Goal: Information Seeking & Learning: Find contact information

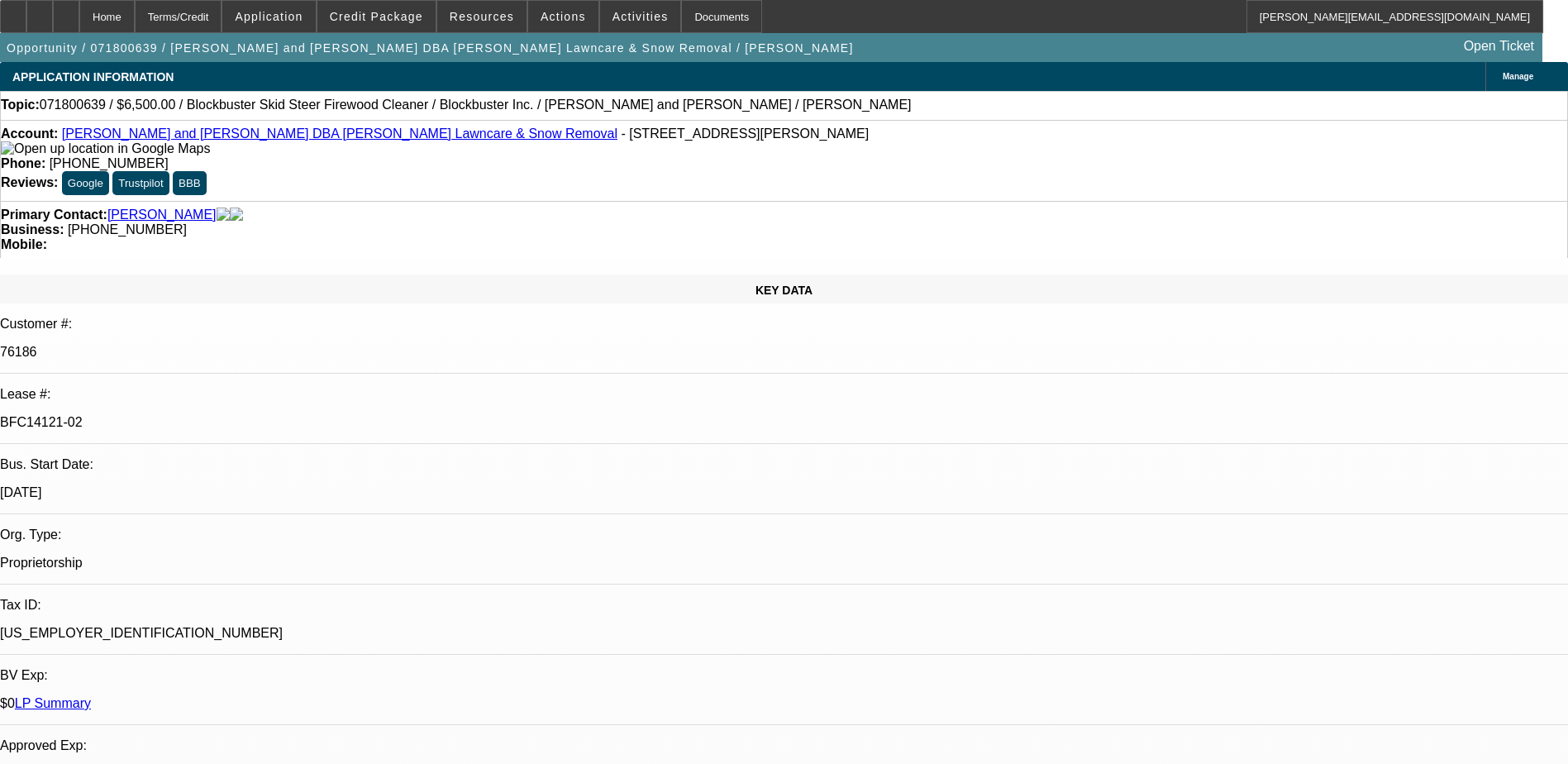
select select "0"
select select "2"
select select "0"
select select "6"
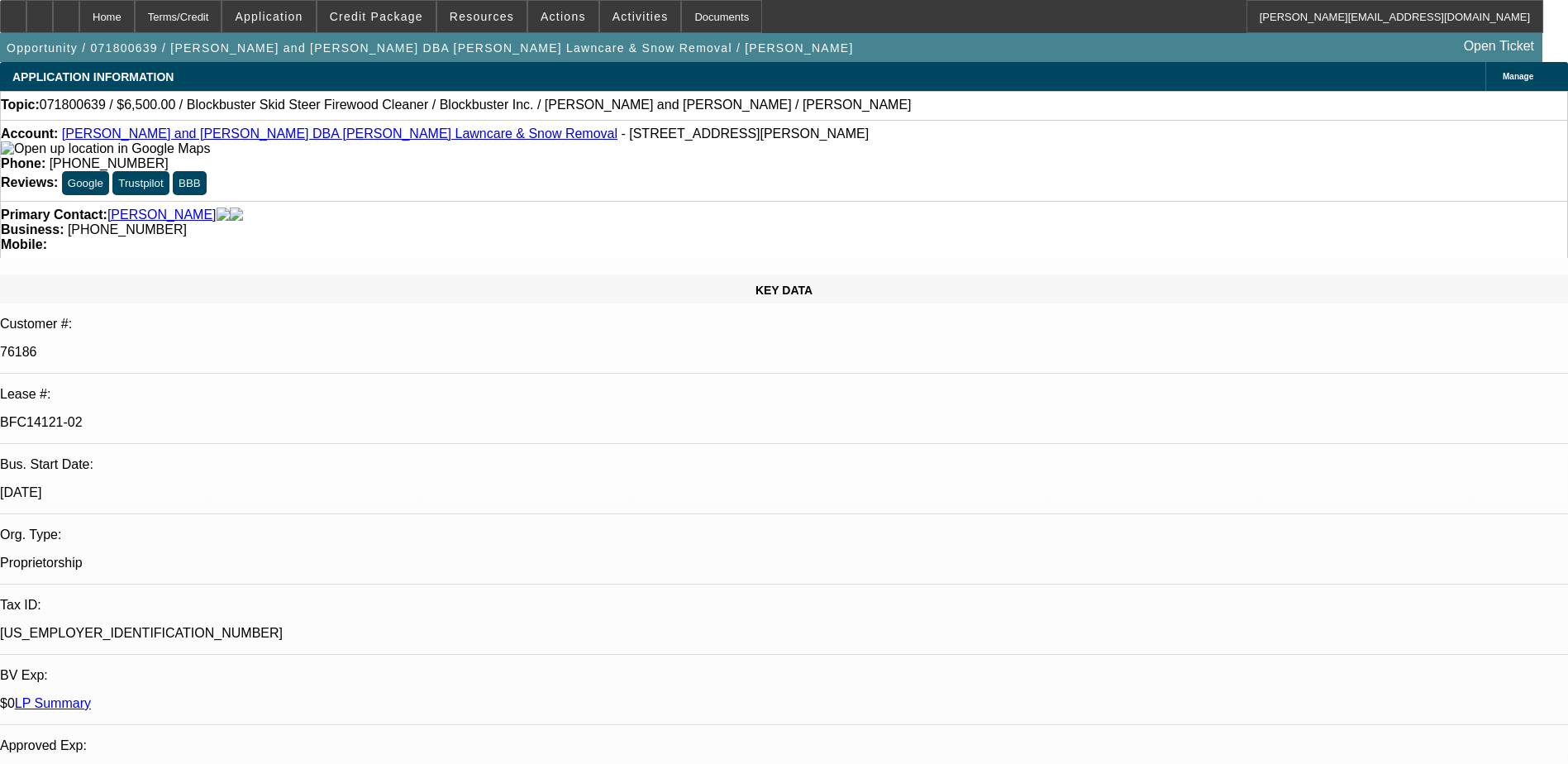
select select "0"
select select "2"
select select "0"
select select "6"
select select "0"
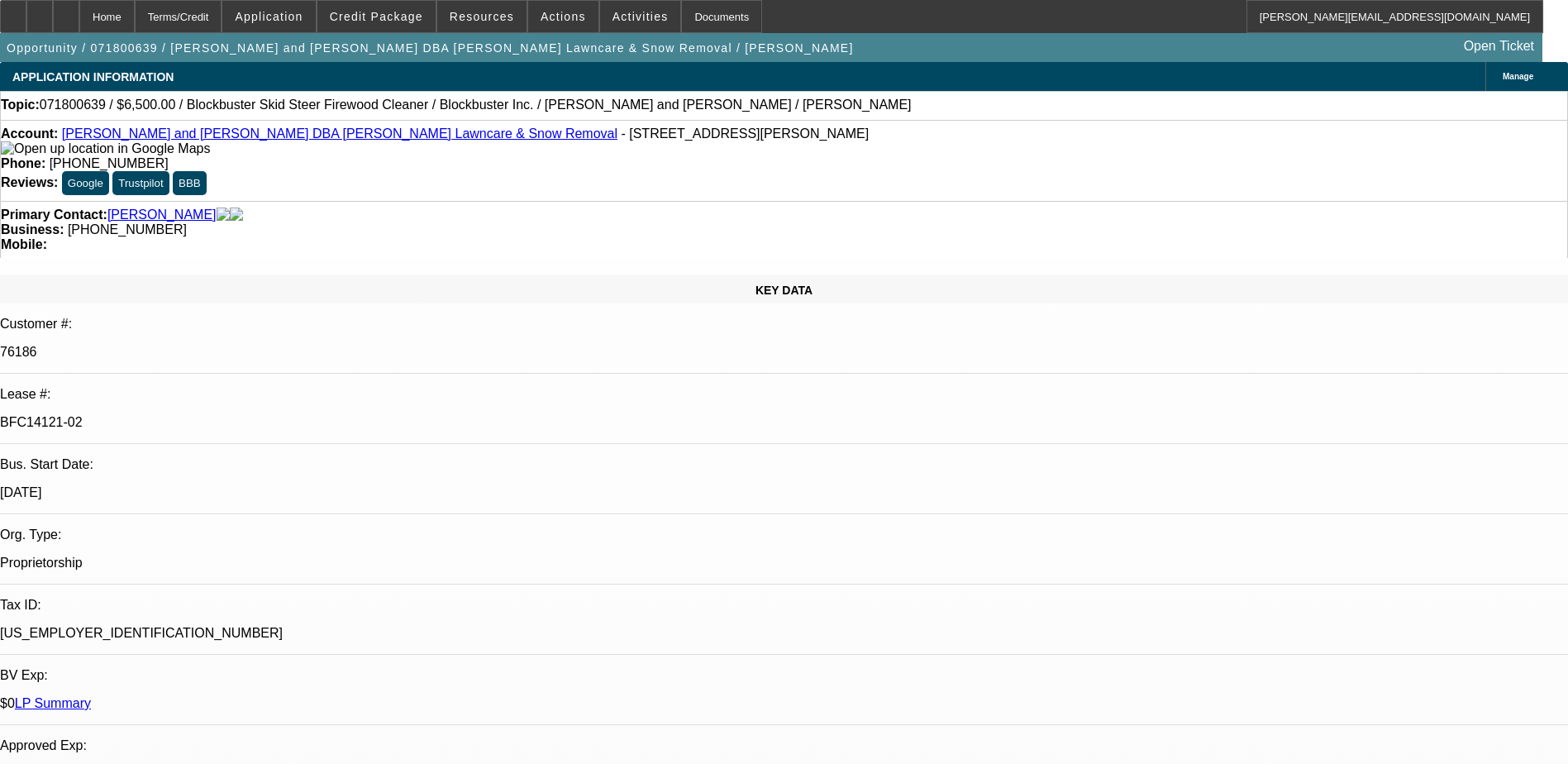
select select "2"
select select "0"
select select "6"
select select "0"
select select "2"
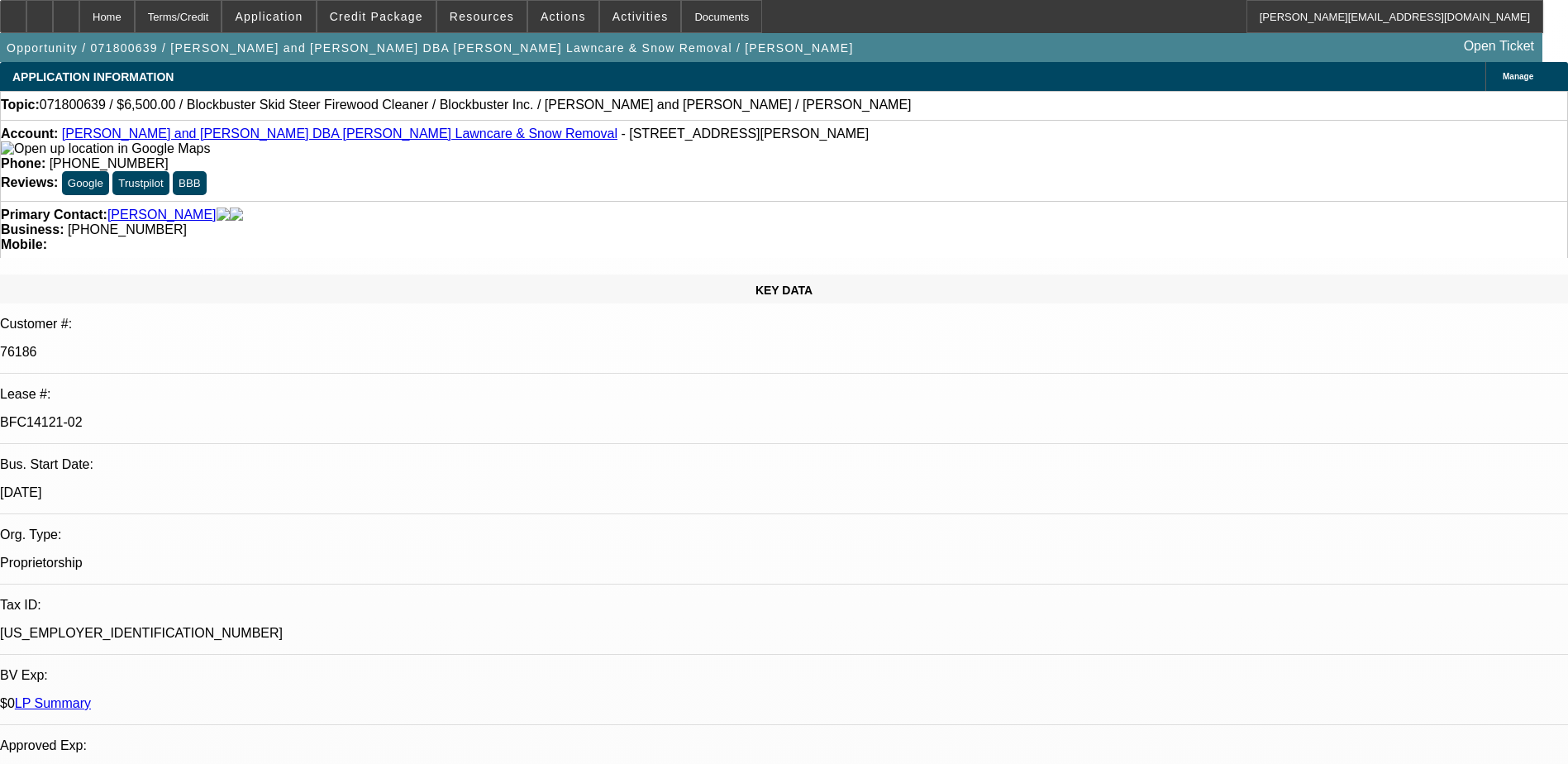
select select "2"
select select "0"
select select "6"
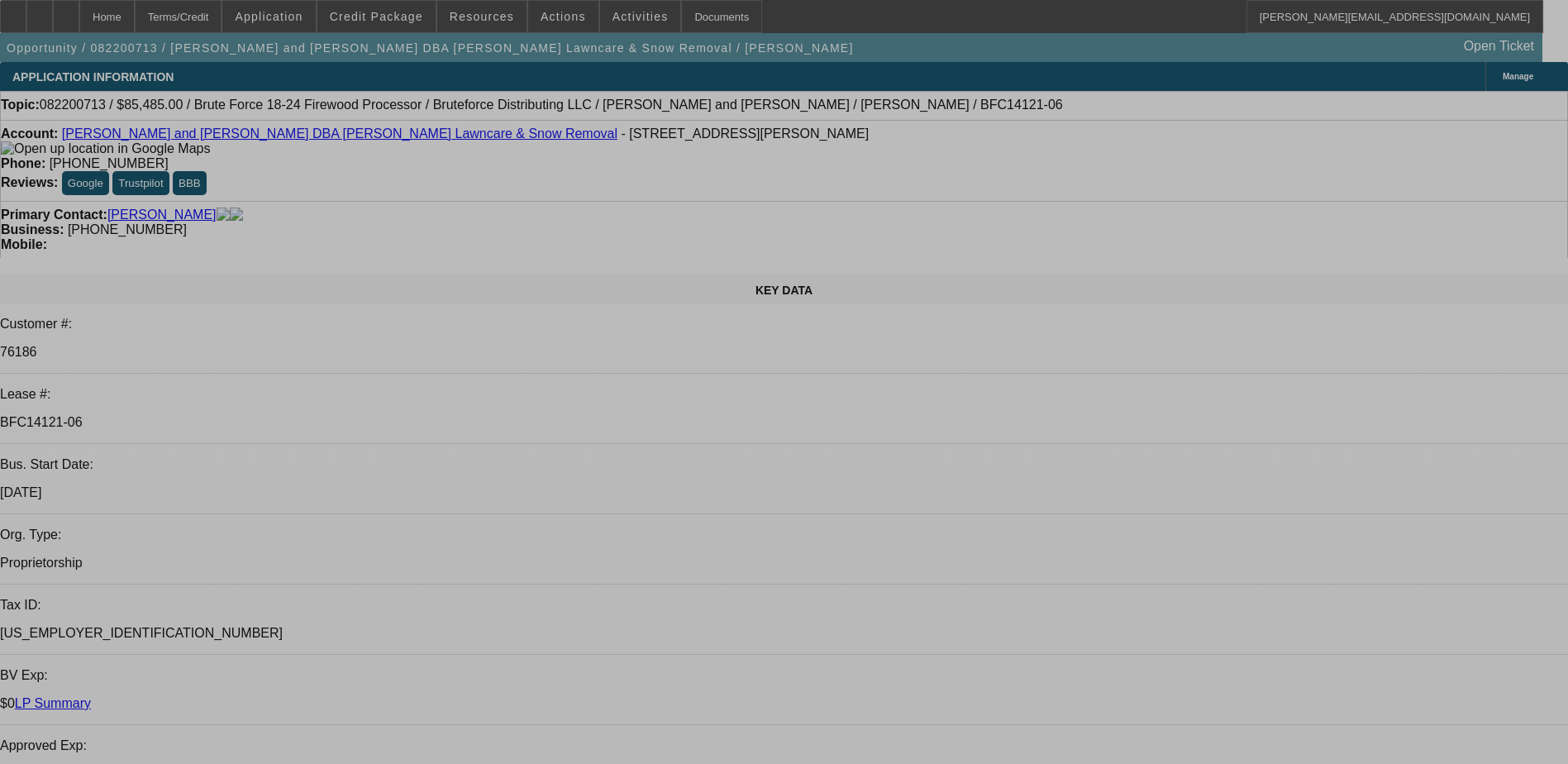
select select "0"
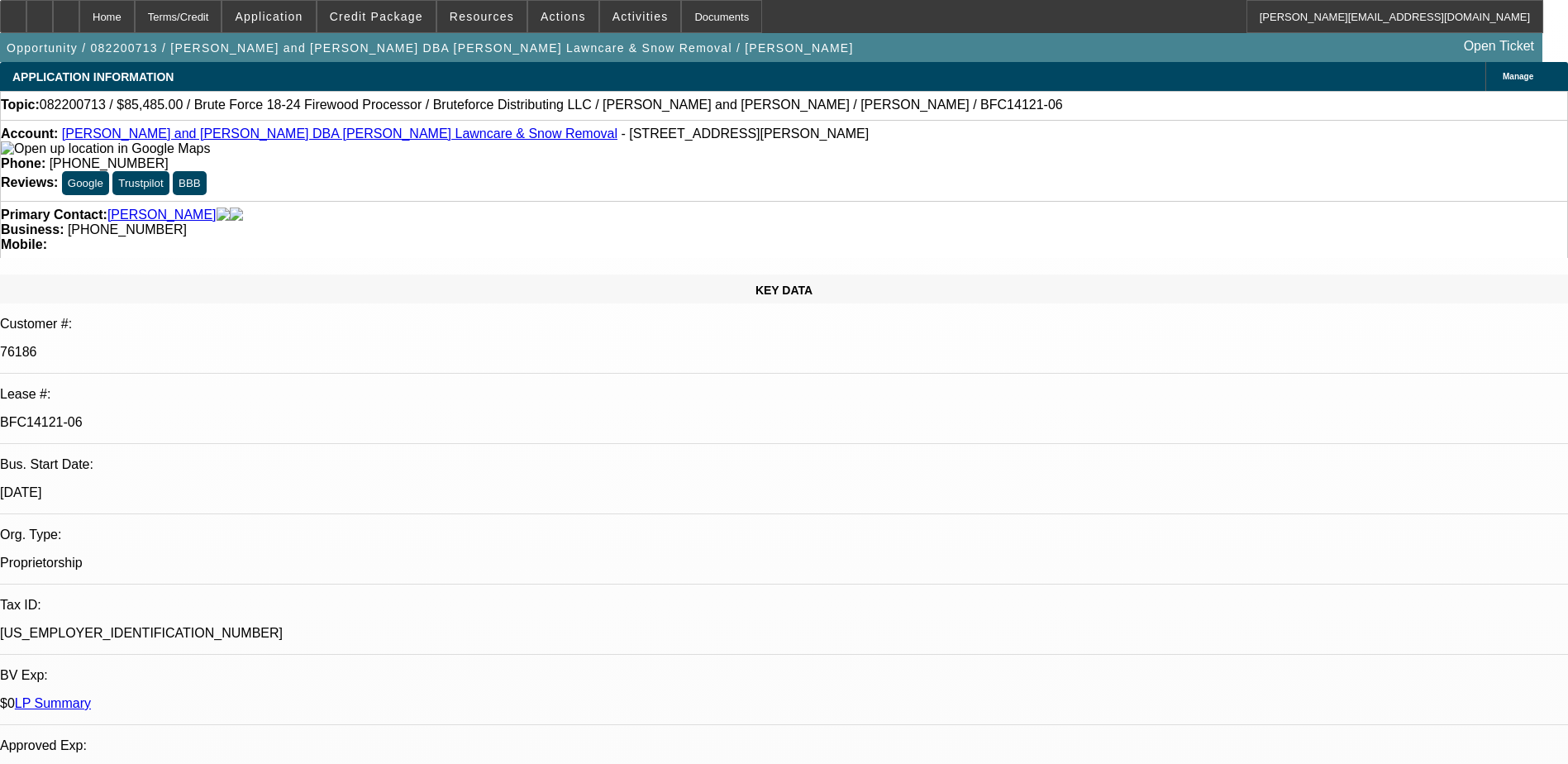
select select "0"
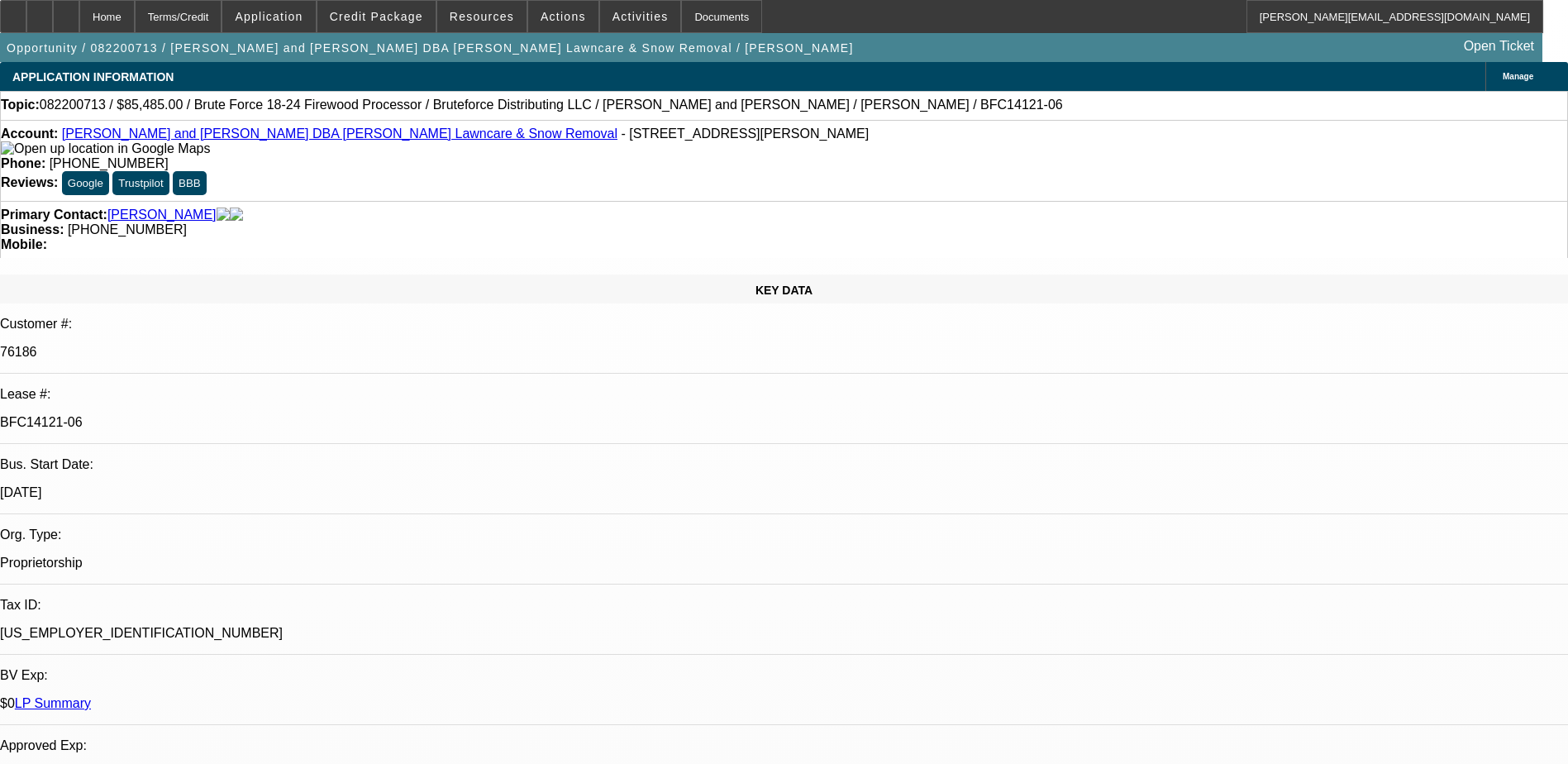
select select "0"
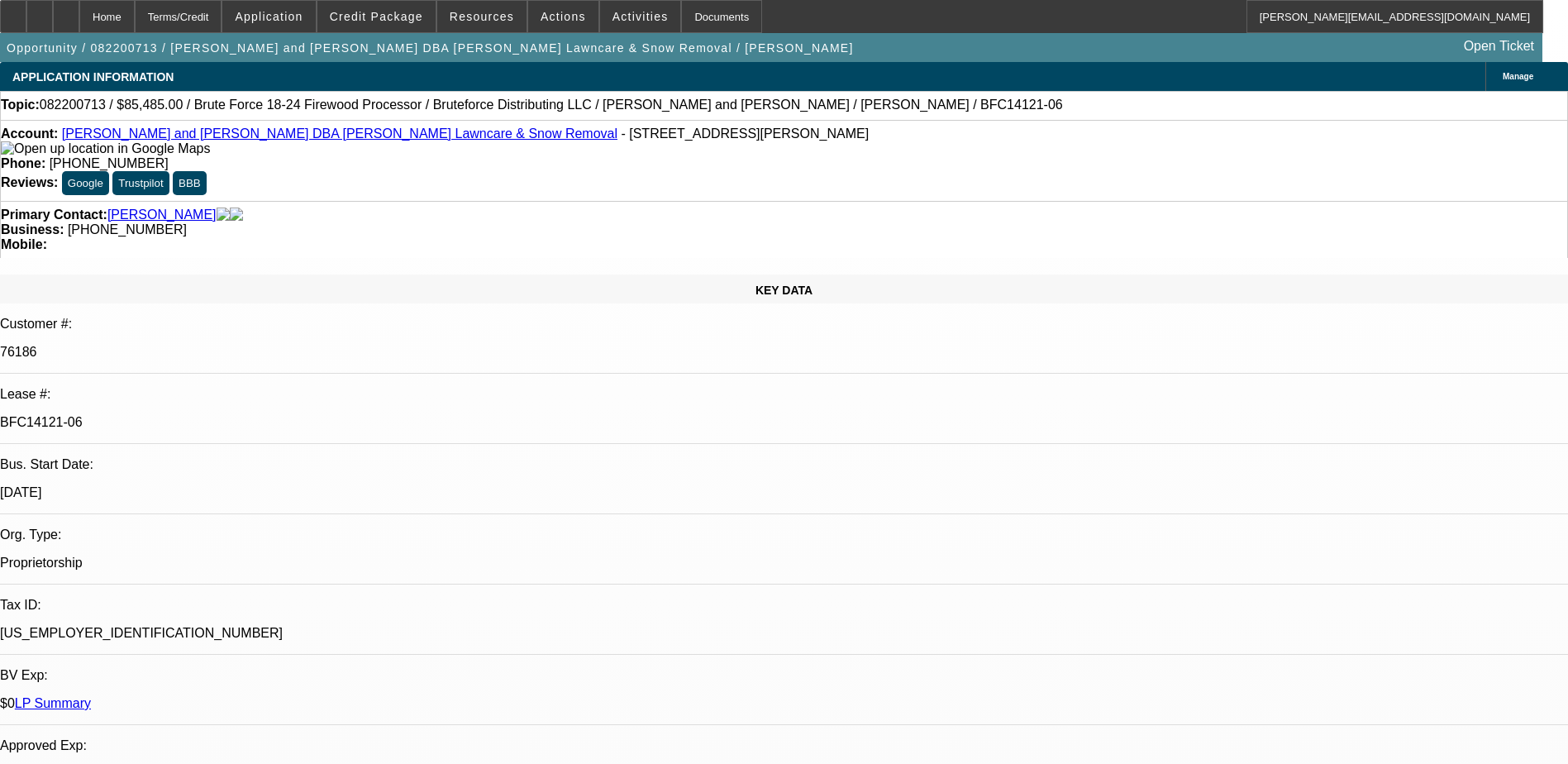
select select "0"
select select "1"
select select "2"
select select "6"
select select "1"
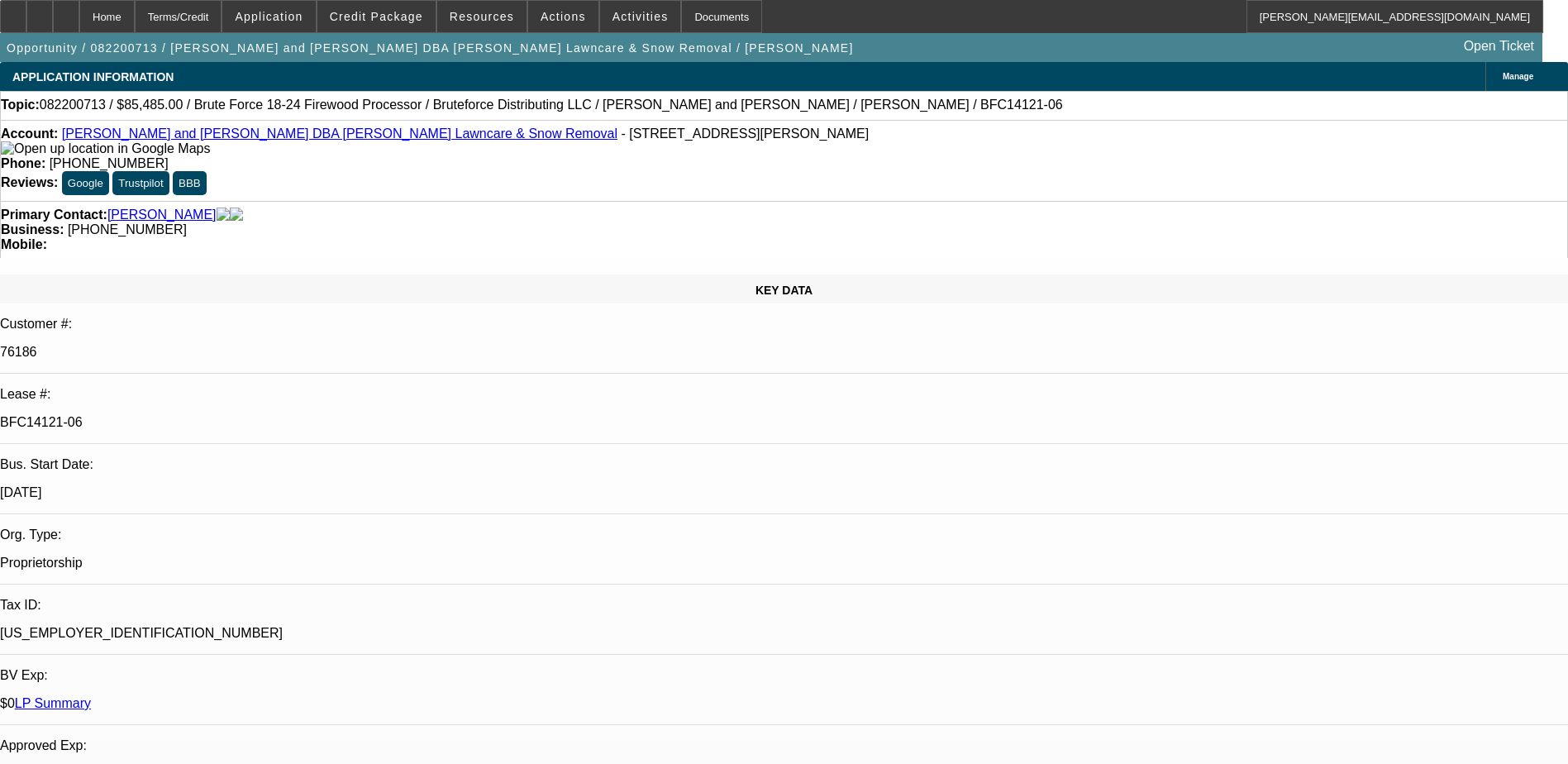
select select "2"
select select "6"
select select "1"
select select "2"
select select "6"
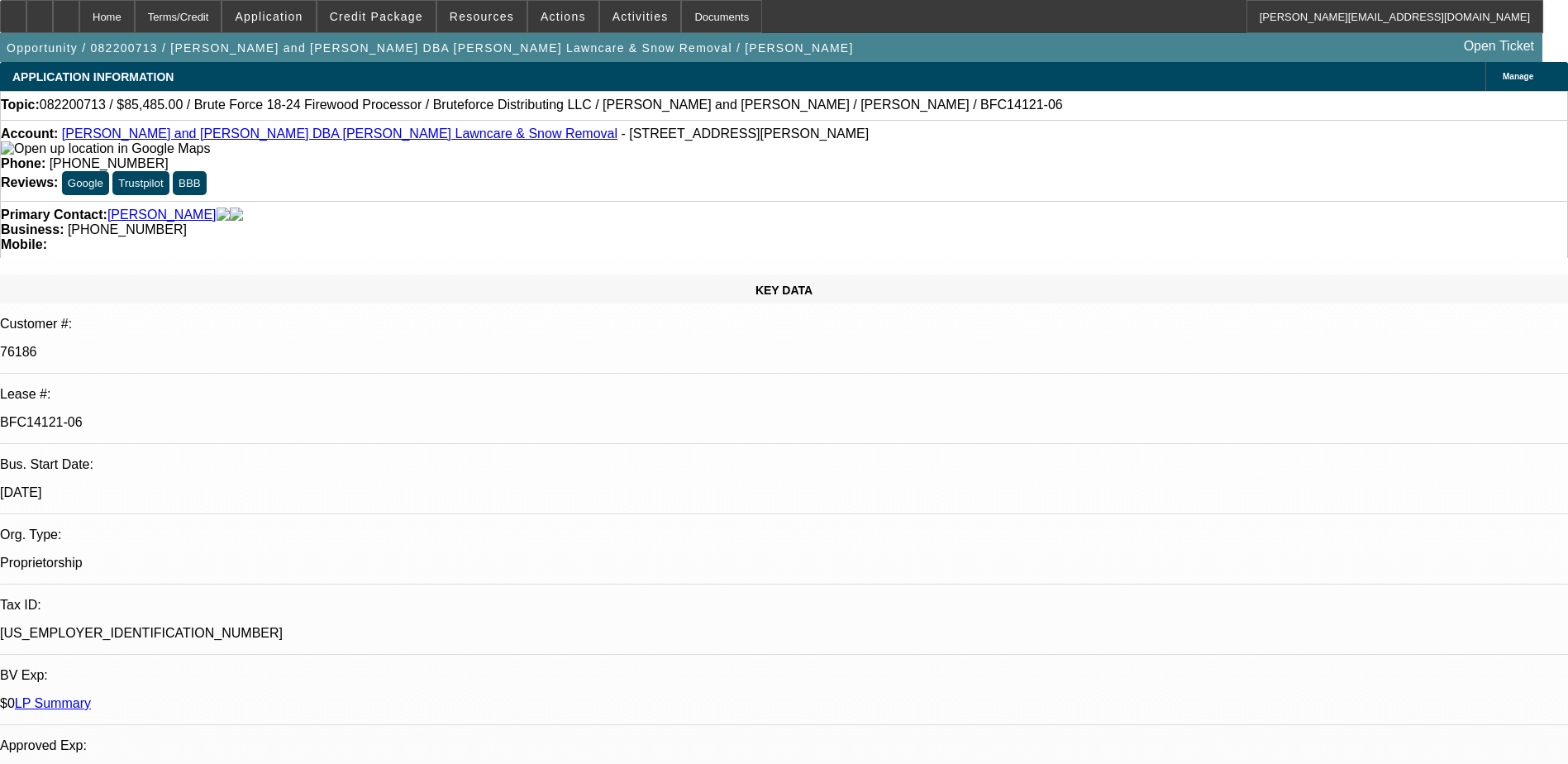
select select "1"
select select "2"
select select "6"
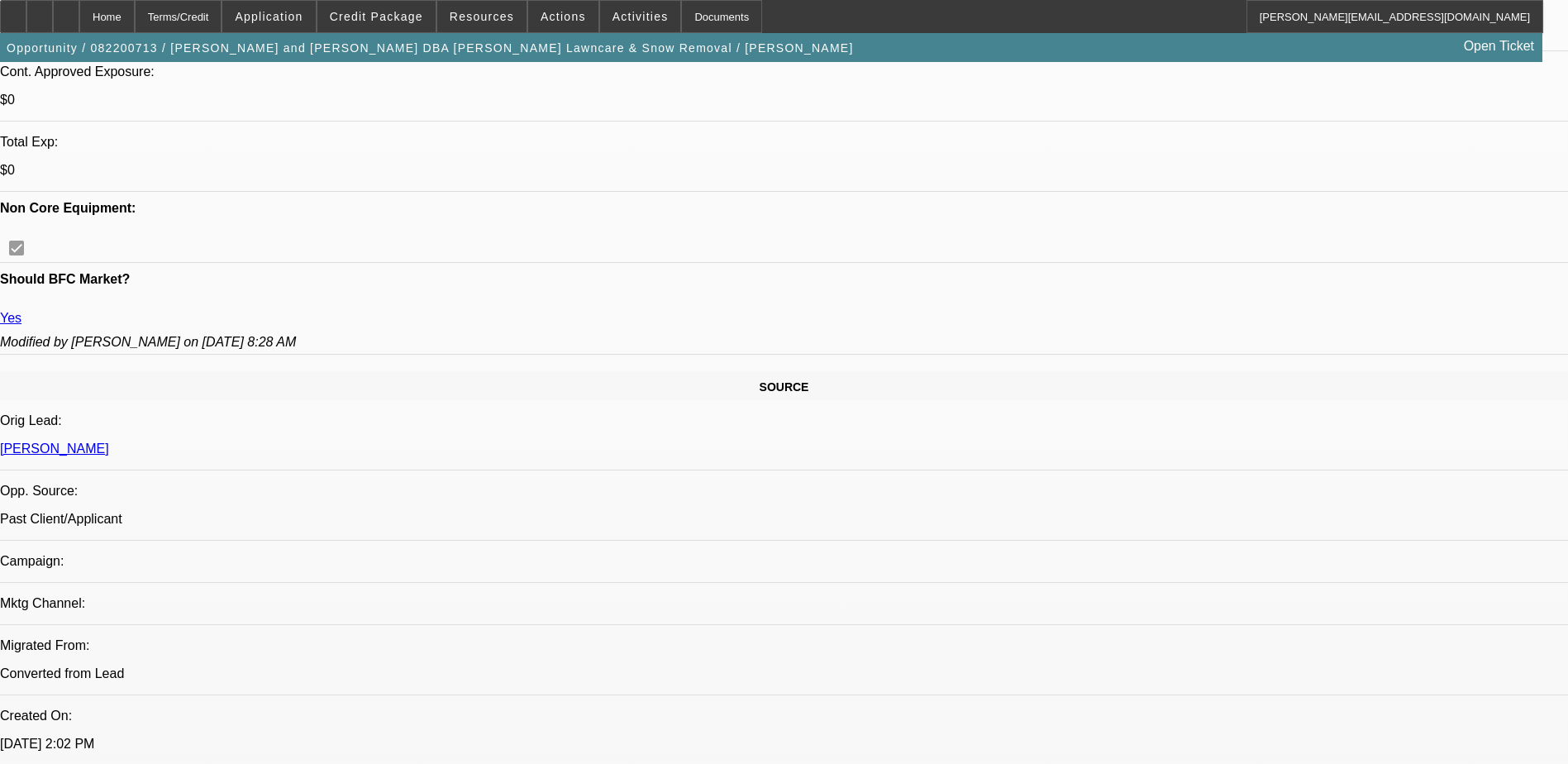
scroll to position [248, 0]
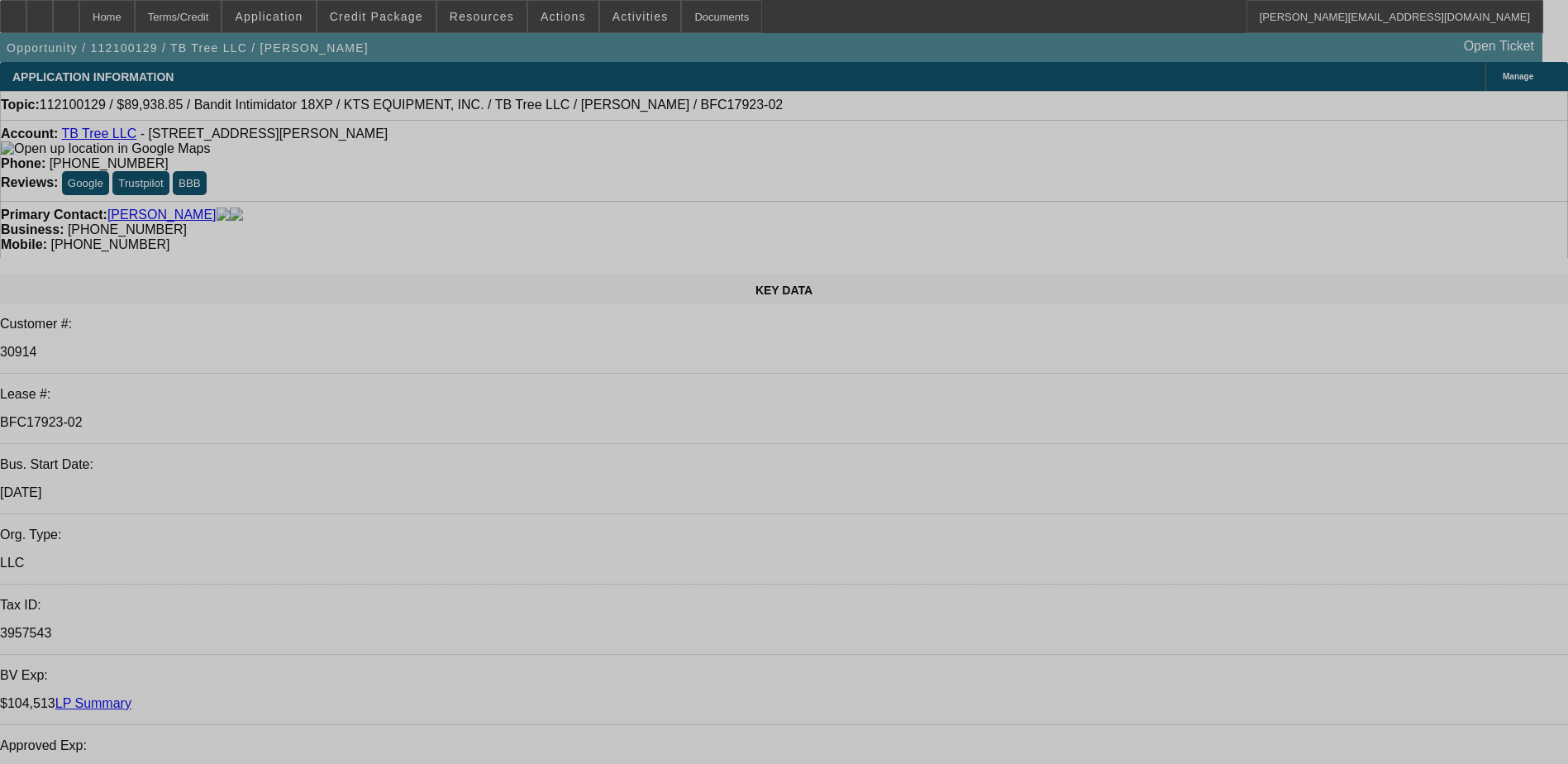
select select "0"
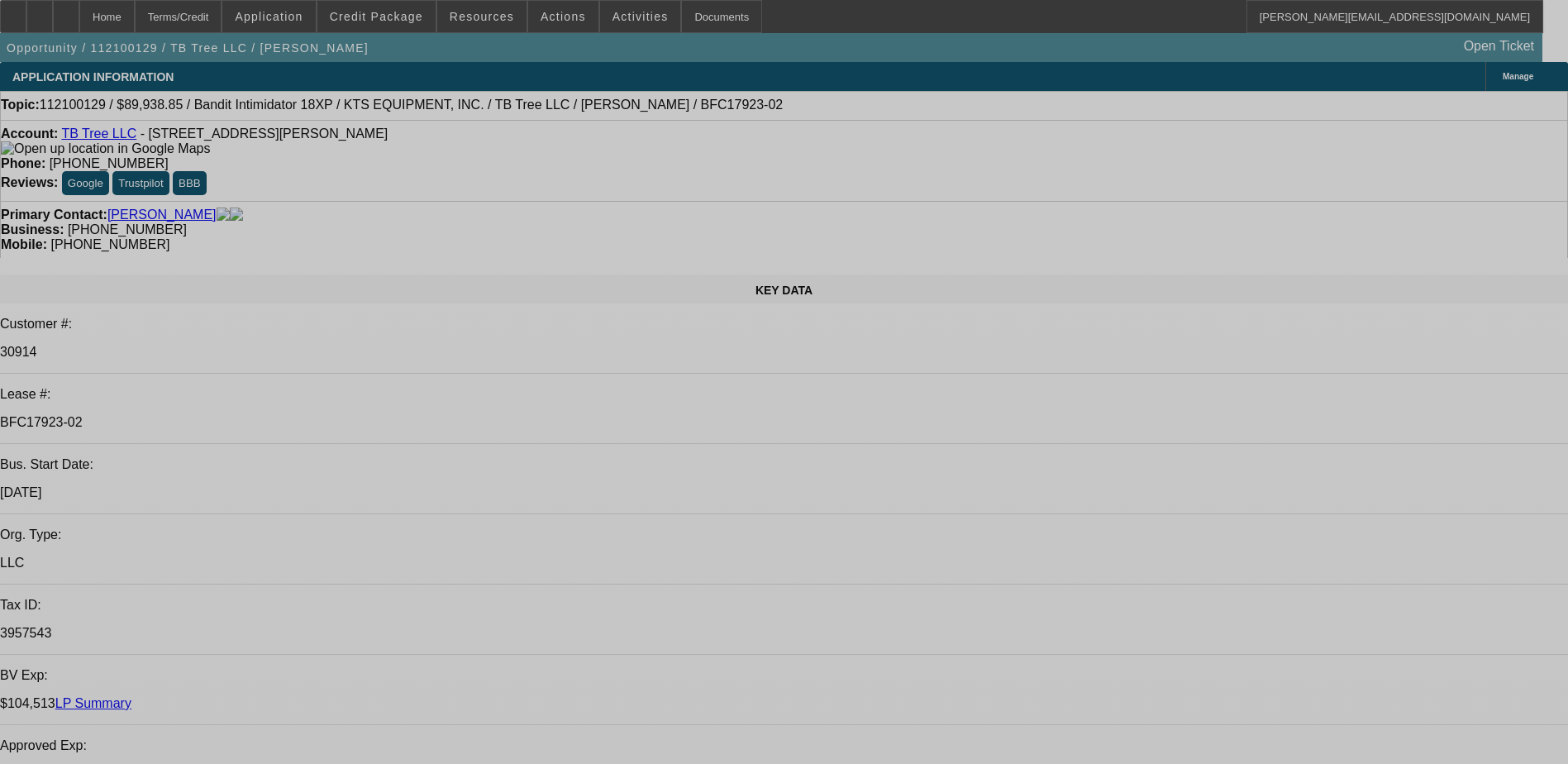
select select "0"
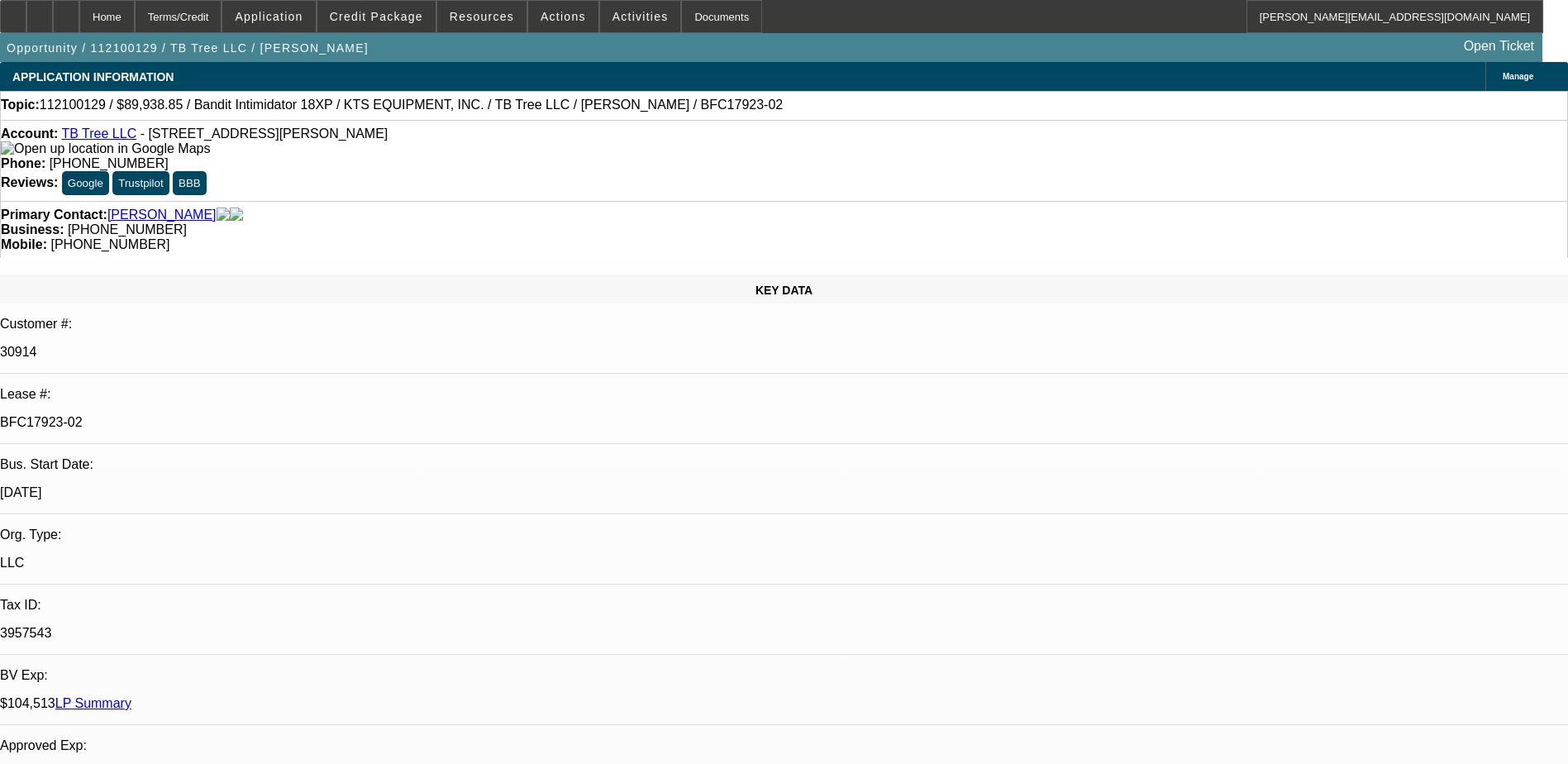
select select "0"
select select "1"
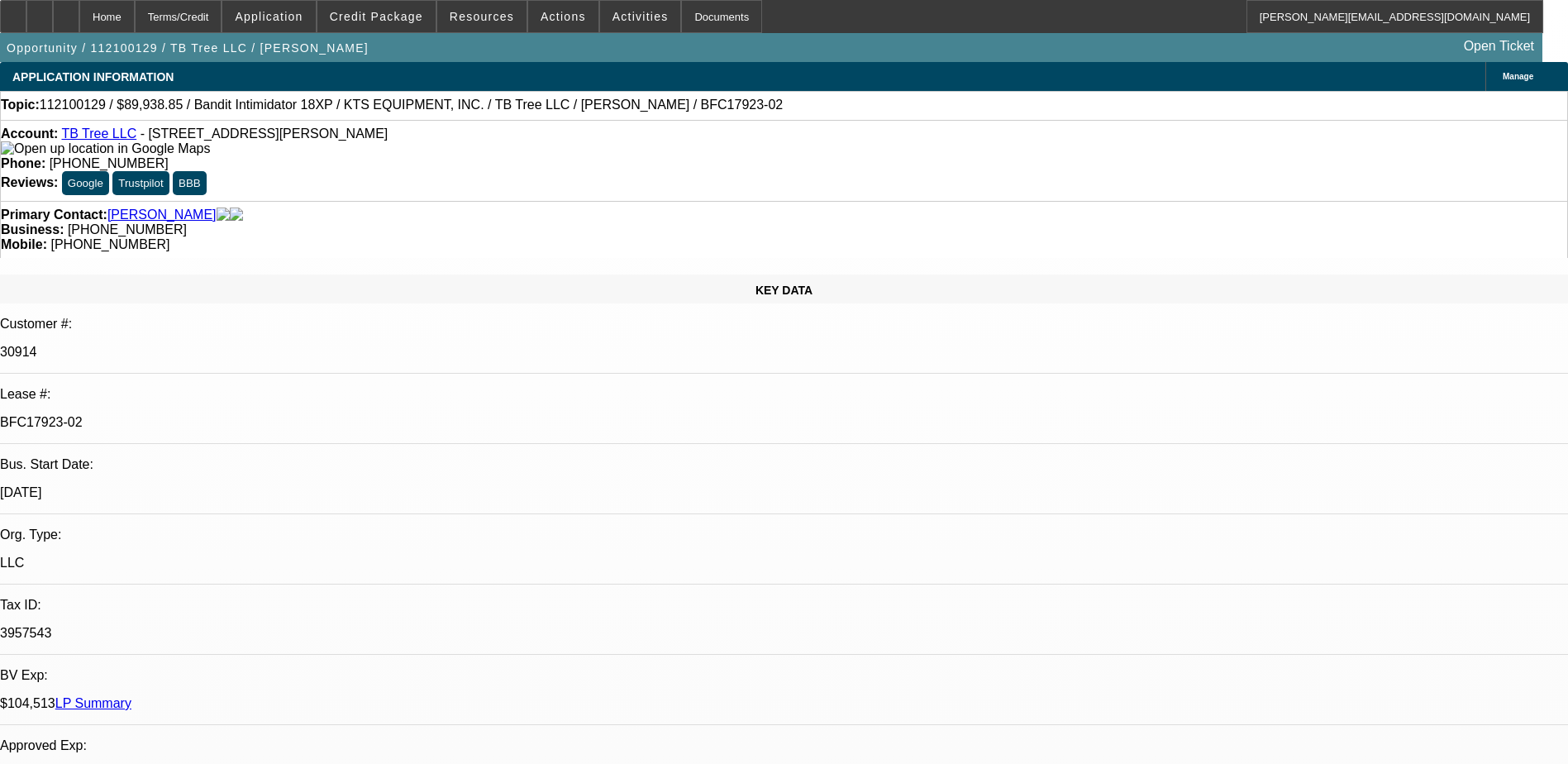
select select "6"
select select "1"
select select "6"
select select "1"
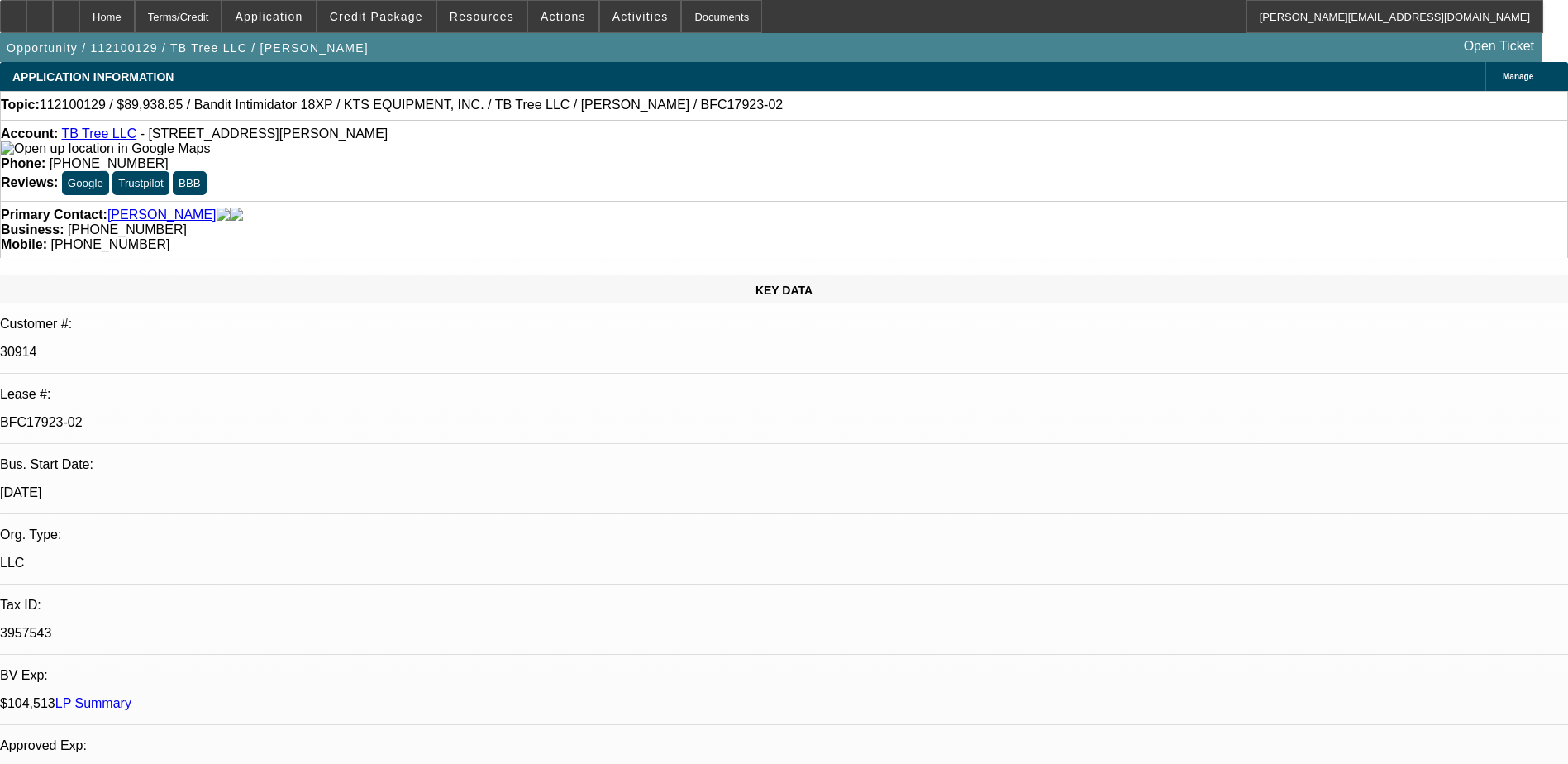
select select "1"
select select "6"
select select "1"
select select "6"
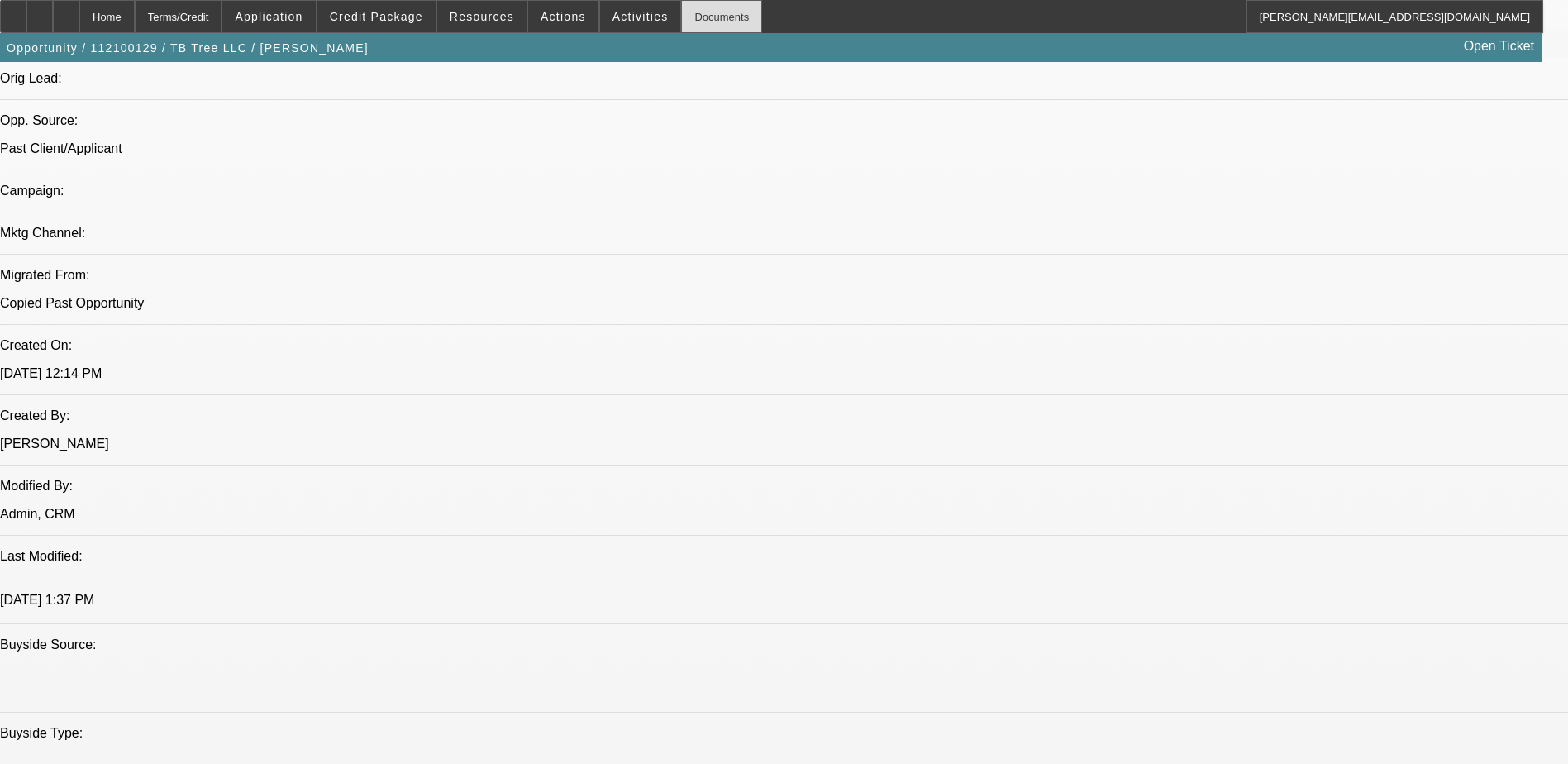
scroll to position [910, 0]
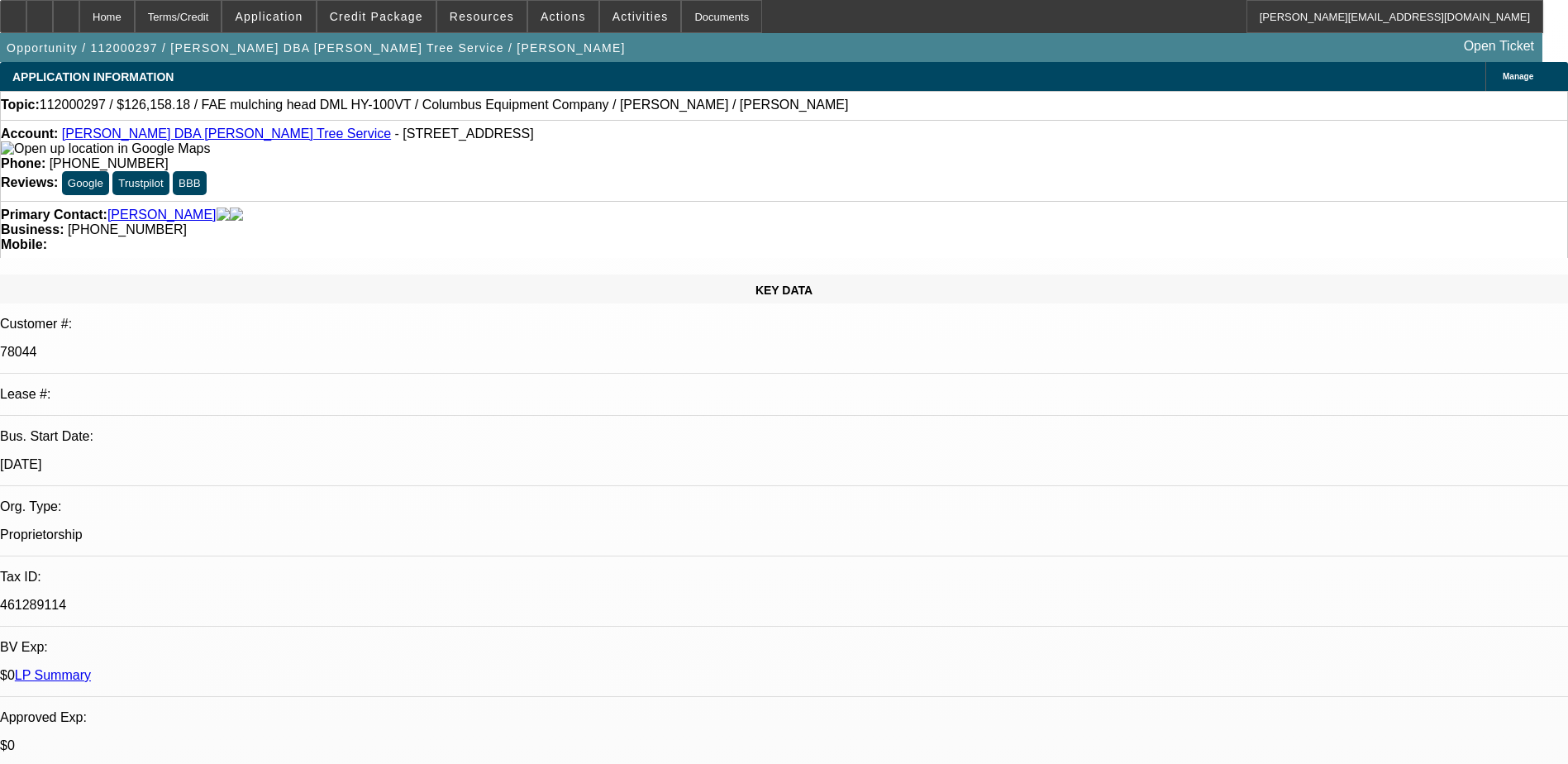
select select "0.1"
select select "0"
select select "0.1"
select select "0"
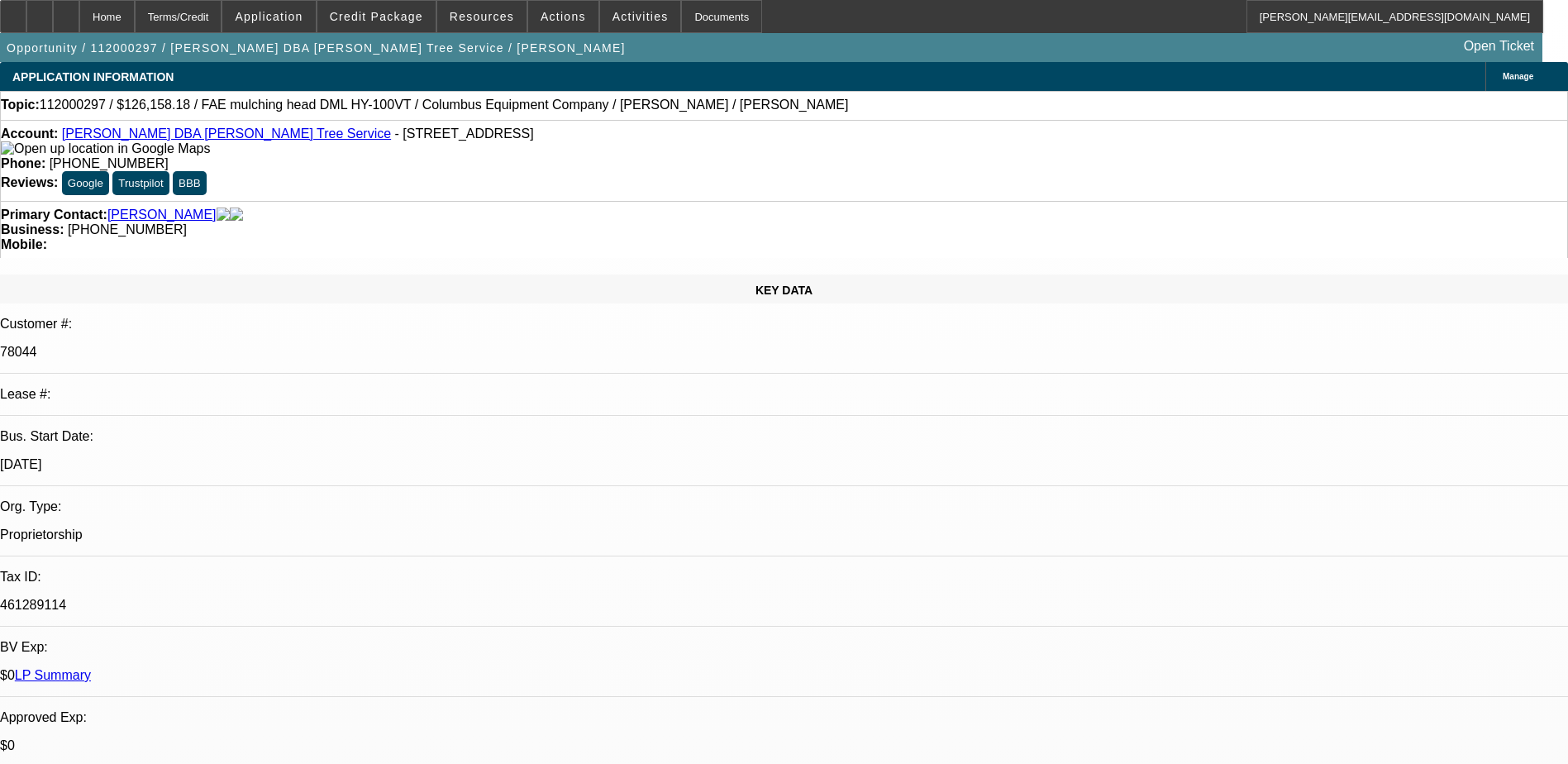
select select "0"
select select "0.1"
select select "0"
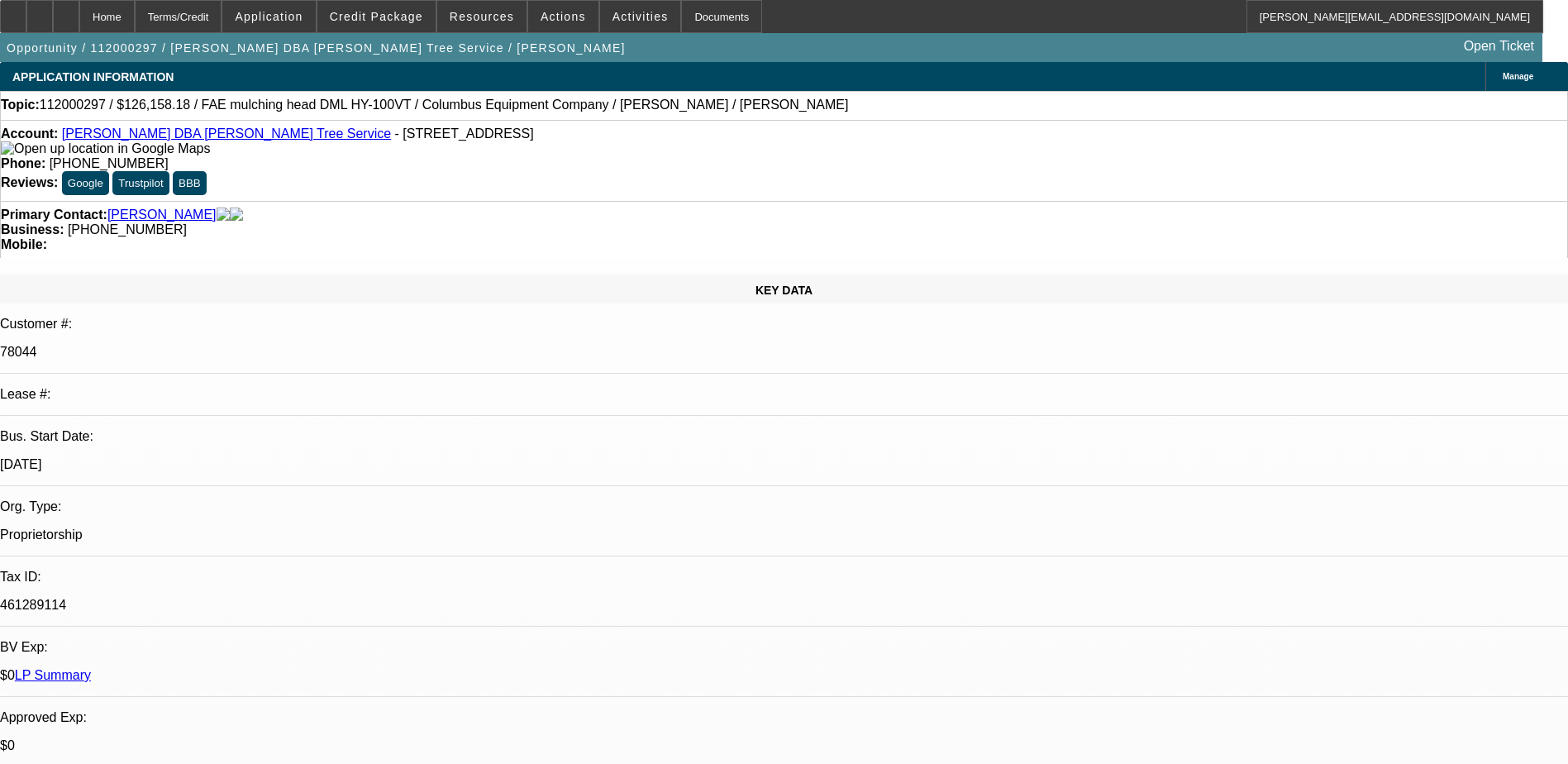
select select "0"
select select "1"
select select "2"
select select "6"
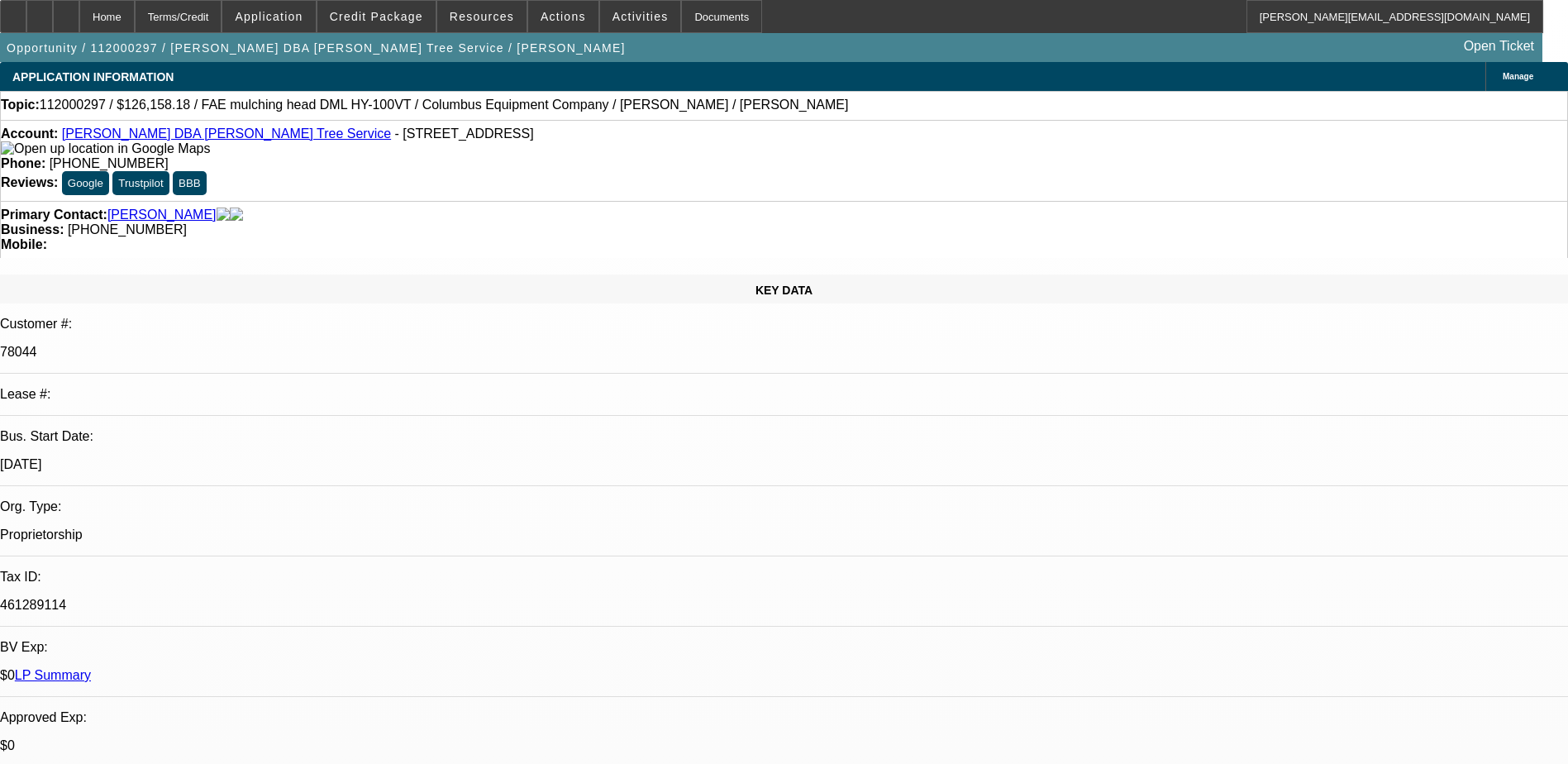
select select "1"
select select "2"
select select "6"
select select "1"
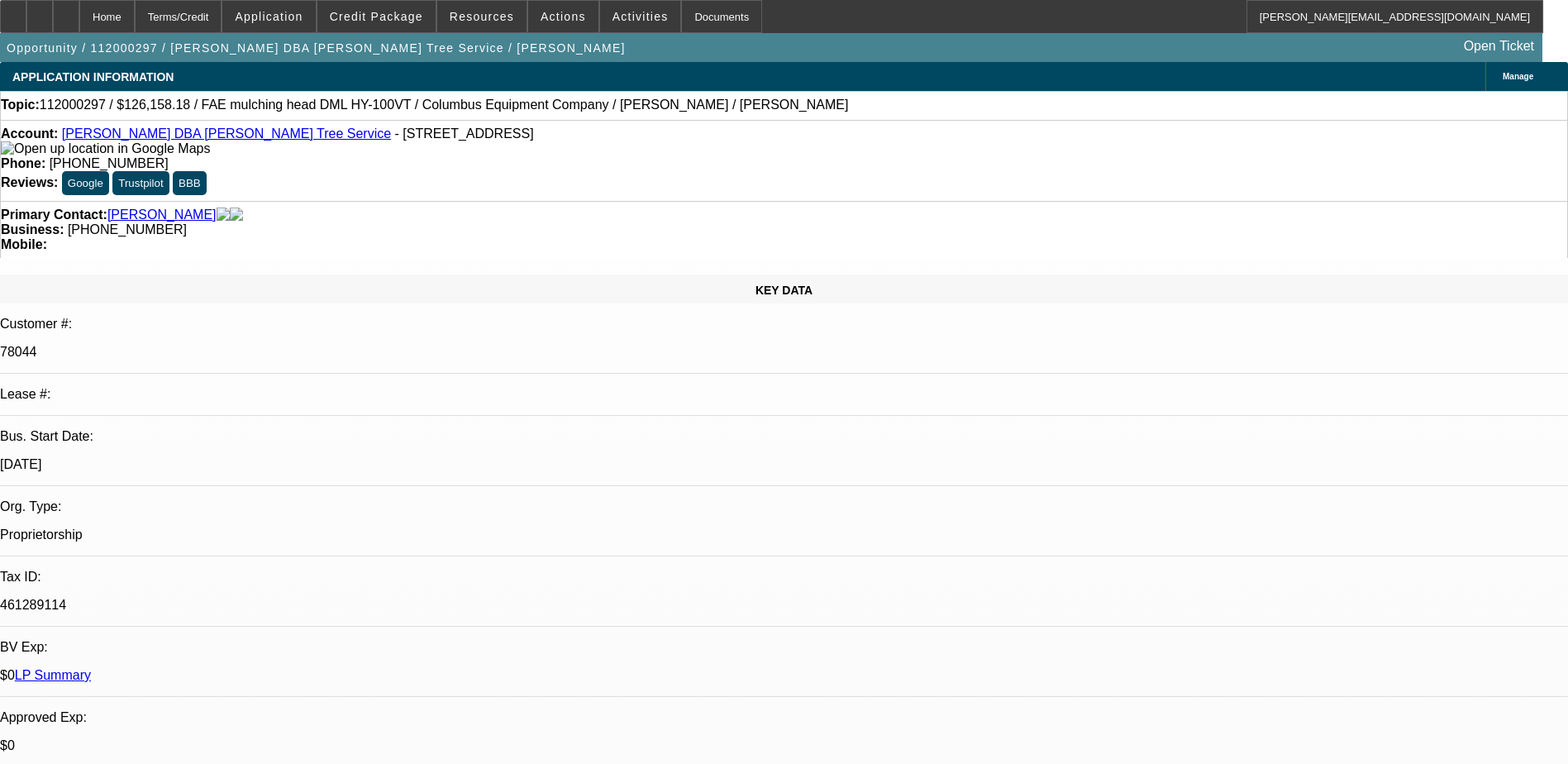
select select "6"
select select "1"
select select "6"
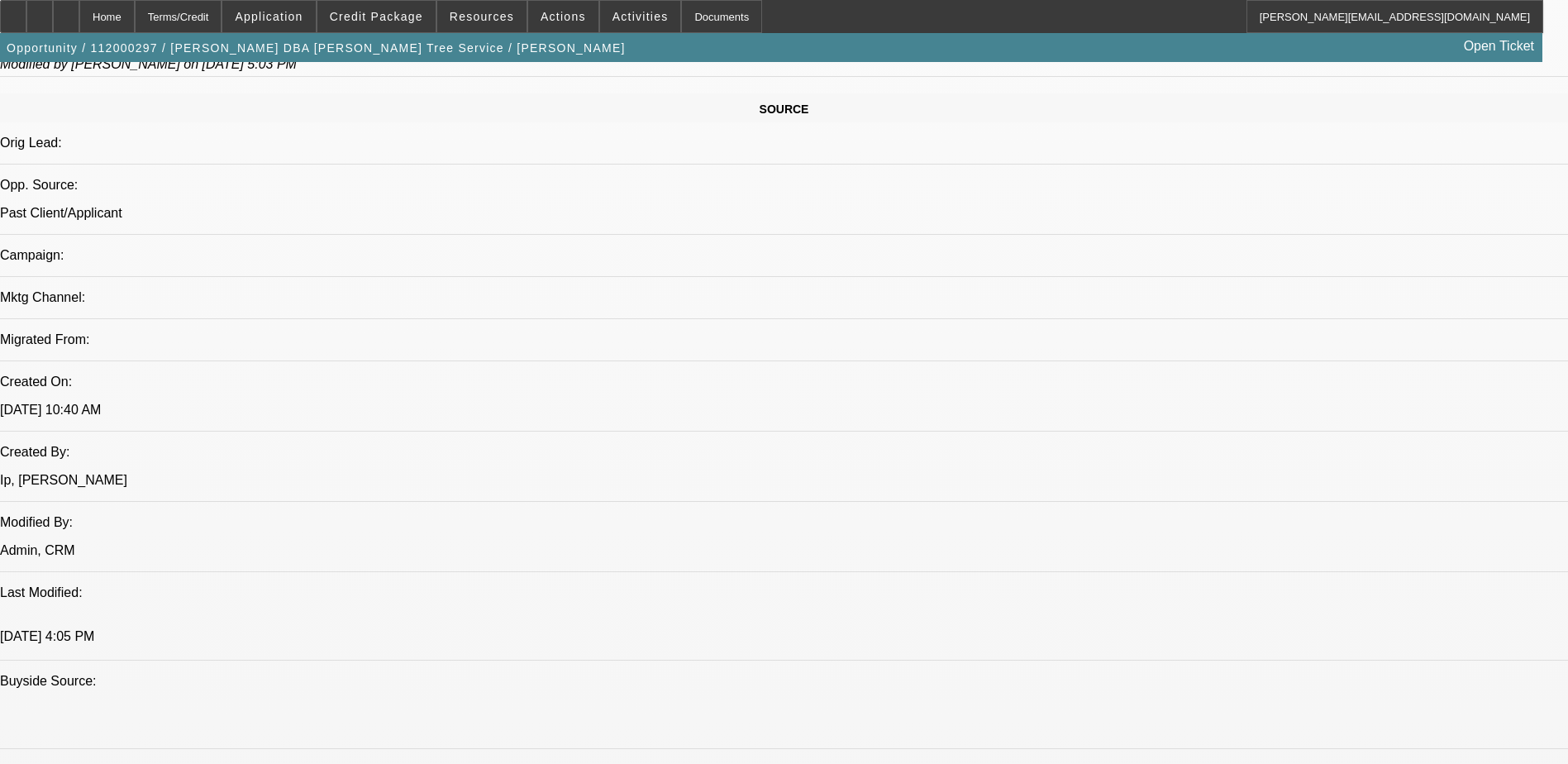
scroll to position [993, 0]
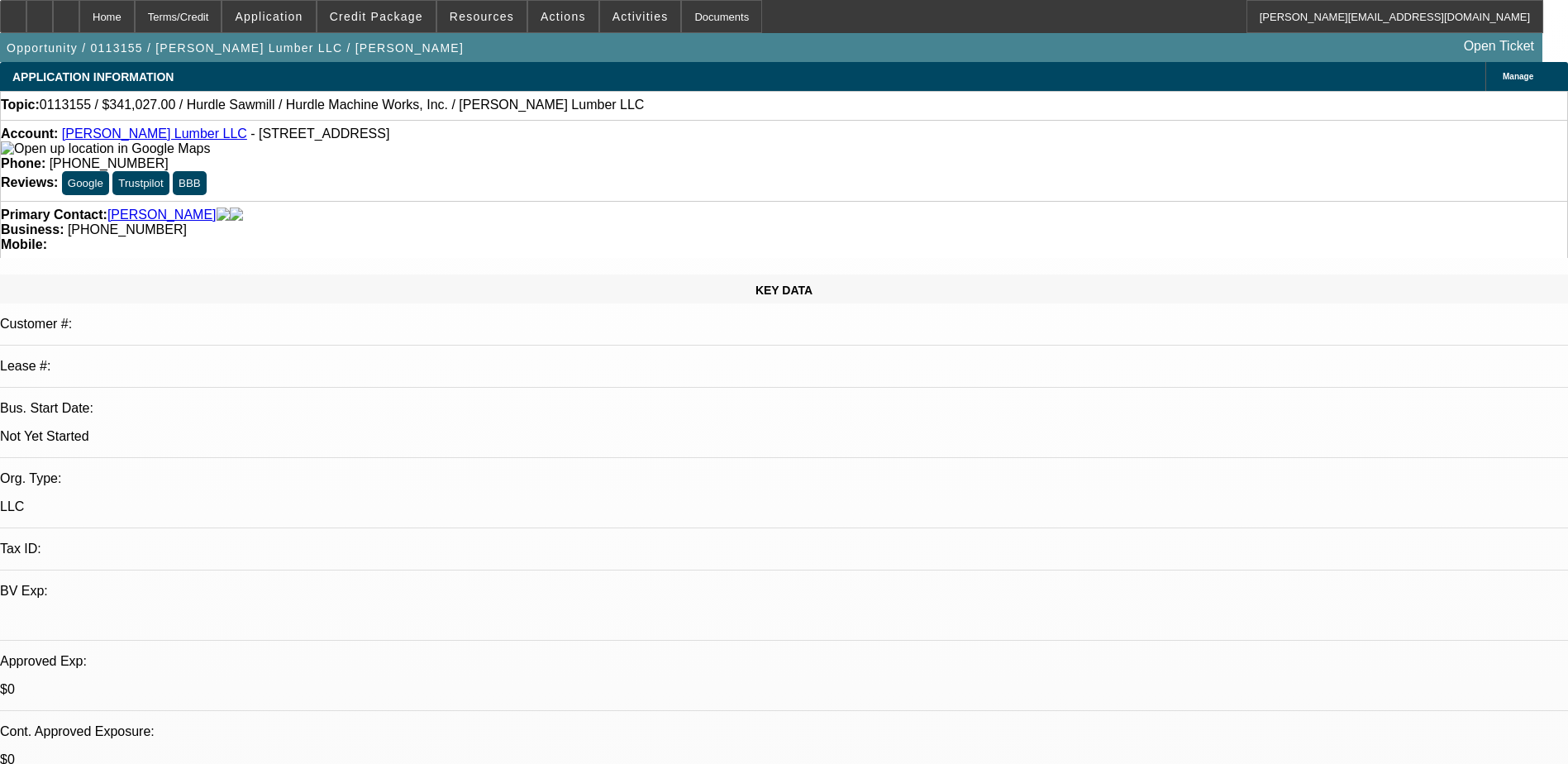
select select "0"
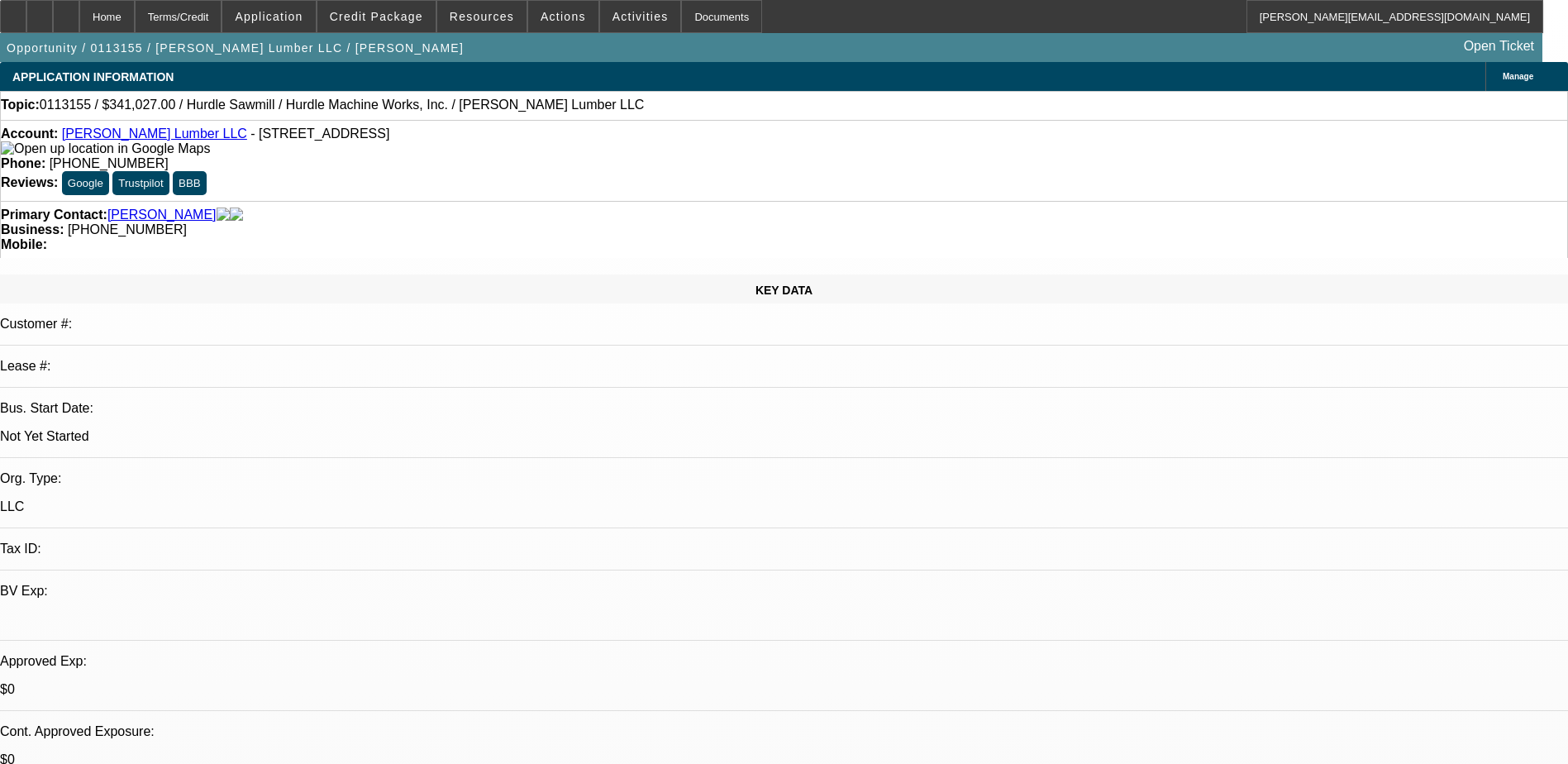
select select "0"
select select "1"
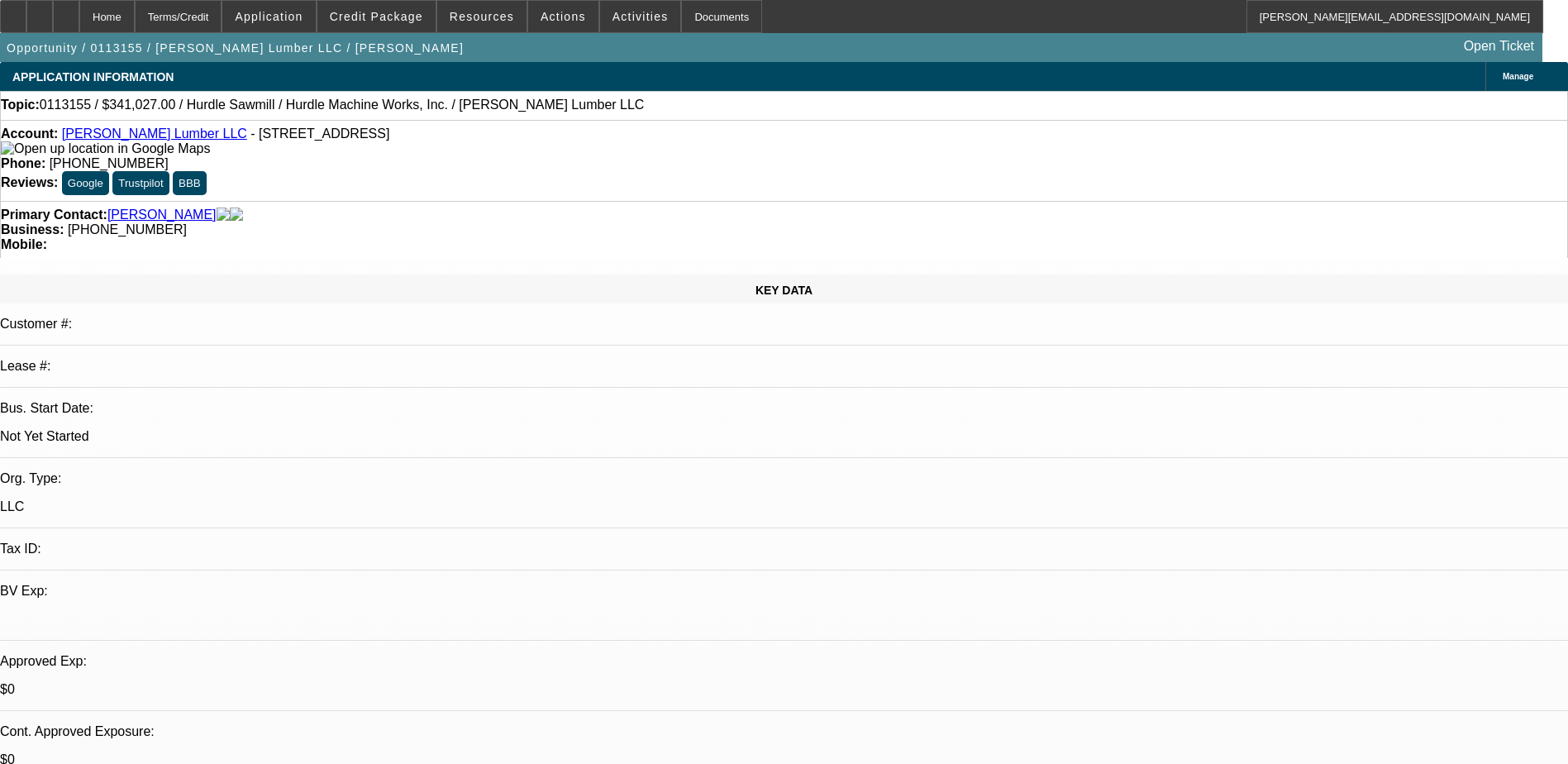
select select "1"
select select "2"
select select "1"
select select "2"
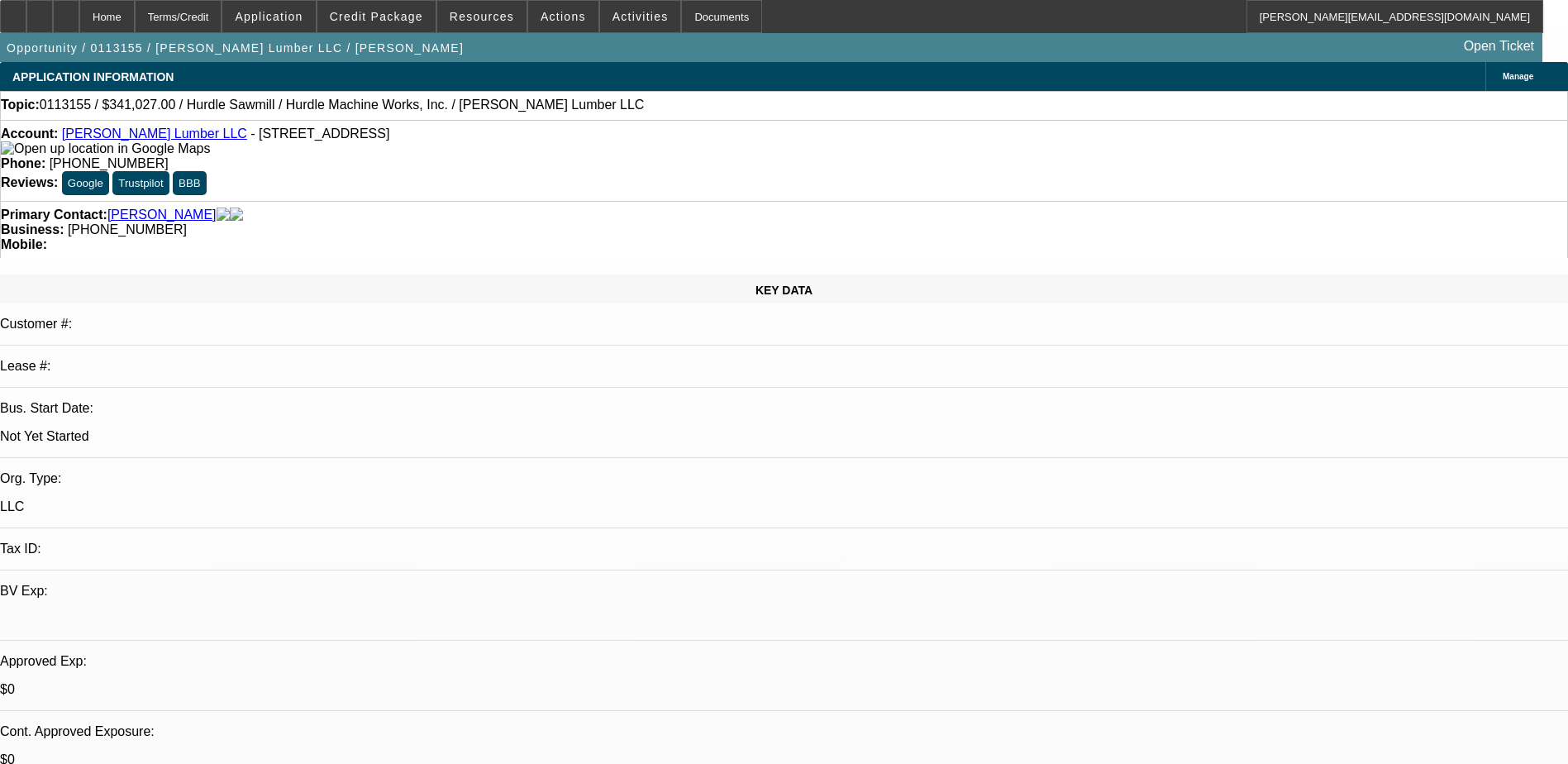
select select "1"
select select "2"
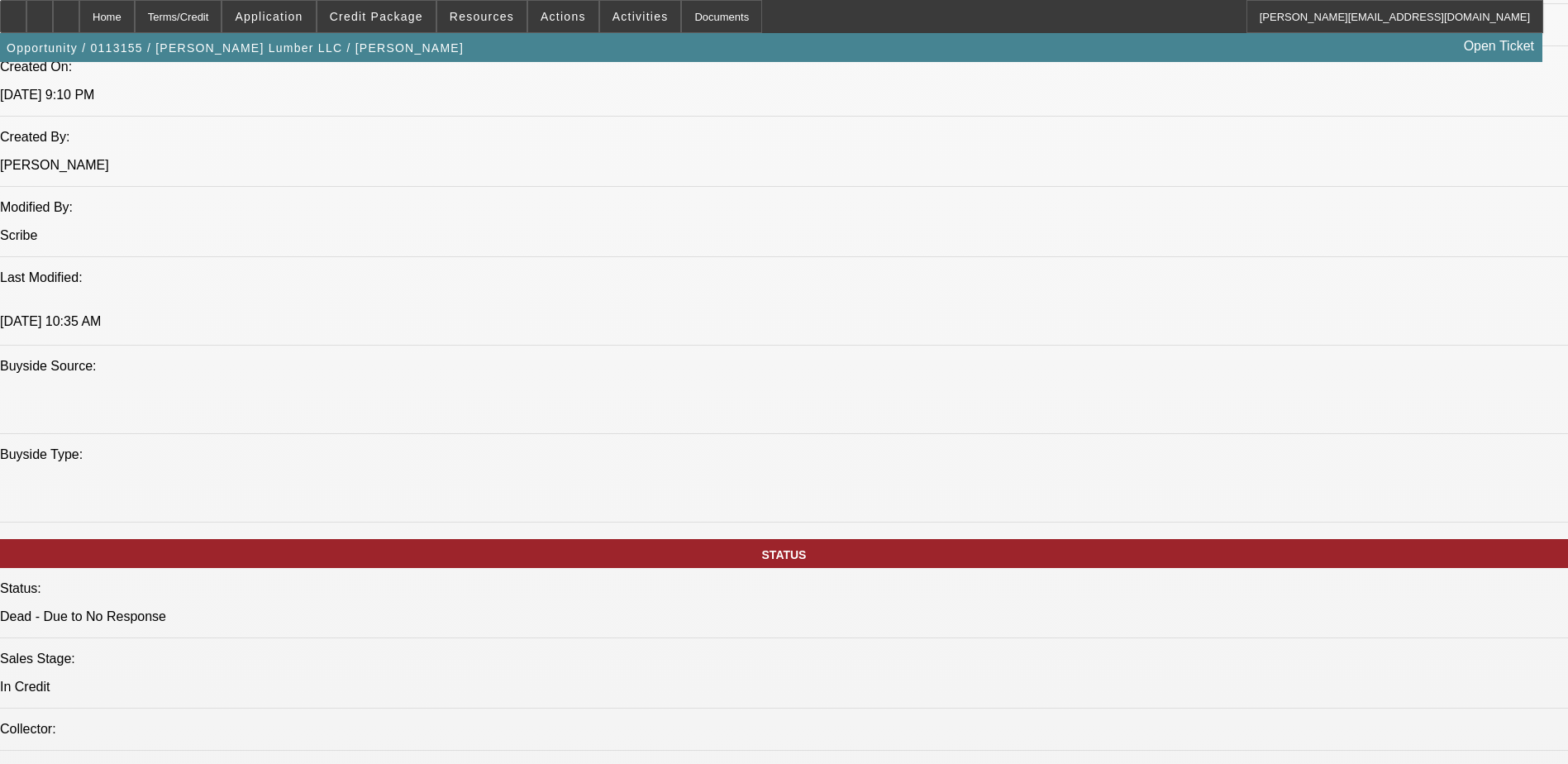
scroll to position [392, 0]
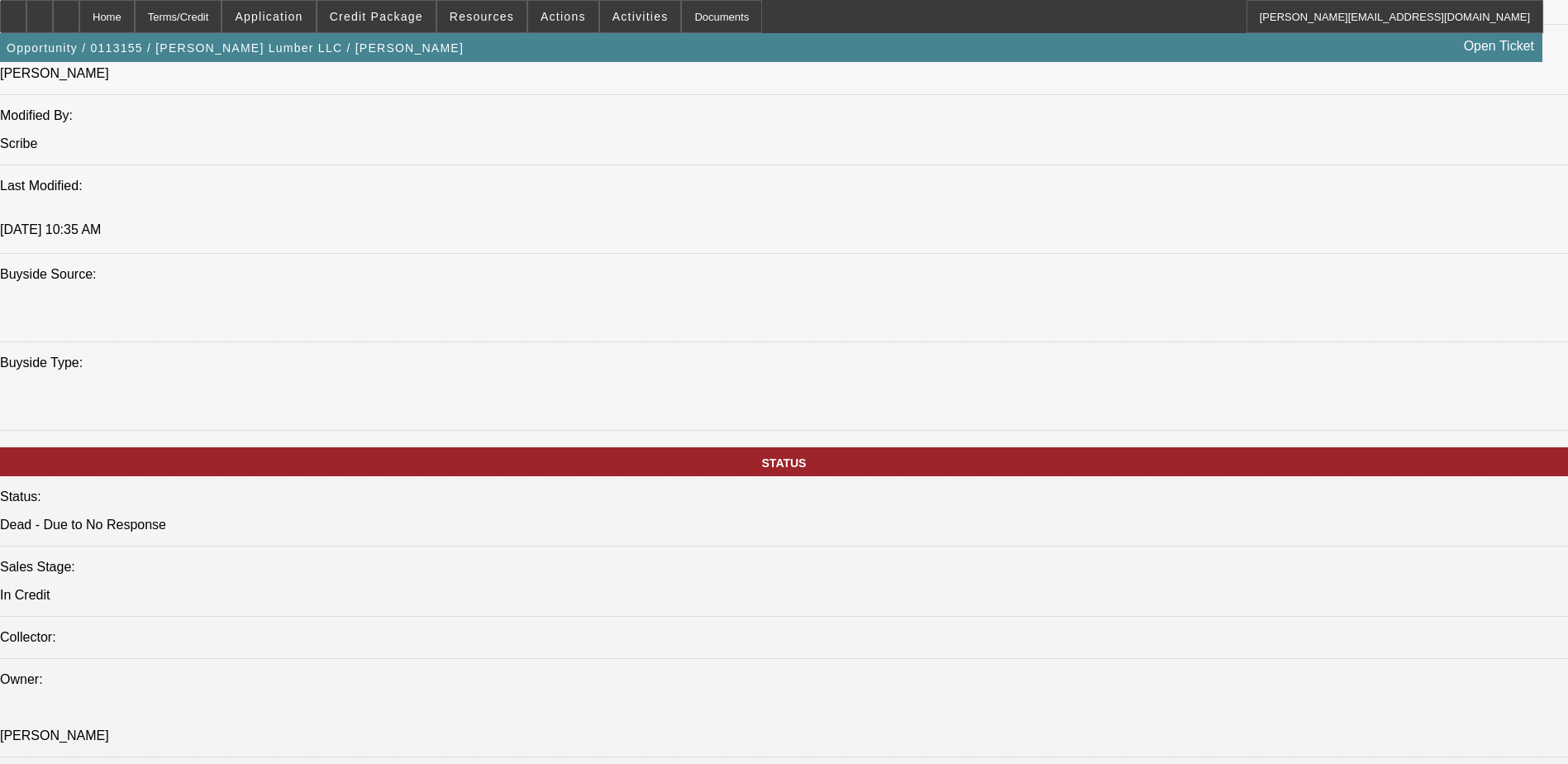
scroll to position [1241, 0]
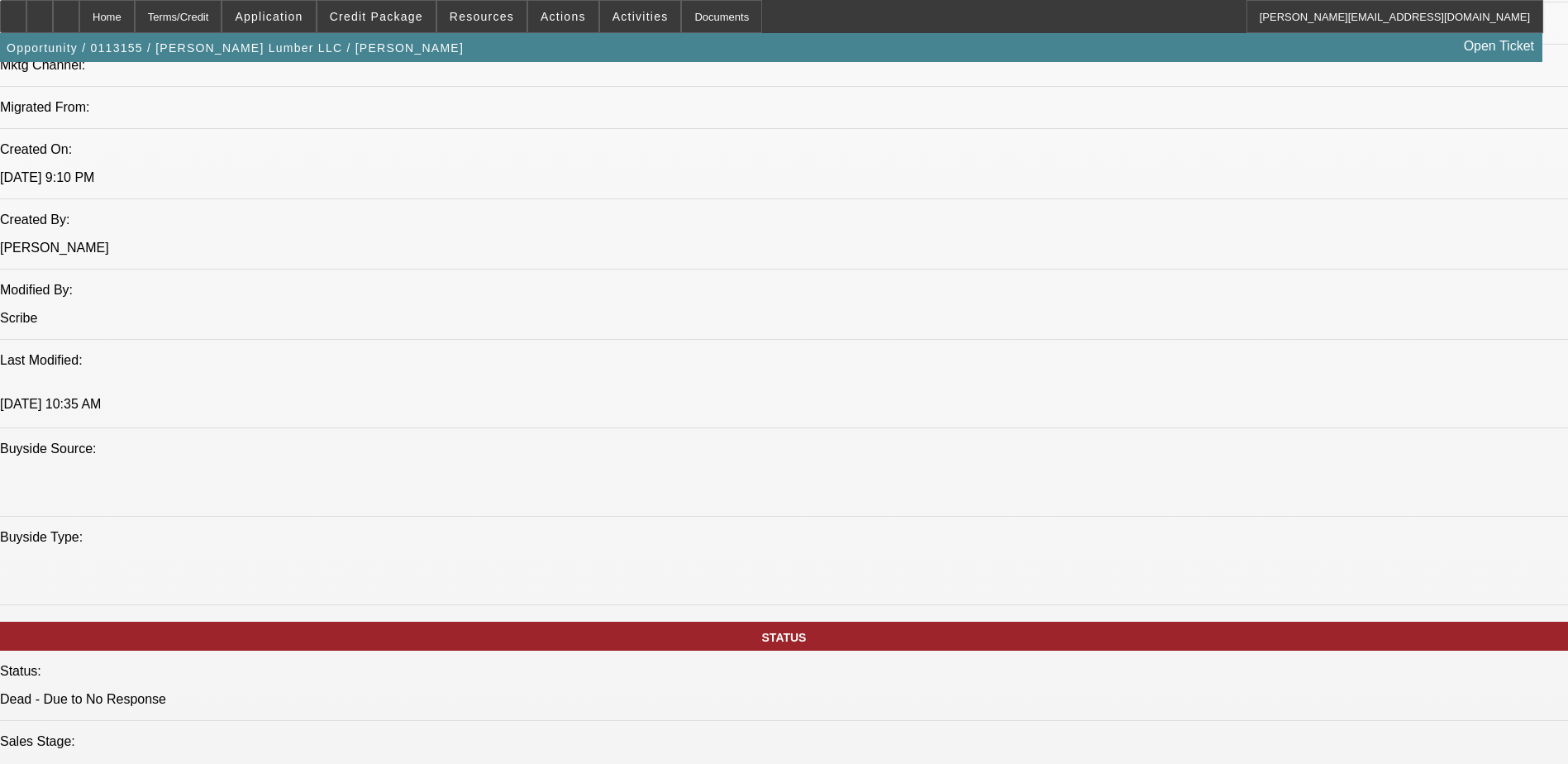
scroll to position [83, 0]
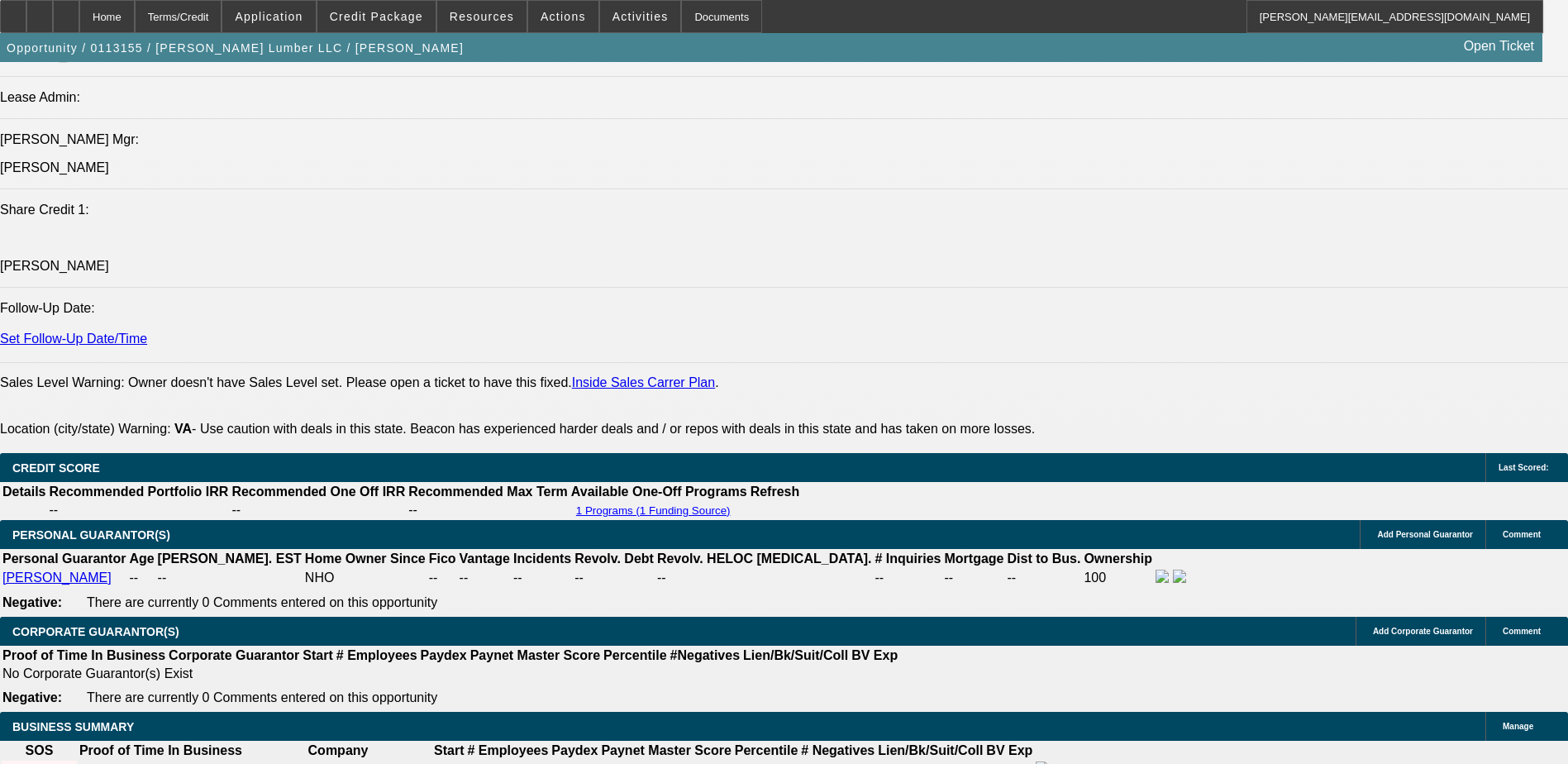
scroll to position [1902, 0]
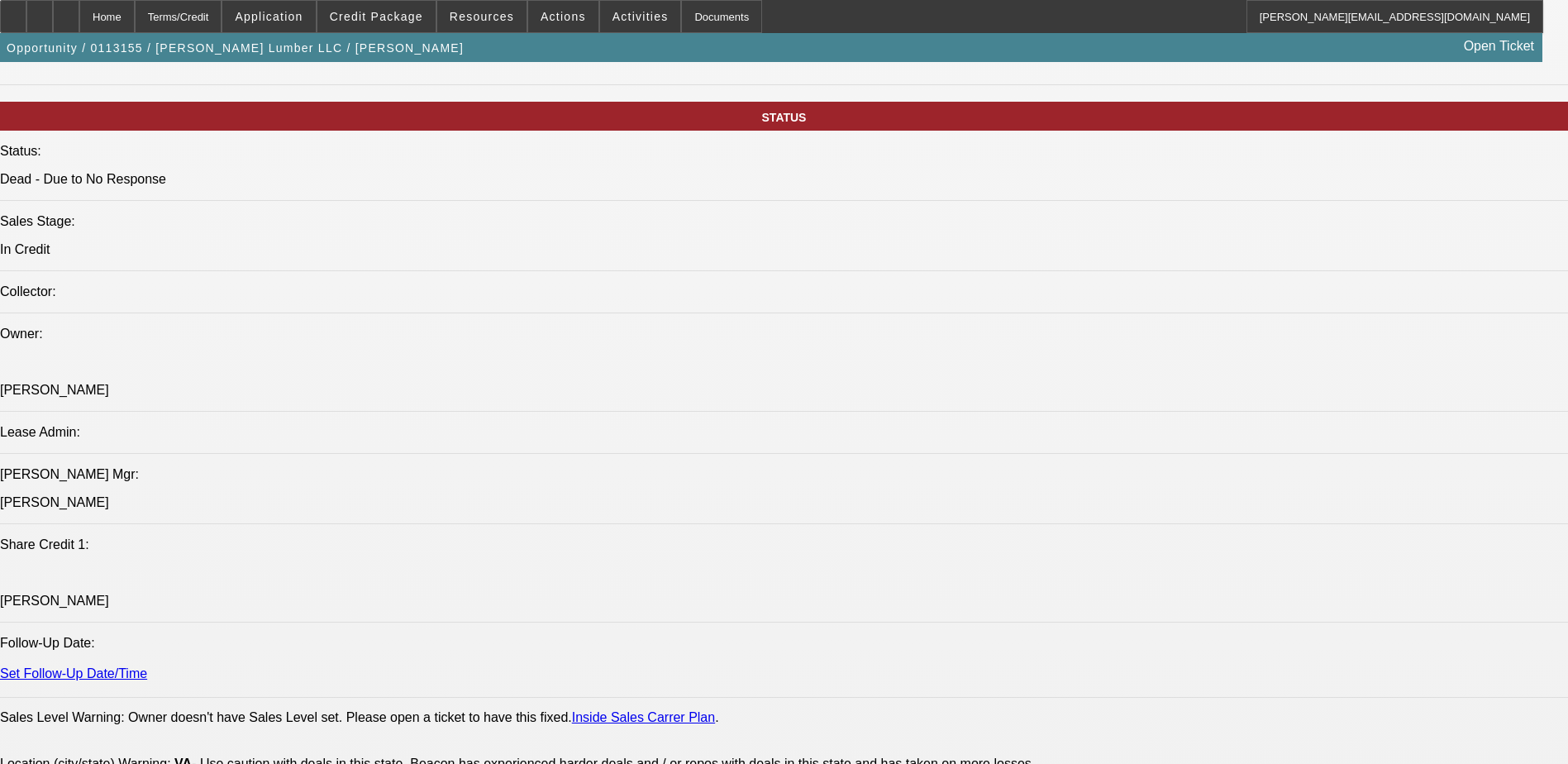
scroll to position [1654, 0]
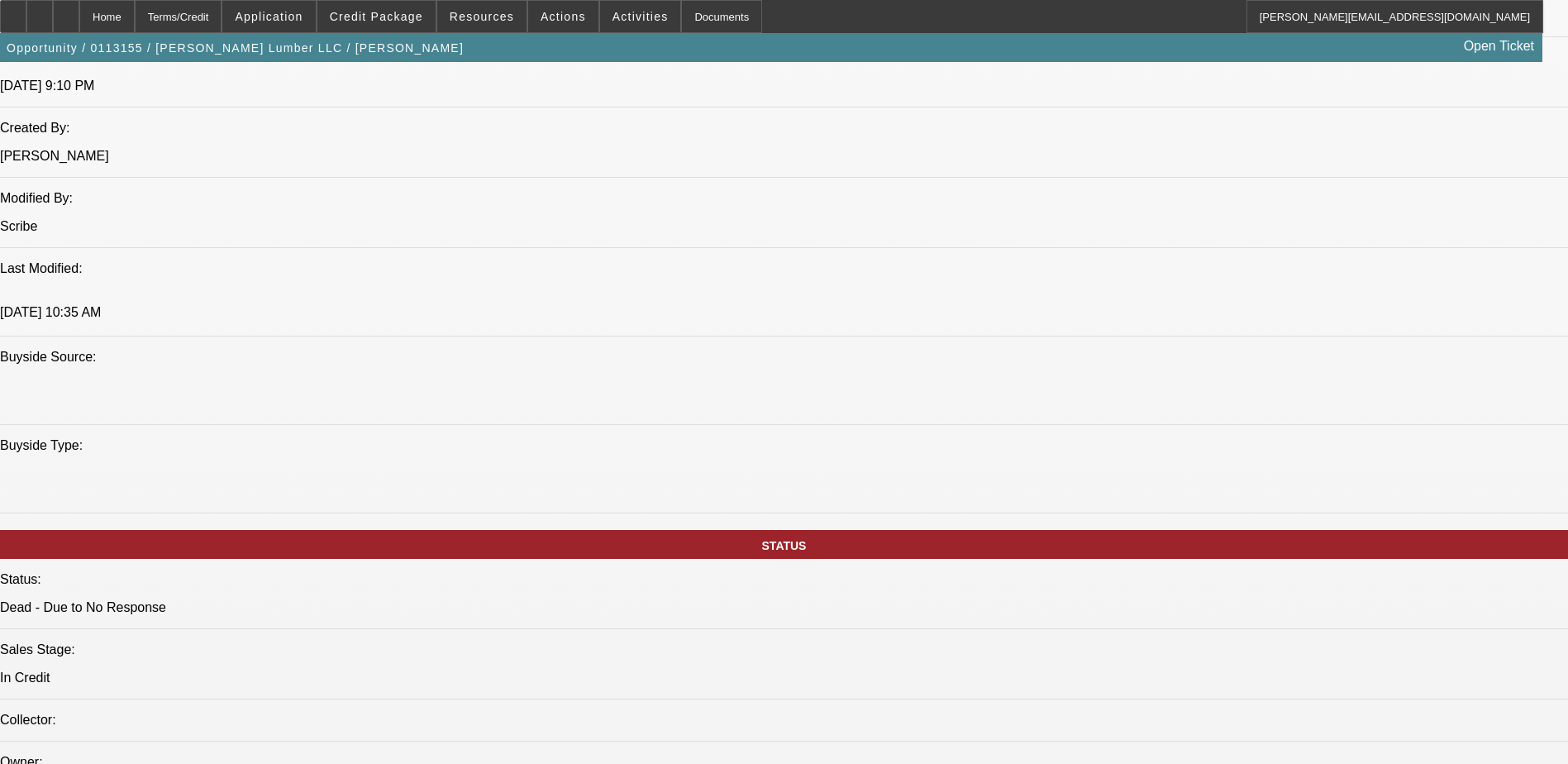
scroll to position [928, 0]
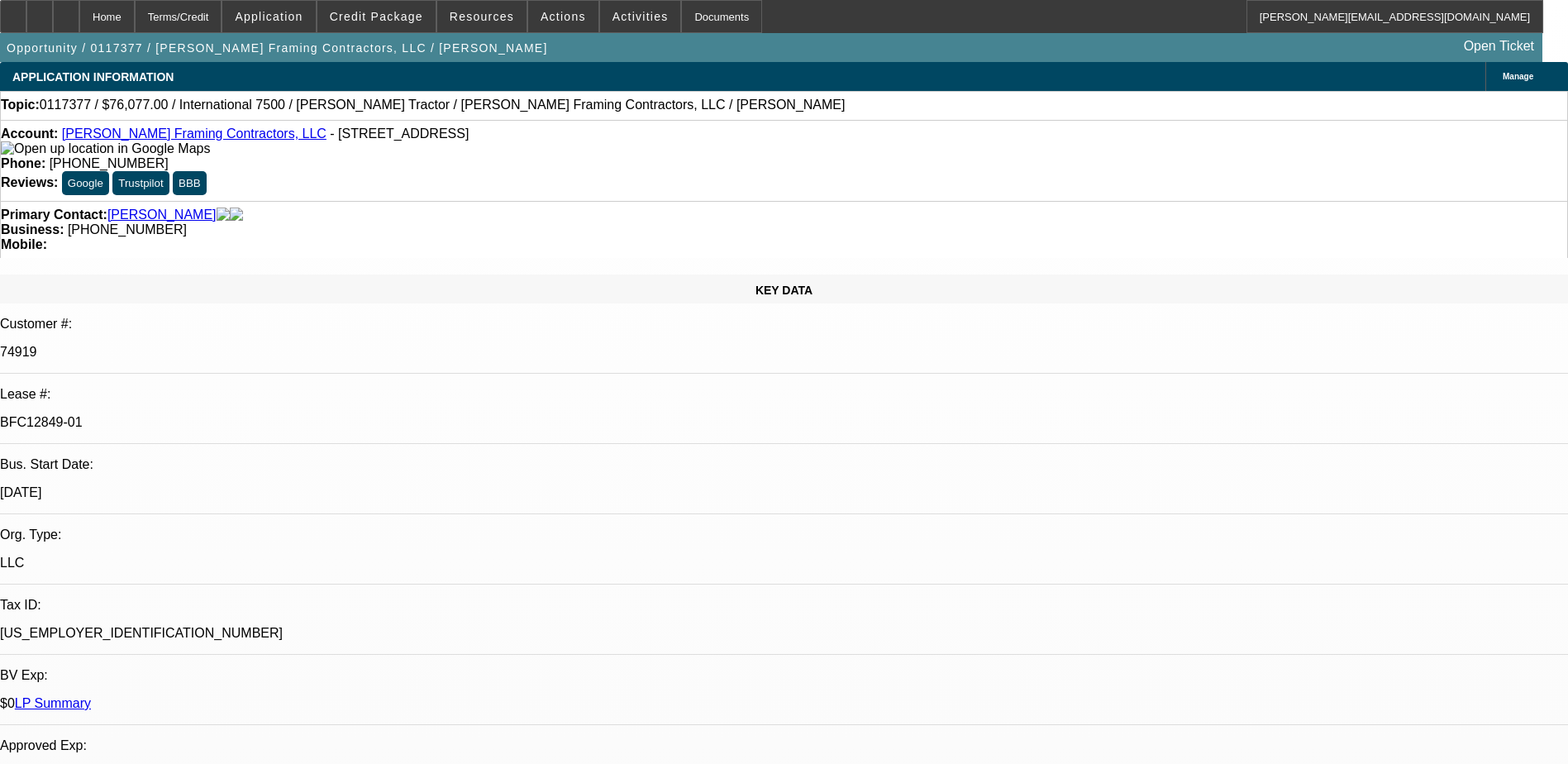
select select "0"
select select "2"
select select "0"
select select "2"
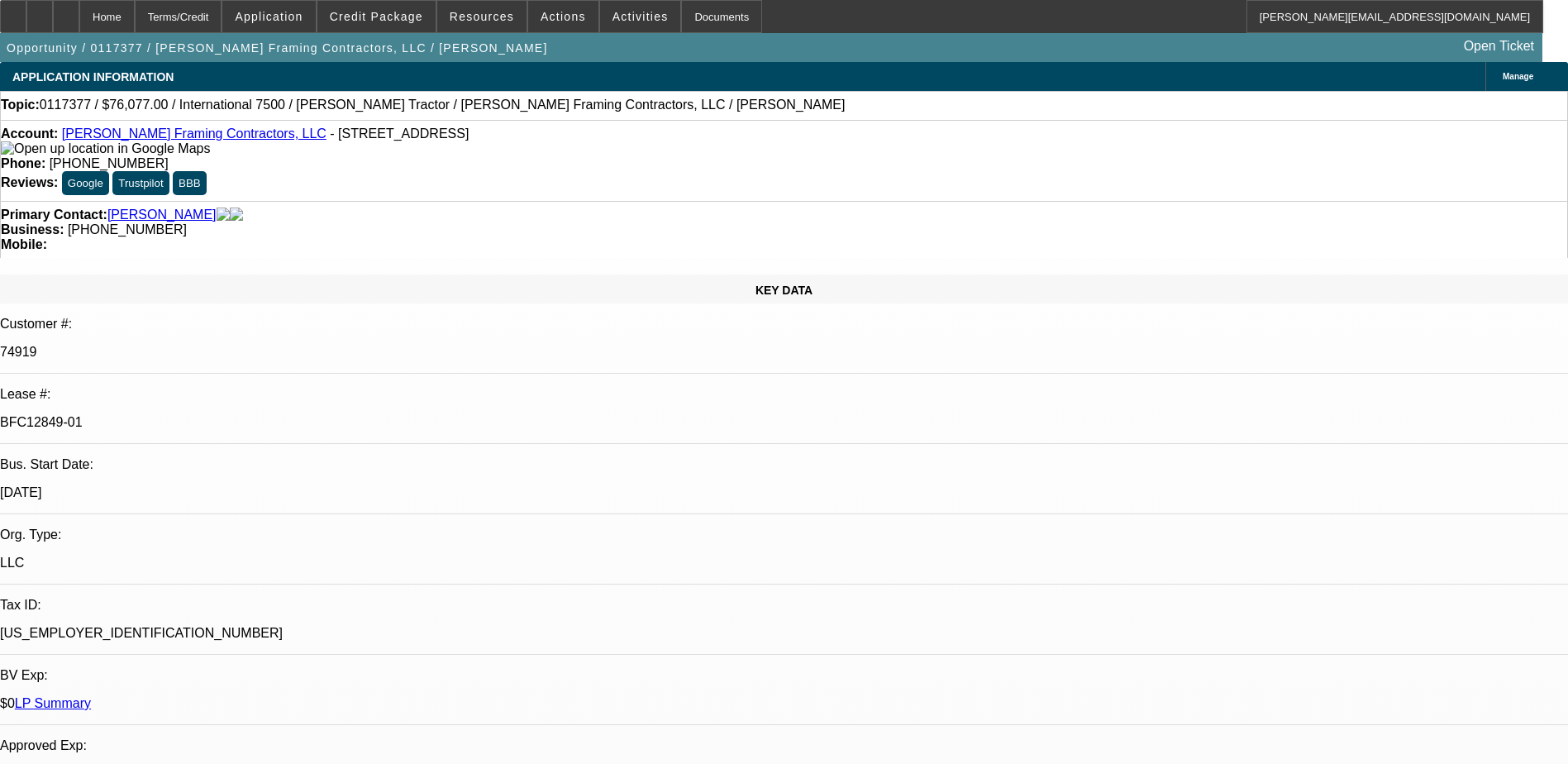
select select "0"
select select "2"
select select "0"
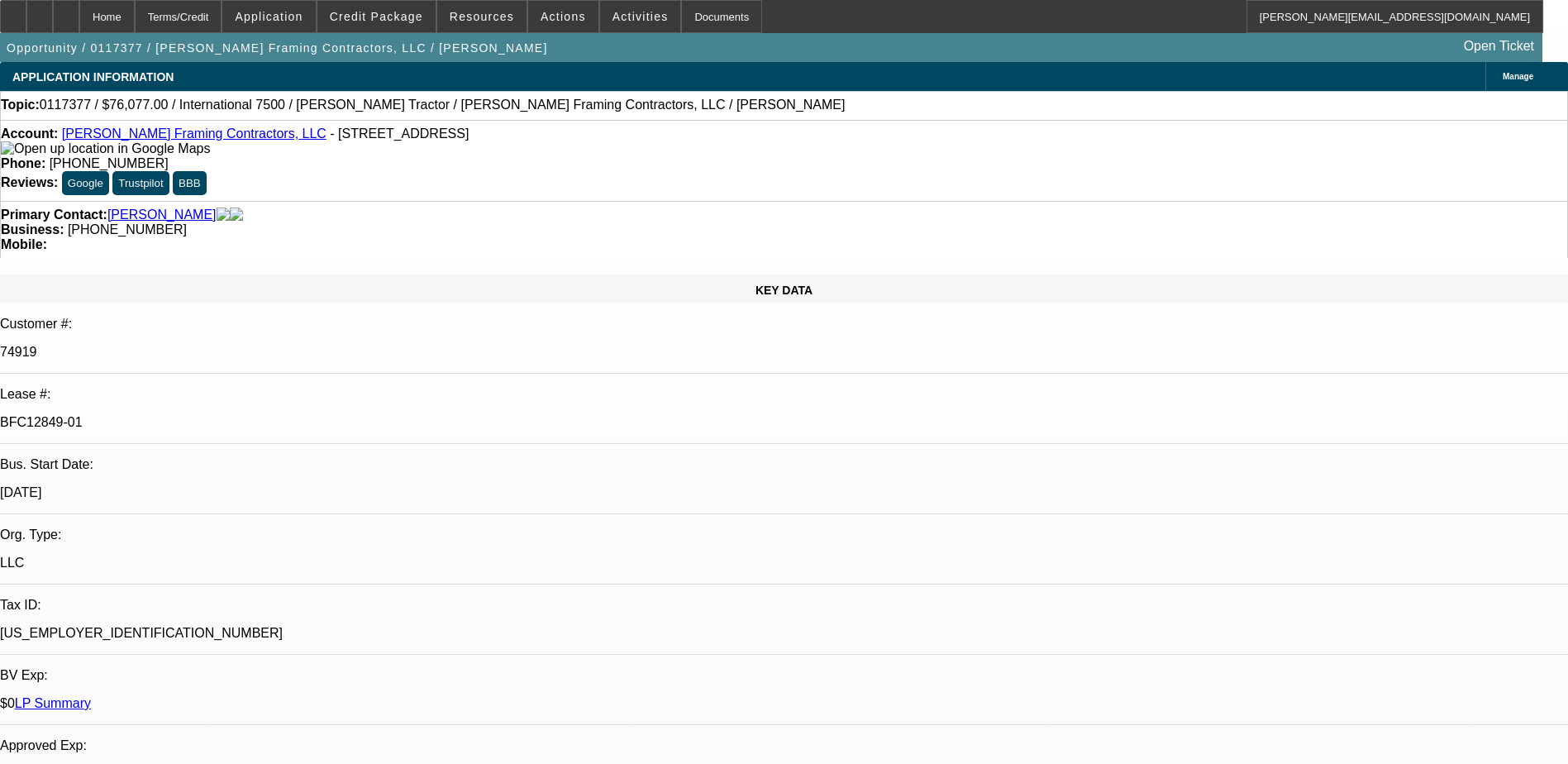
select select "2"
select select "0"
select select "1"
select select "2"
select select "6"
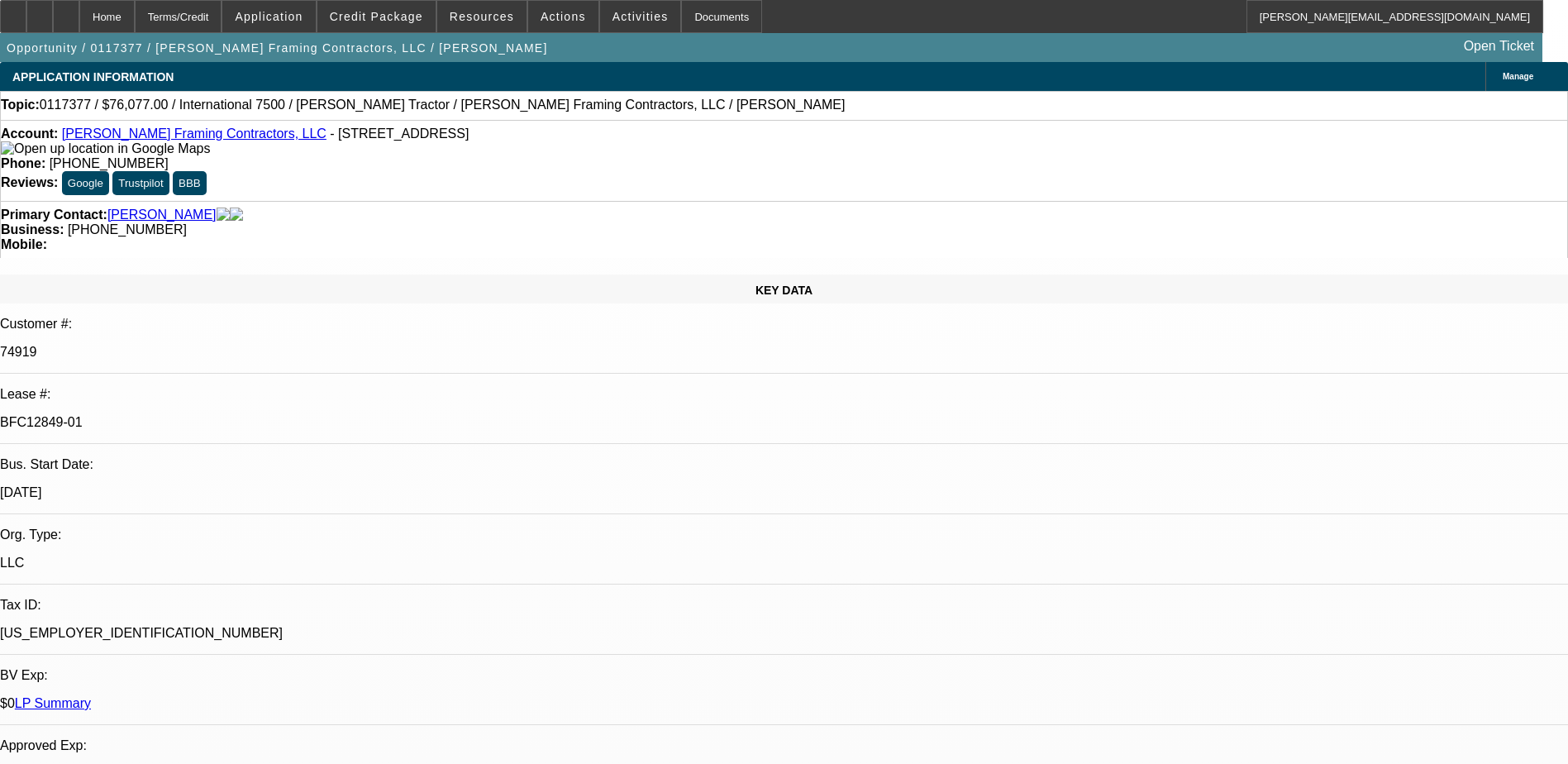
select select "1"
select select "2"
select select "6"
select select "1"
select select "2"
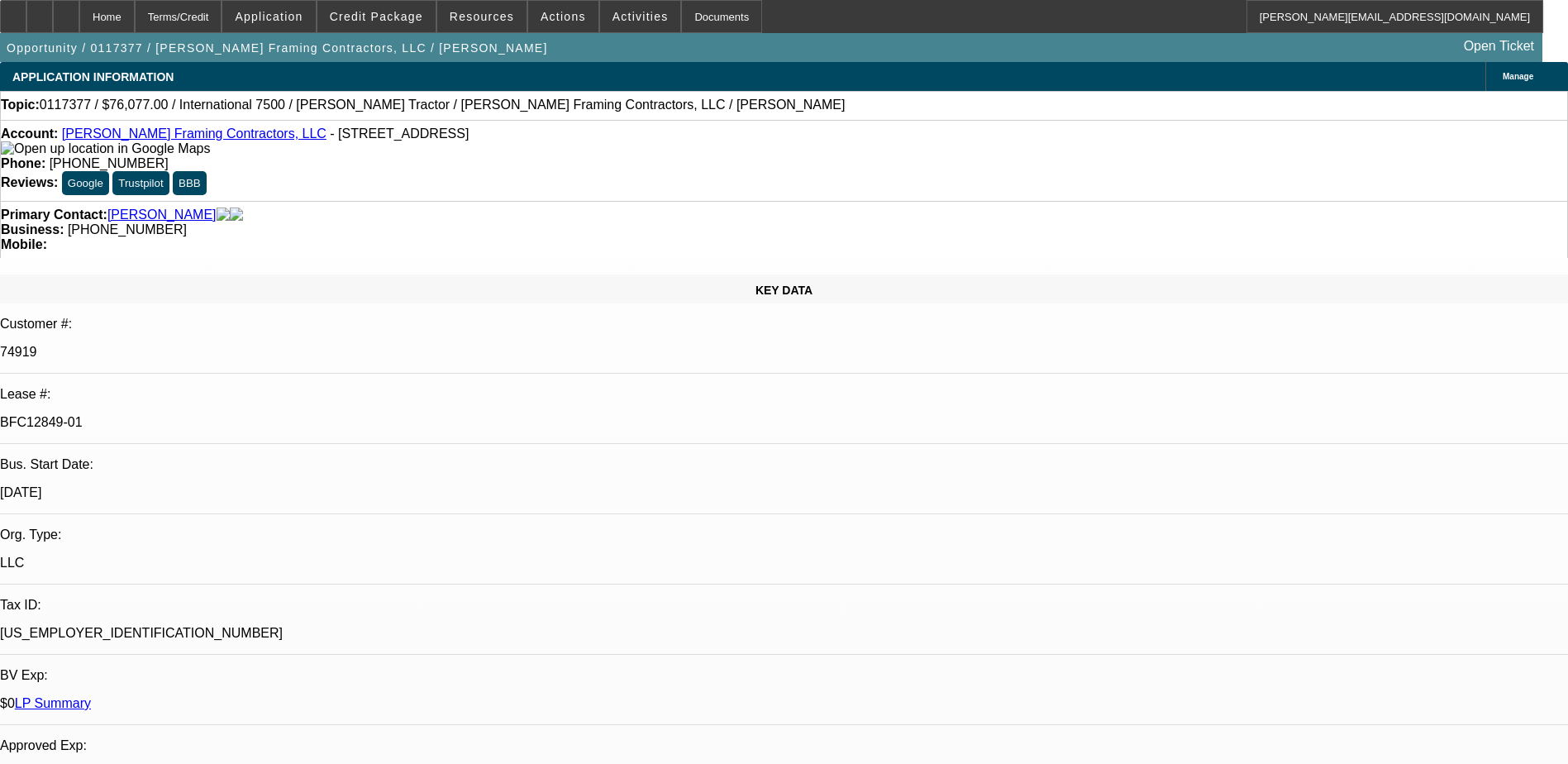
select select "6"
select select "1"
select select "2"
select select "6"
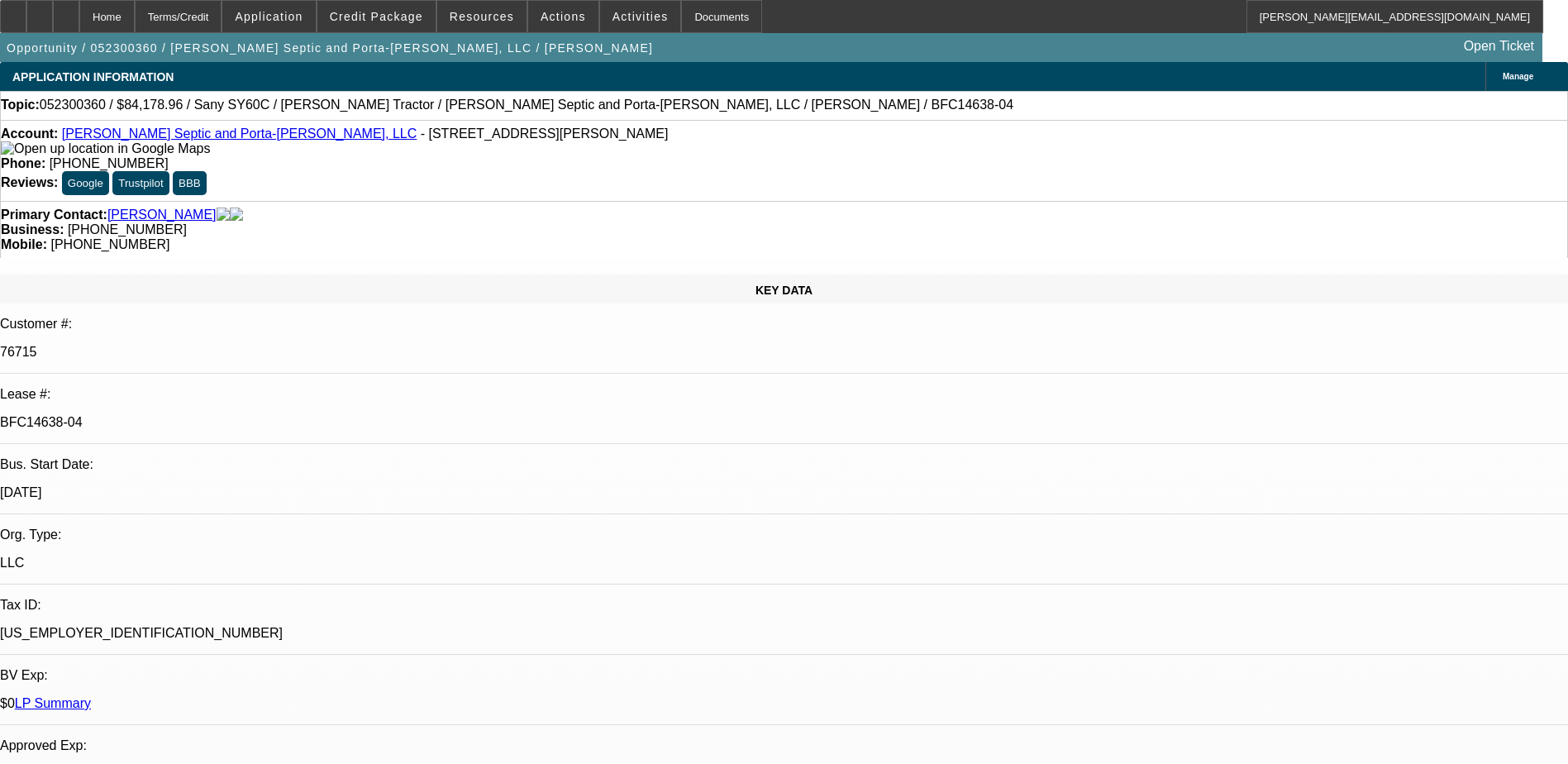
select select "0"
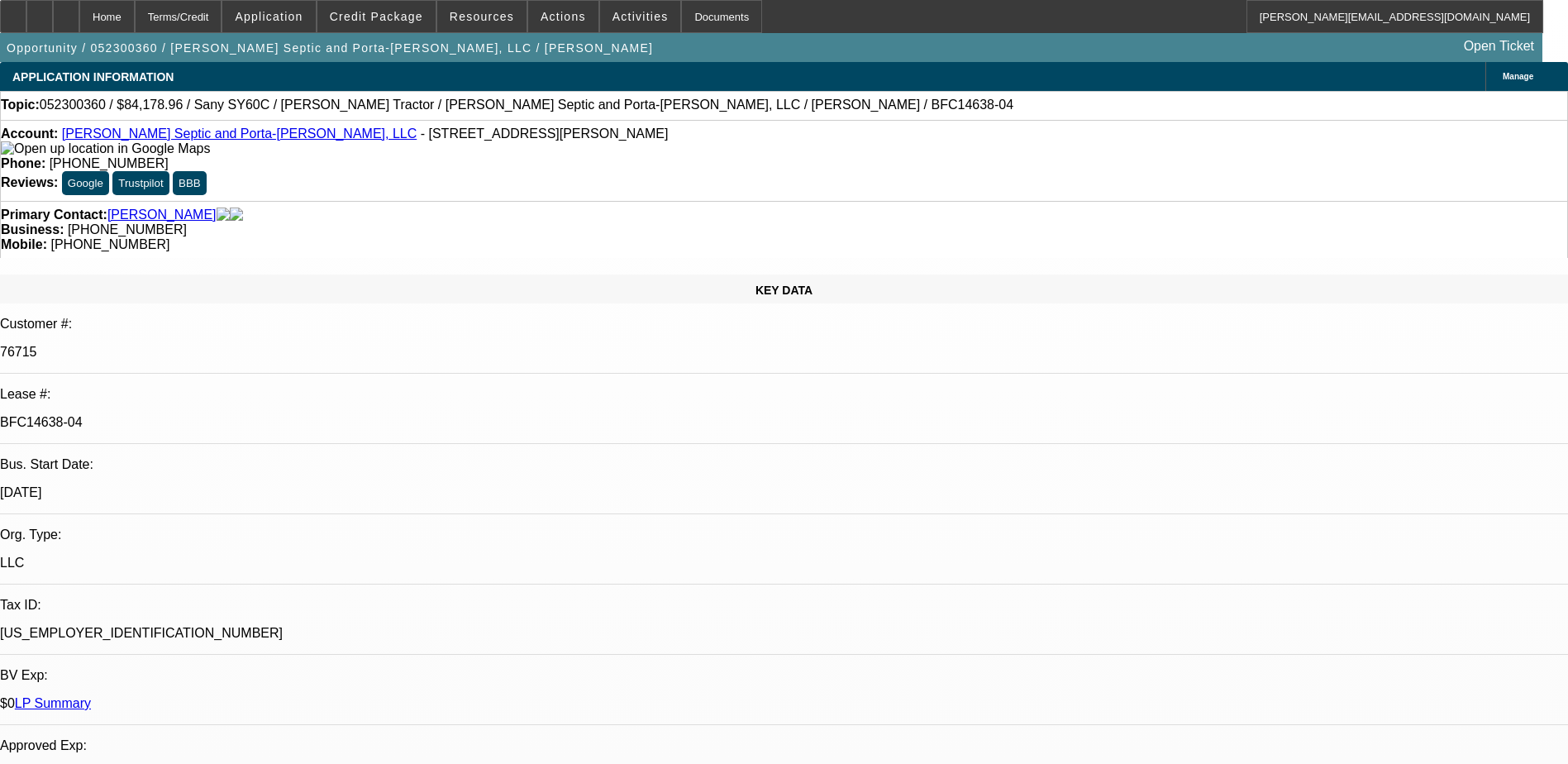
select select "0"
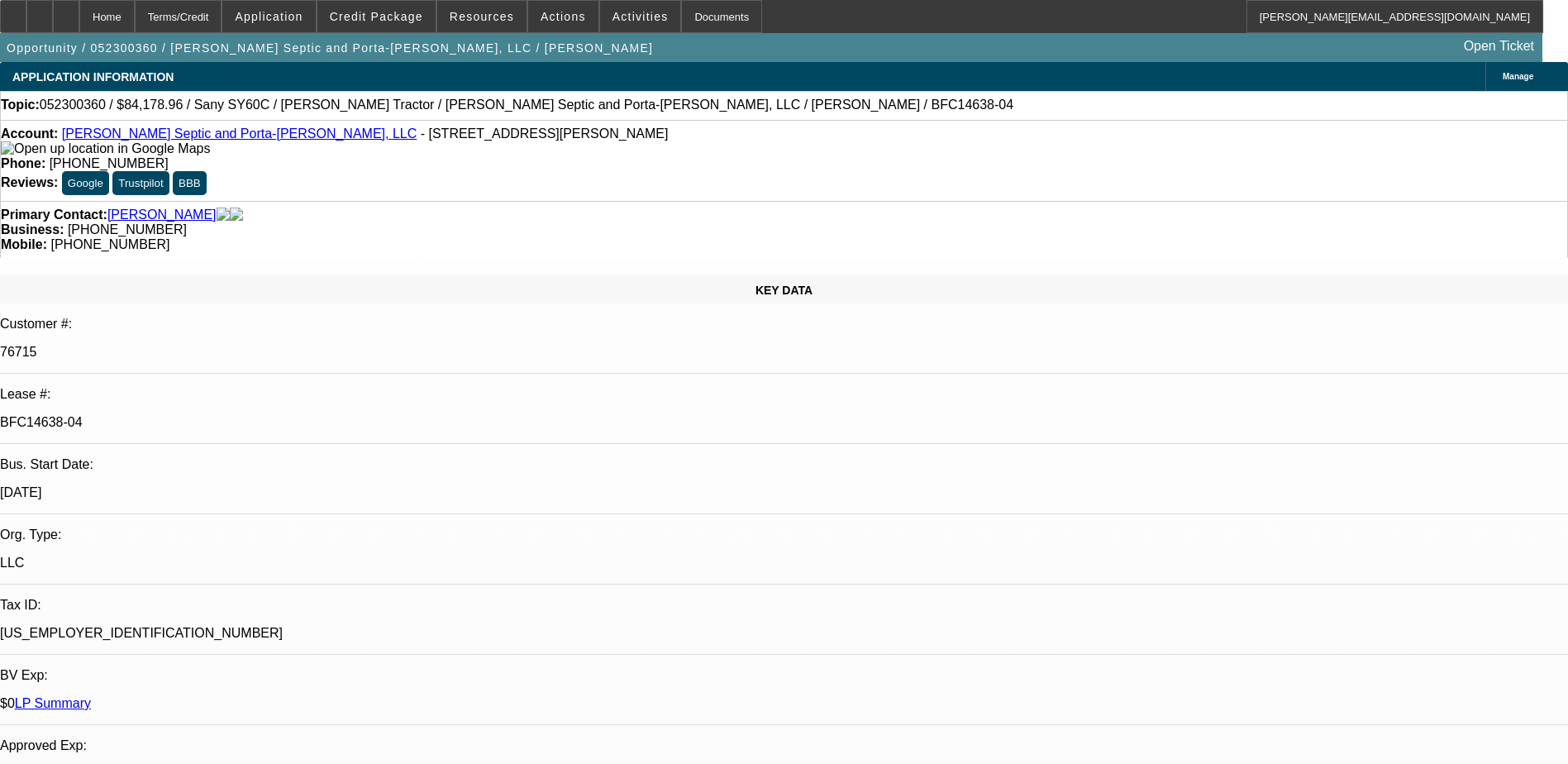
select select "0"
select select "1"
select select "6"
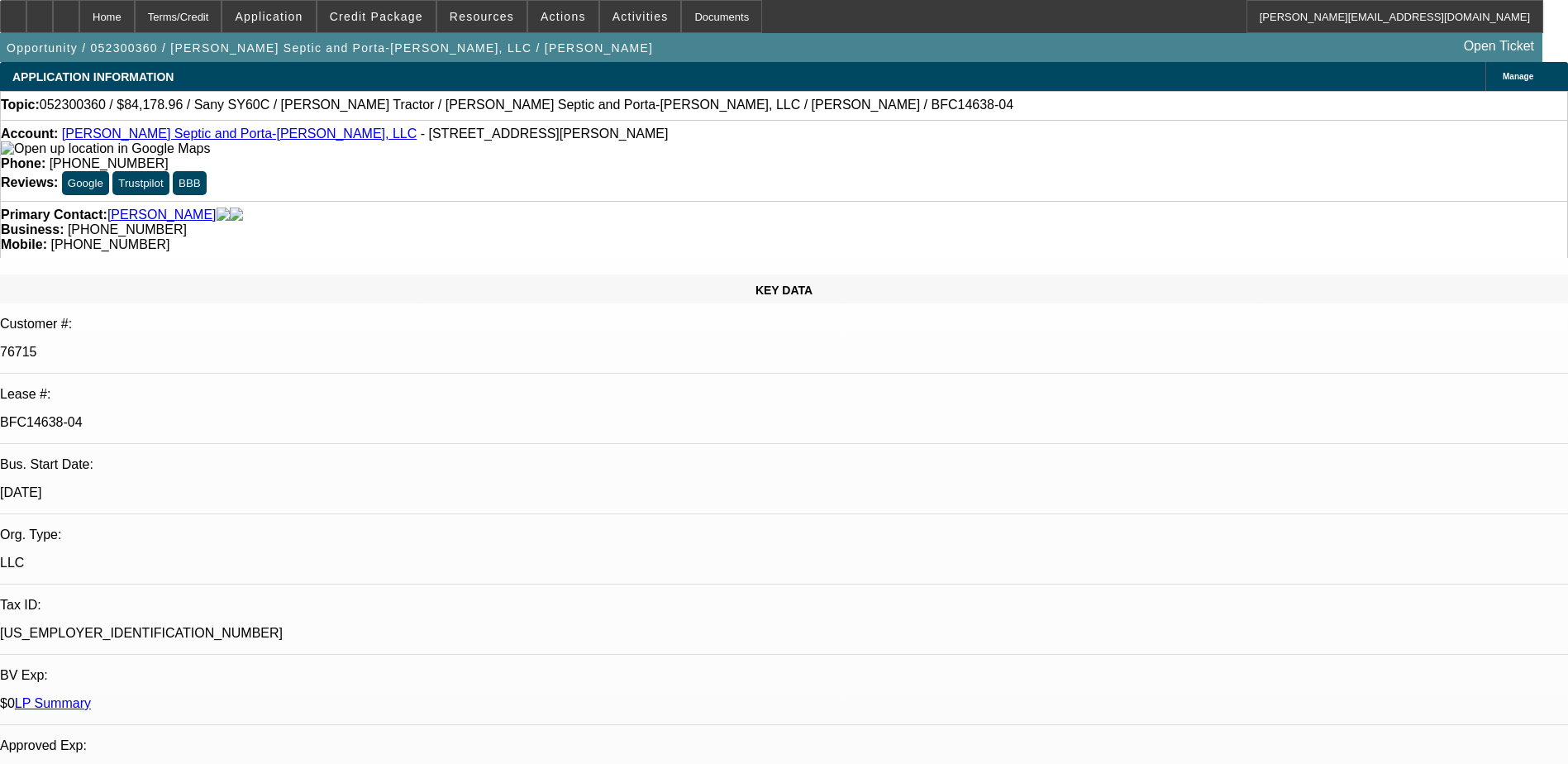
select select "1"
select select "6"
select select "1"
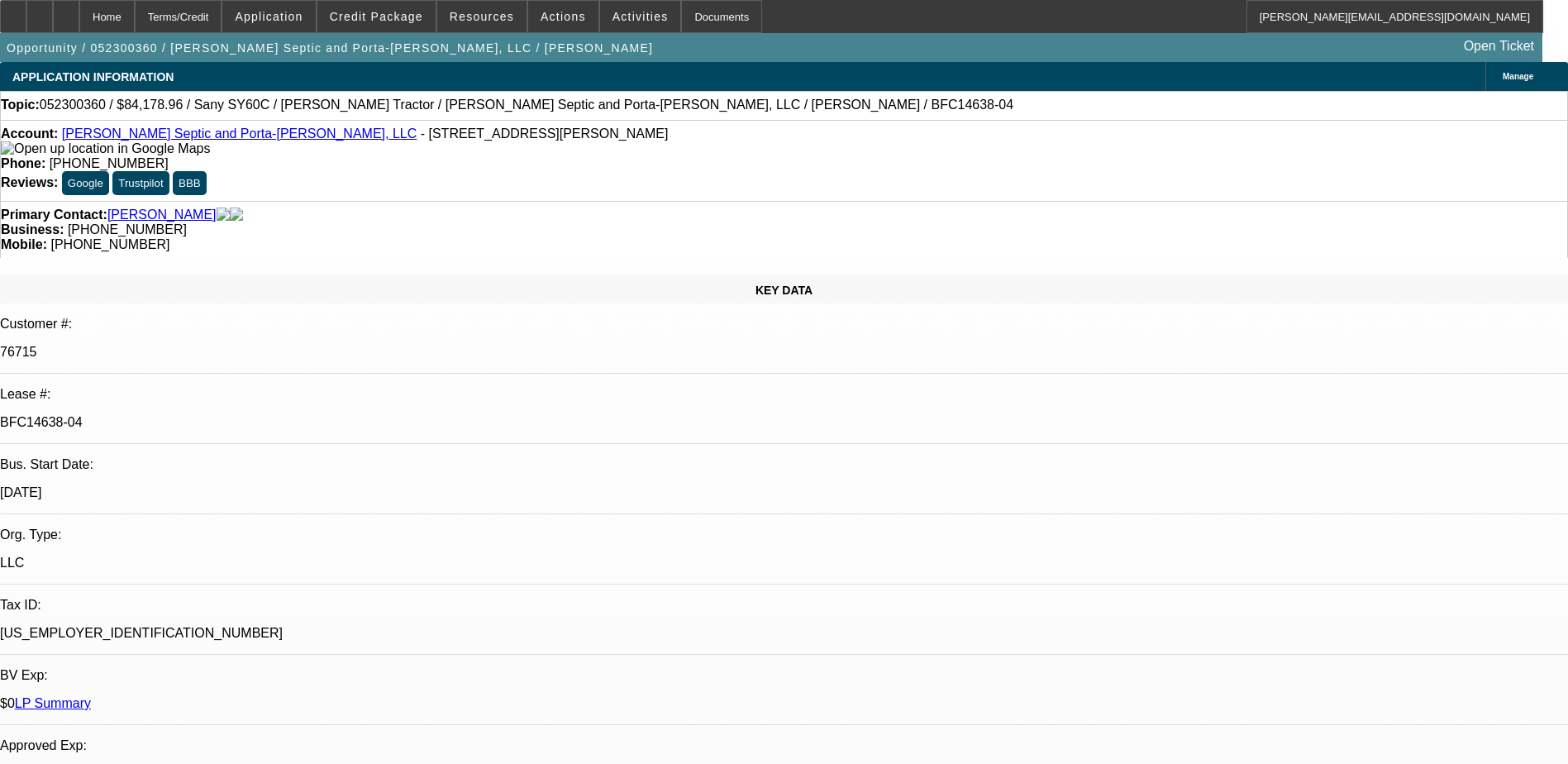
select select "6"
select select "1"
select select "6"
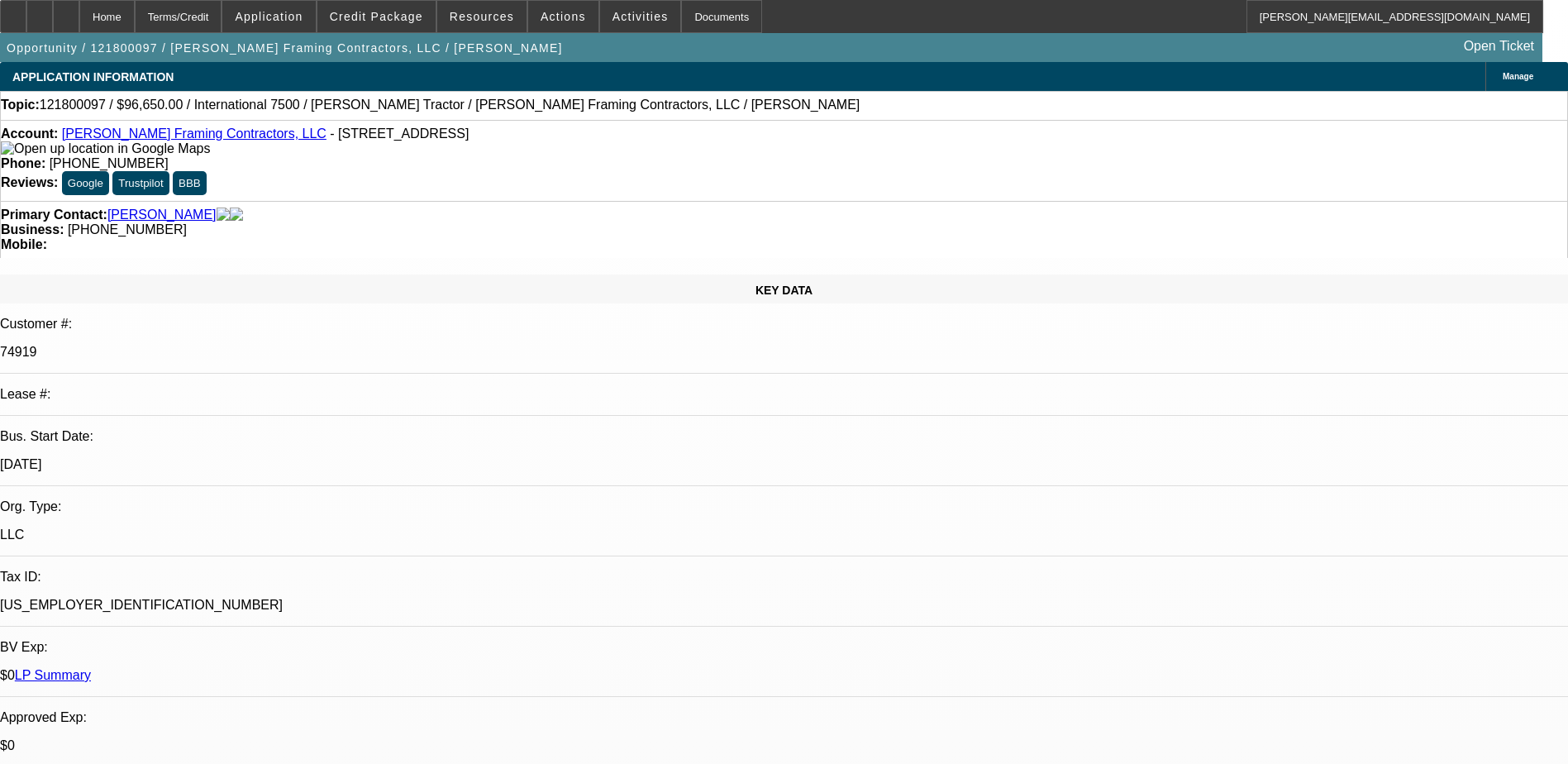
select select "0"
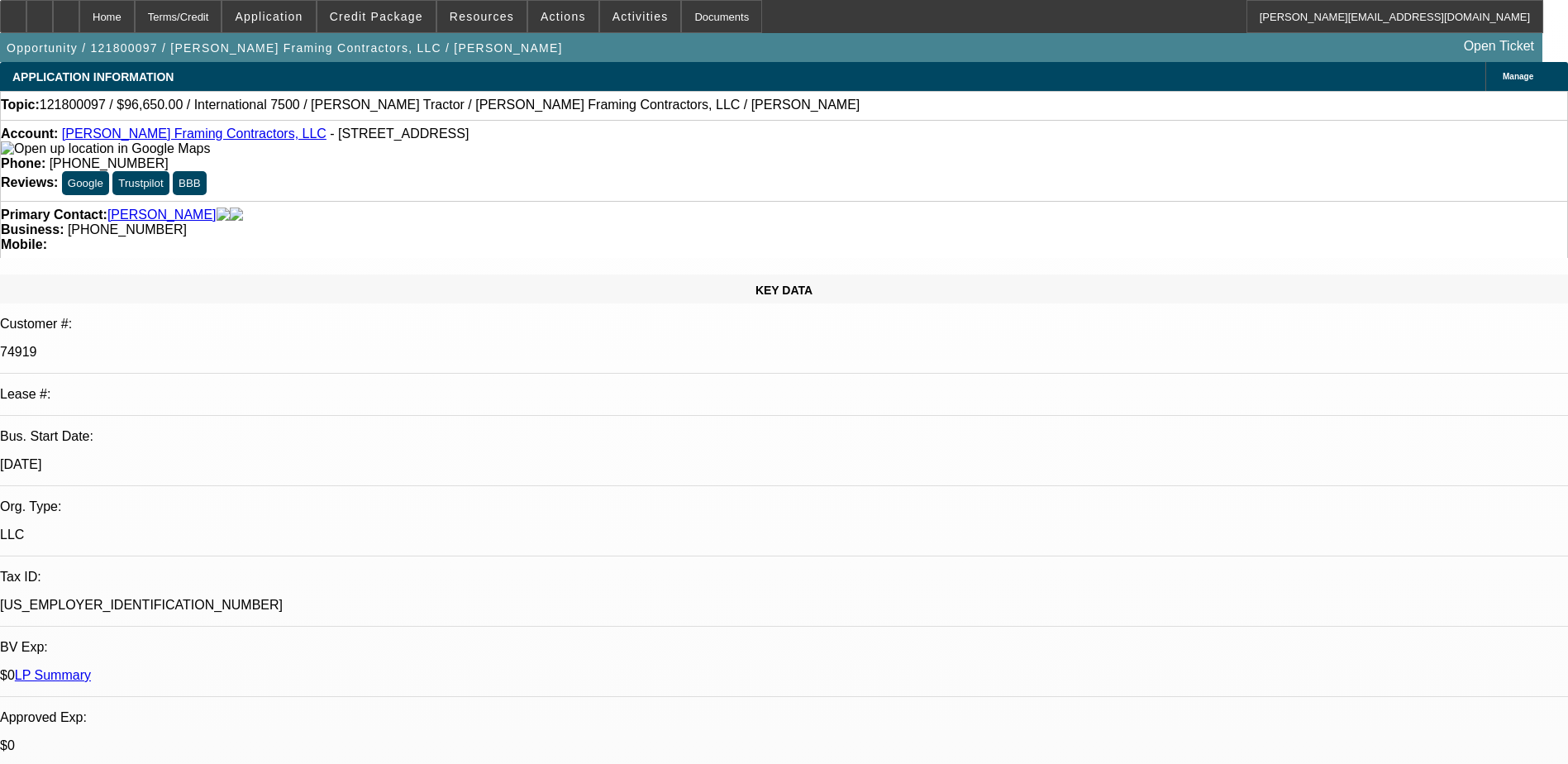
select select "0"
select select "1"
select select "2"
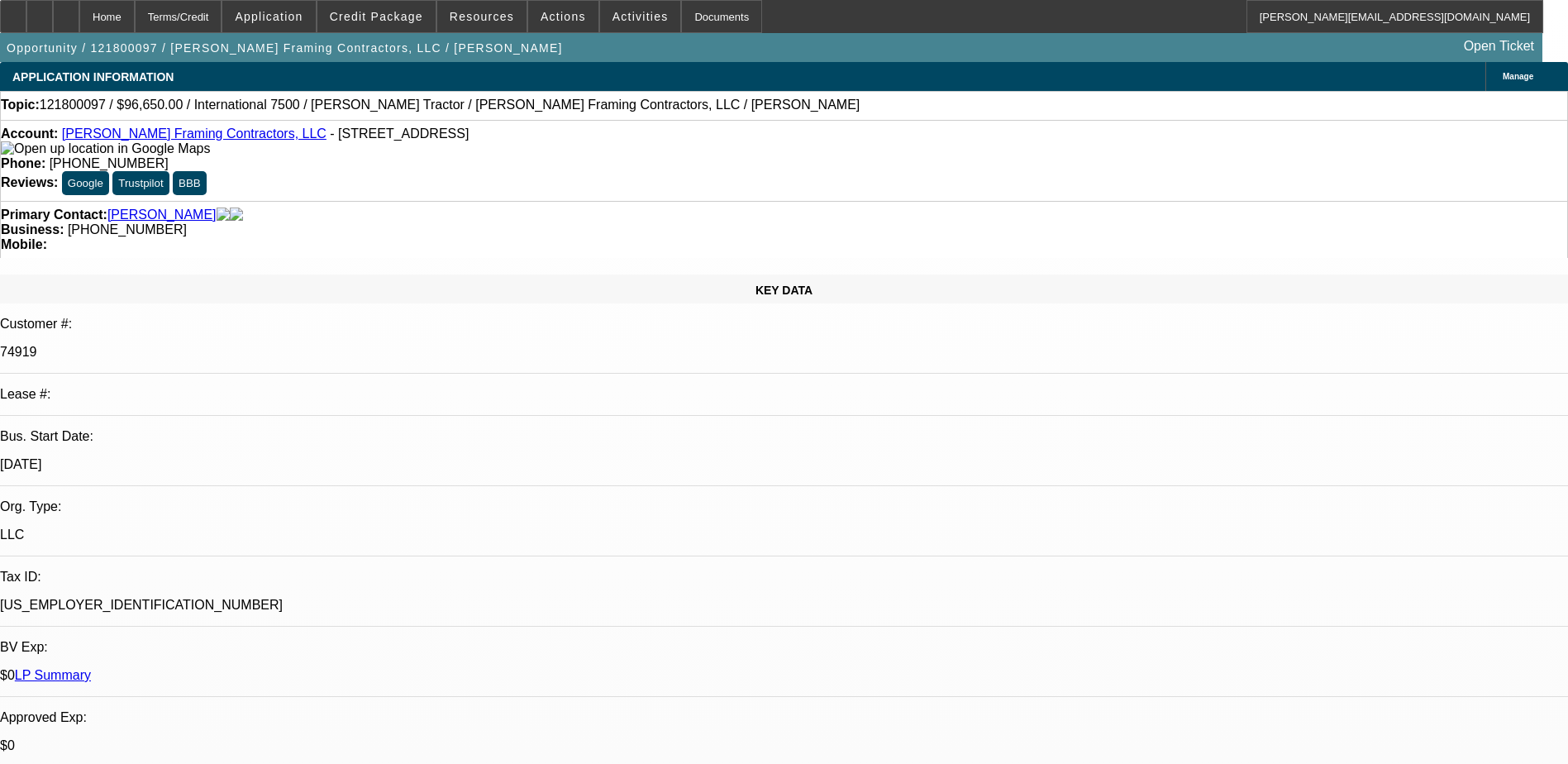
select select "6"
select select "1"
select select "2"
select select "6"
select select "1"
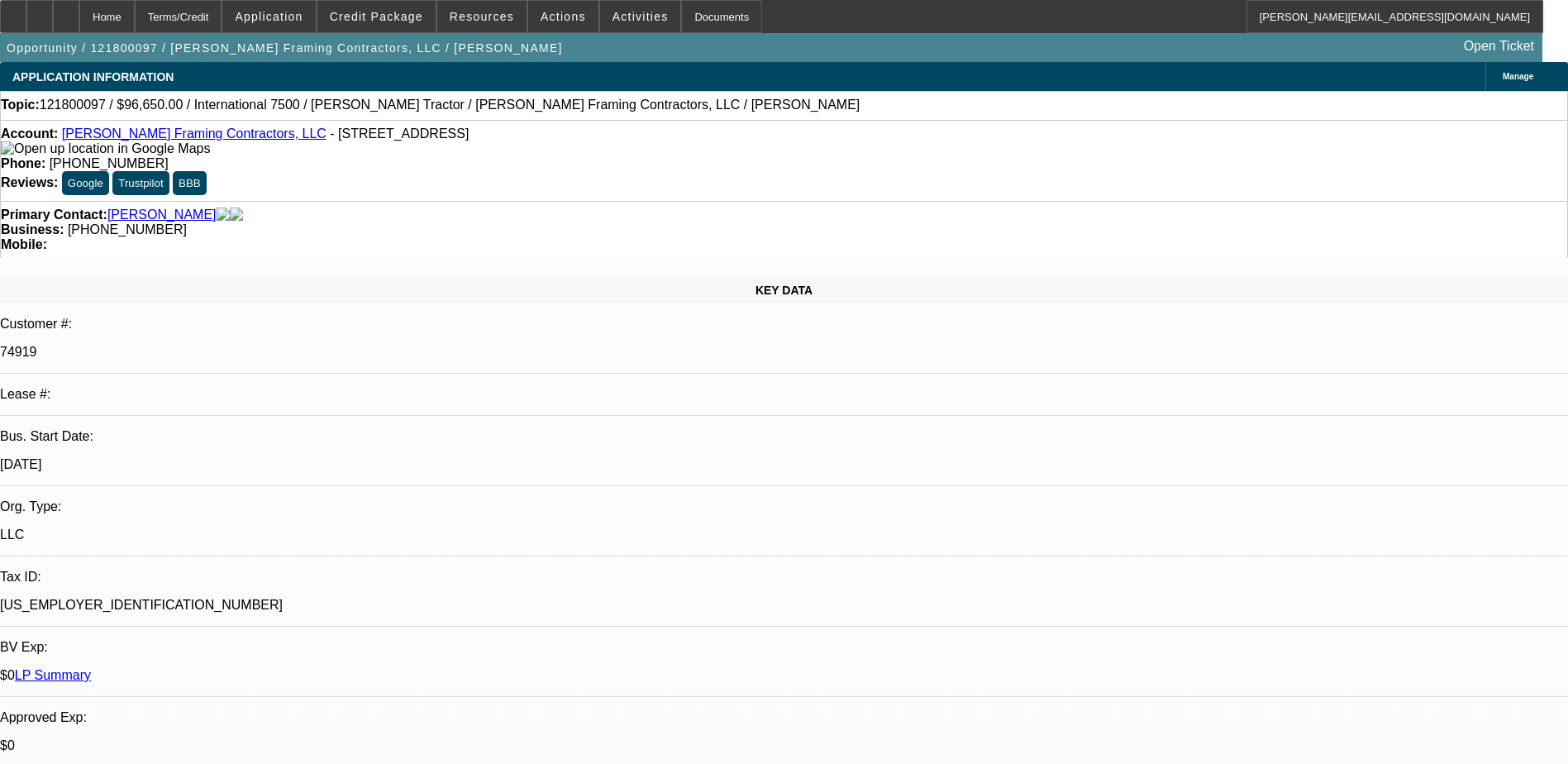
select select "2"
select select "6"
select select "1"
select select "2"
select select "6"
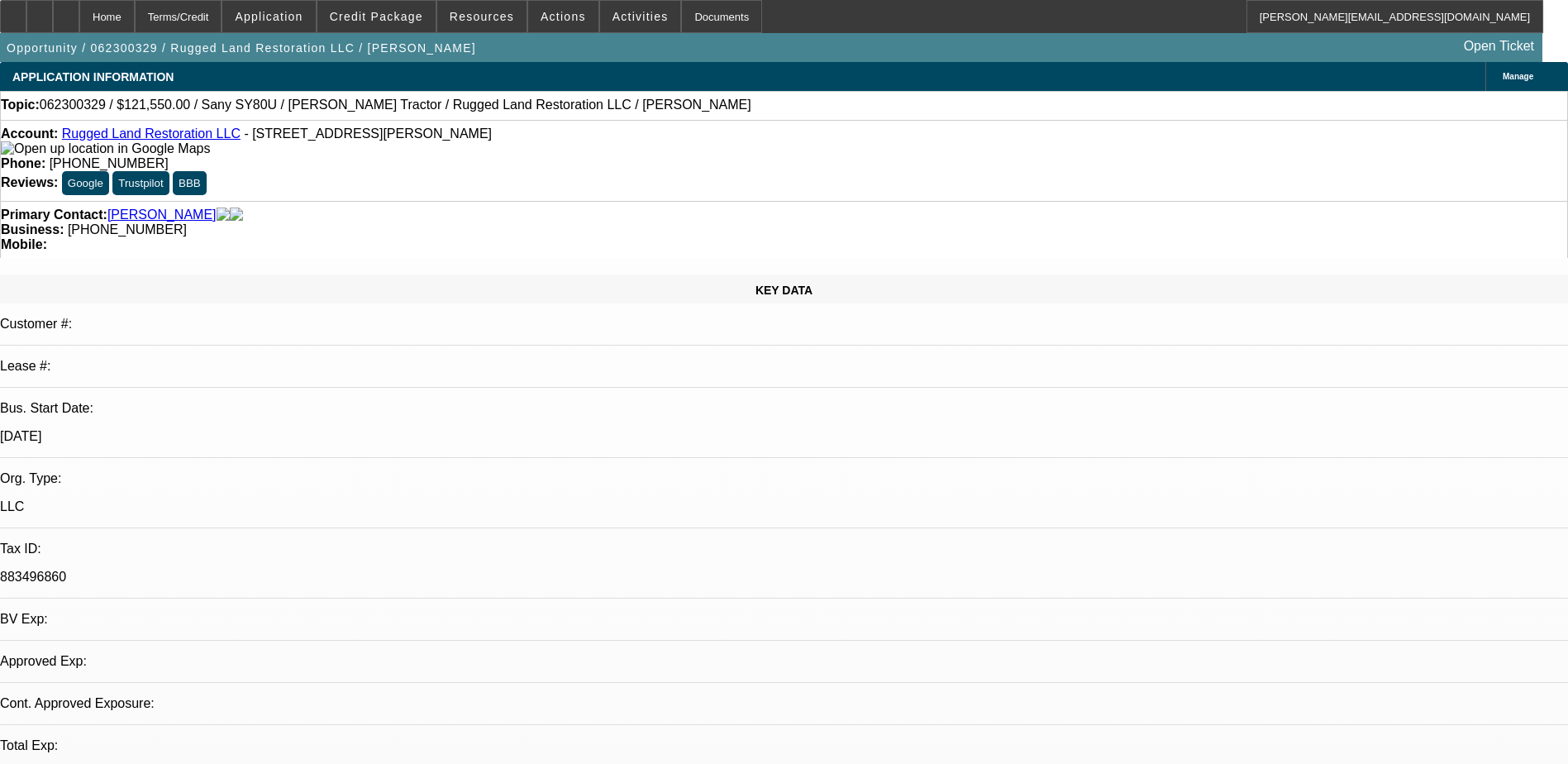
select select "0.15"
select select "2"
select select "0.1"
select select "4"
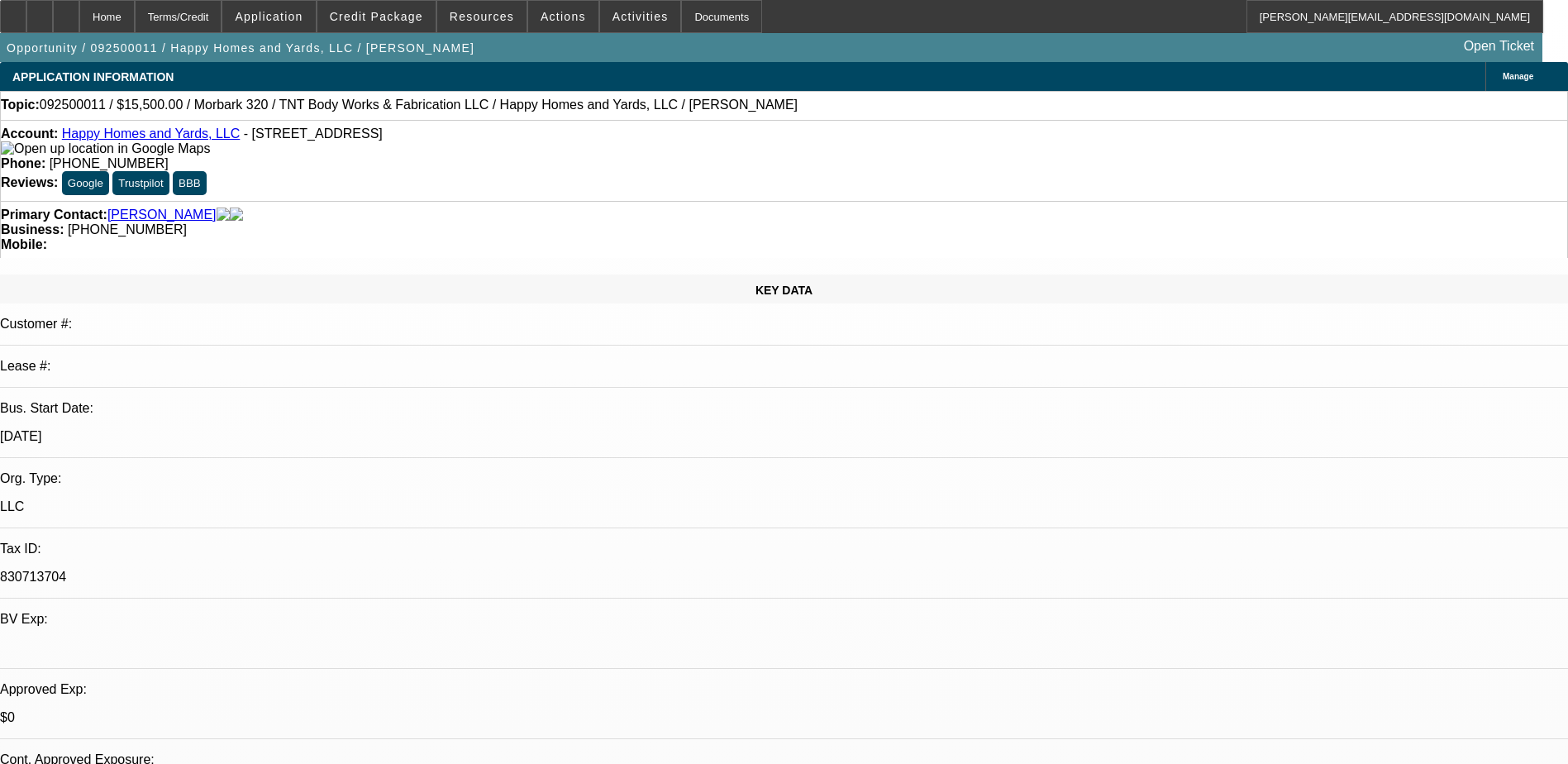
select select "0"
select select "2"
select select "0"
select select "6"
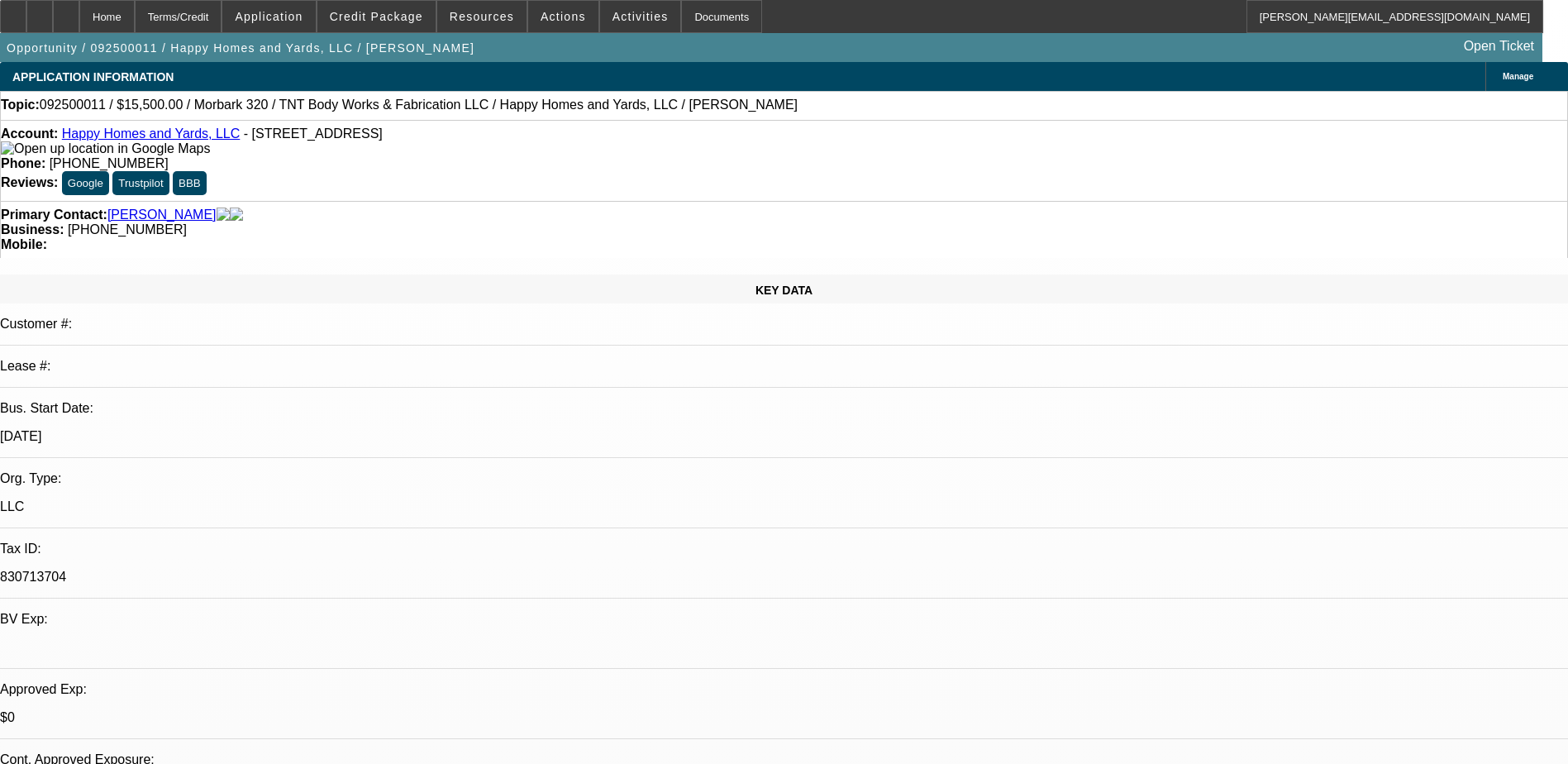
select select "0"
select select "6"
select select "0"
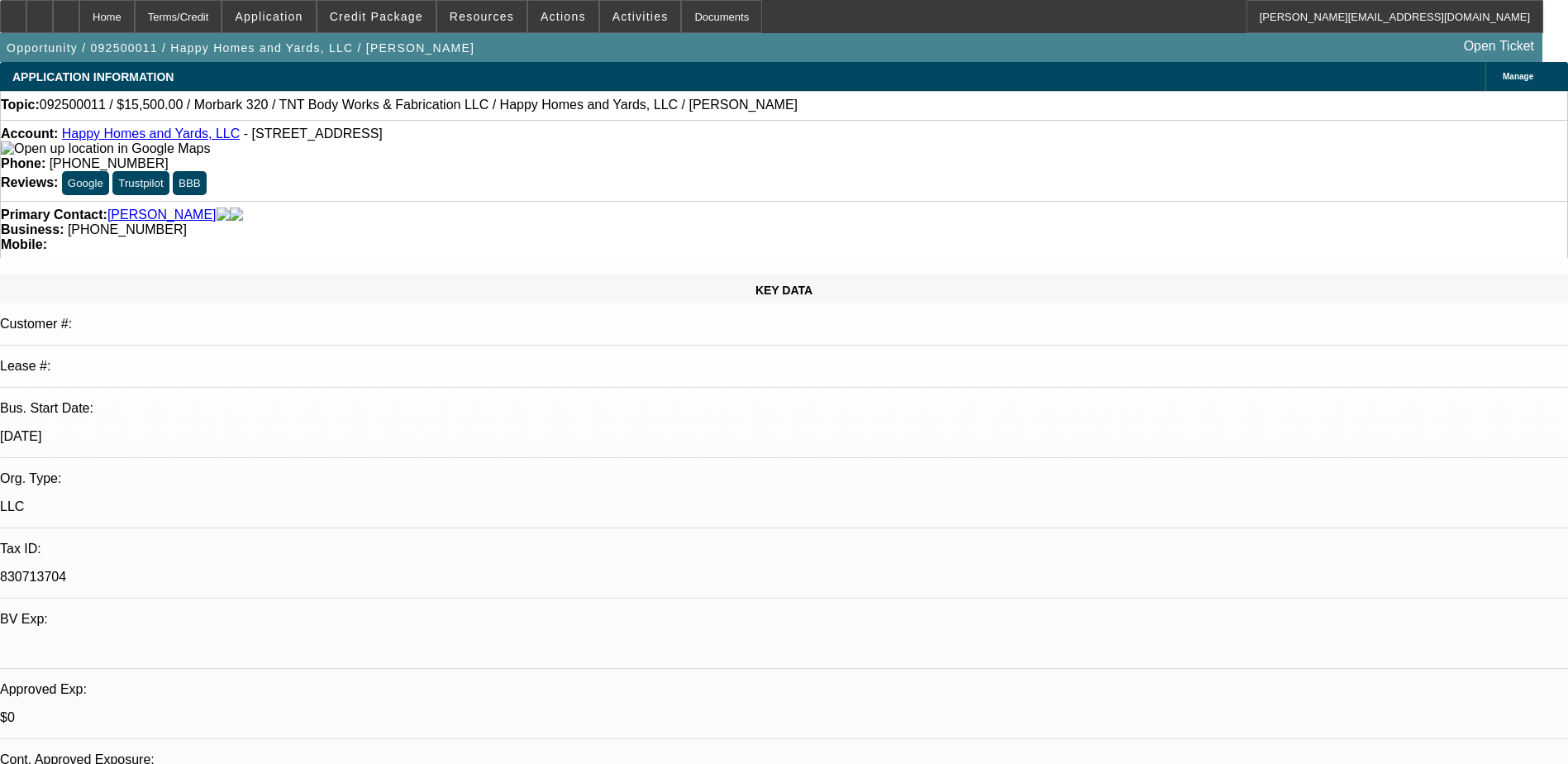
select select "0"
select select "6"
select select "0"
select select "2"
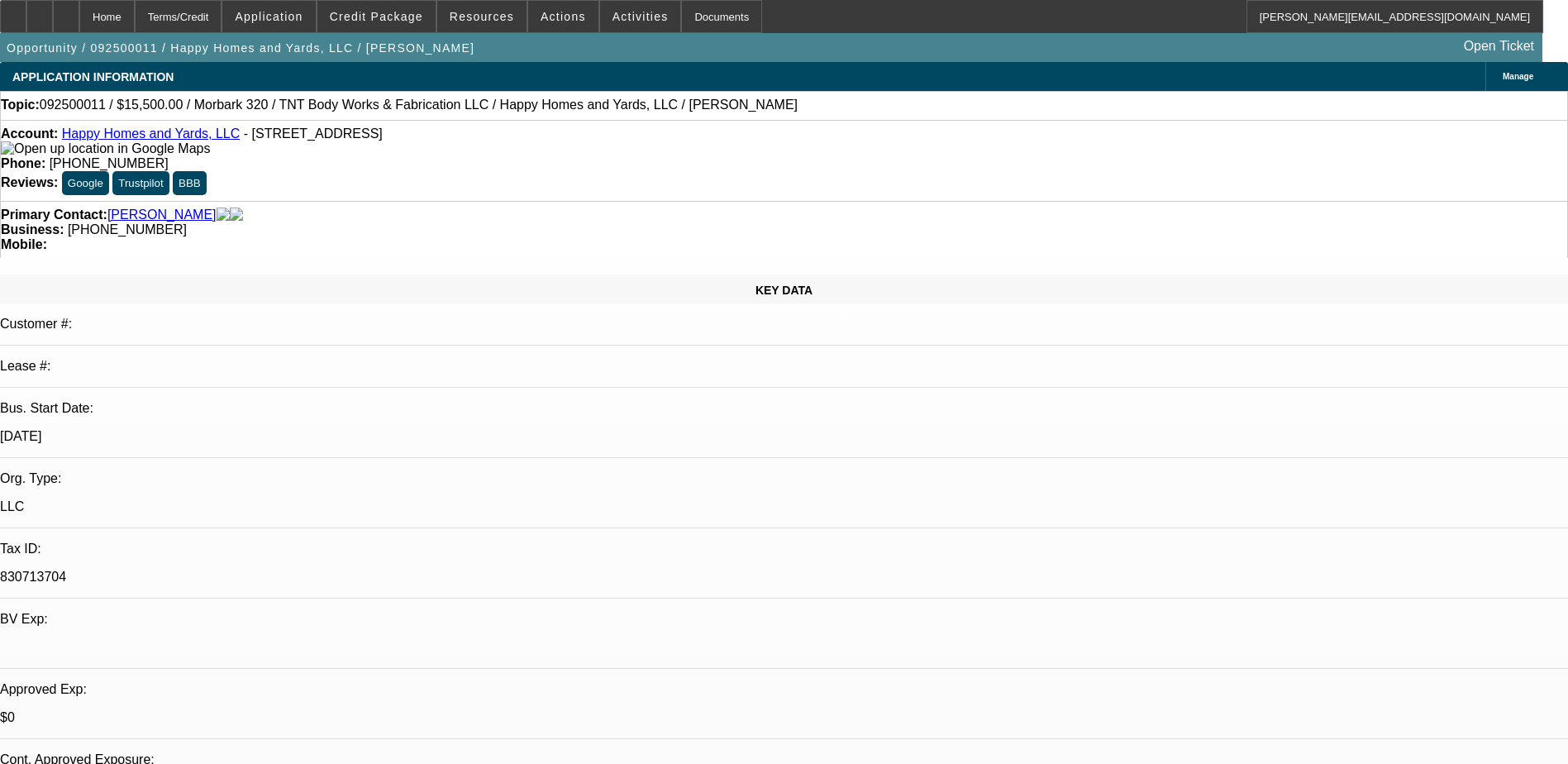
select select "2"
select select "0"
select select "6"
click at [79, 10] on div at bounding box center [66, 17] width 26 height 33
select select "0"
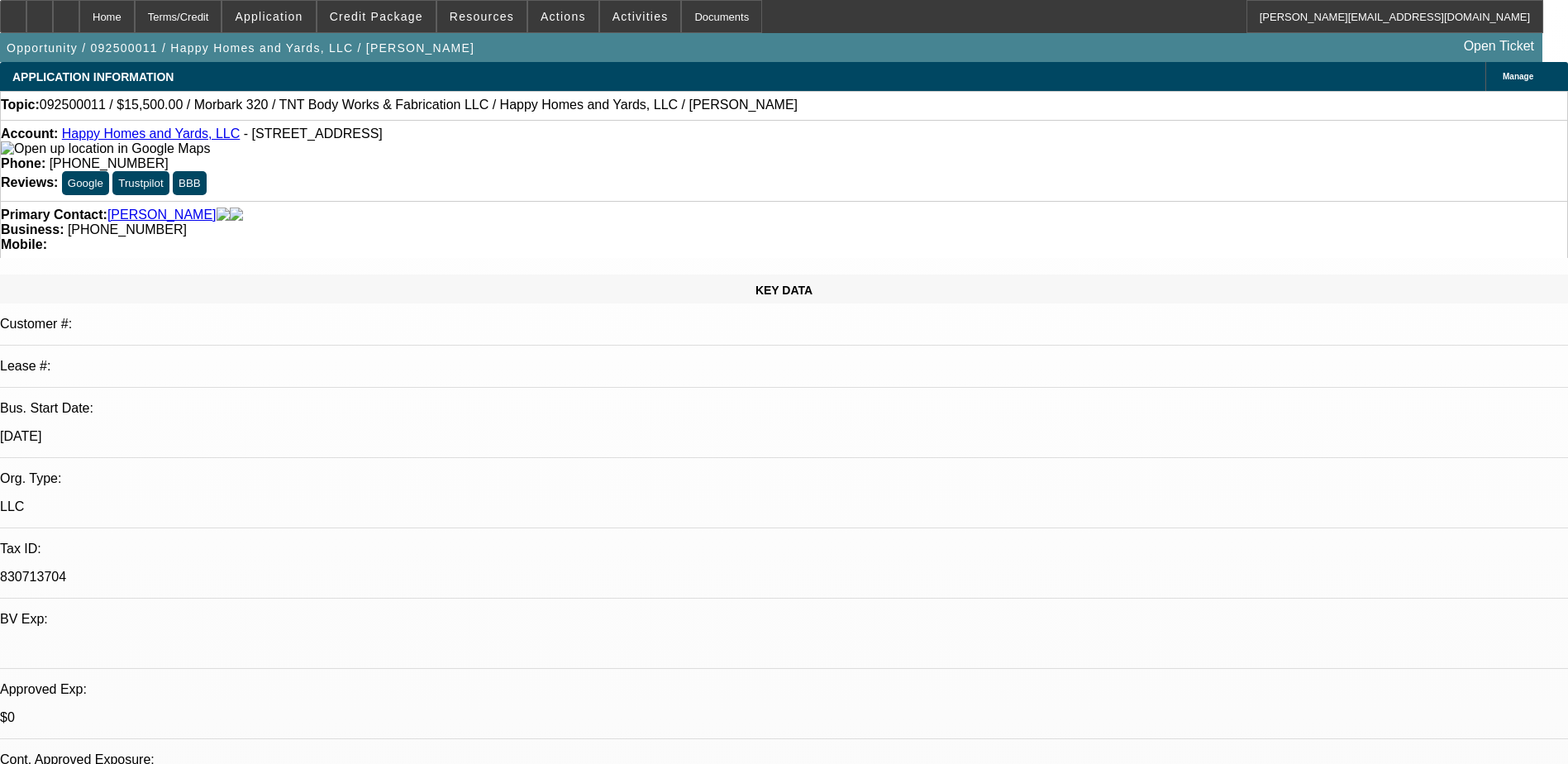
select select "0"
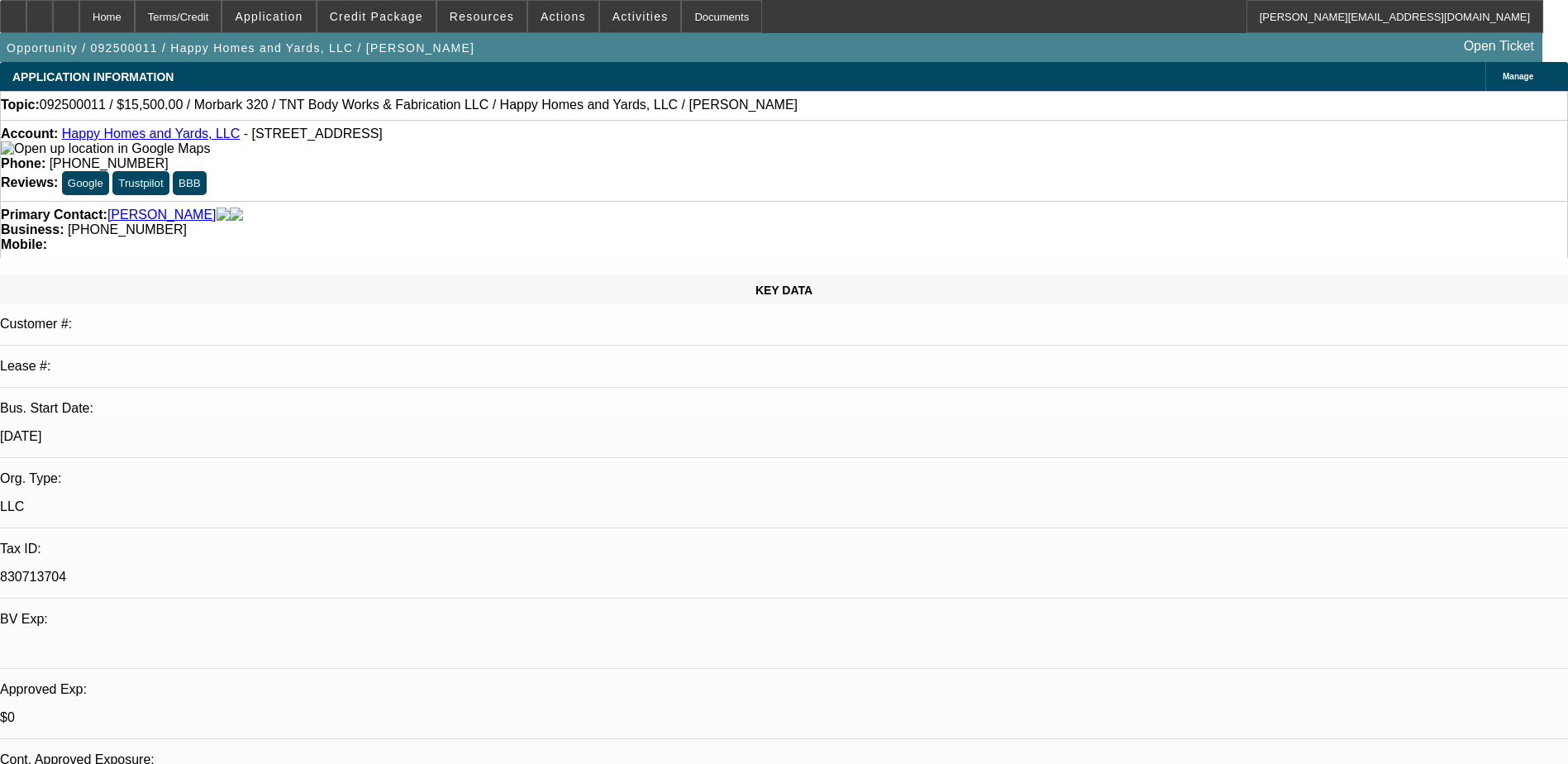
select select "0"
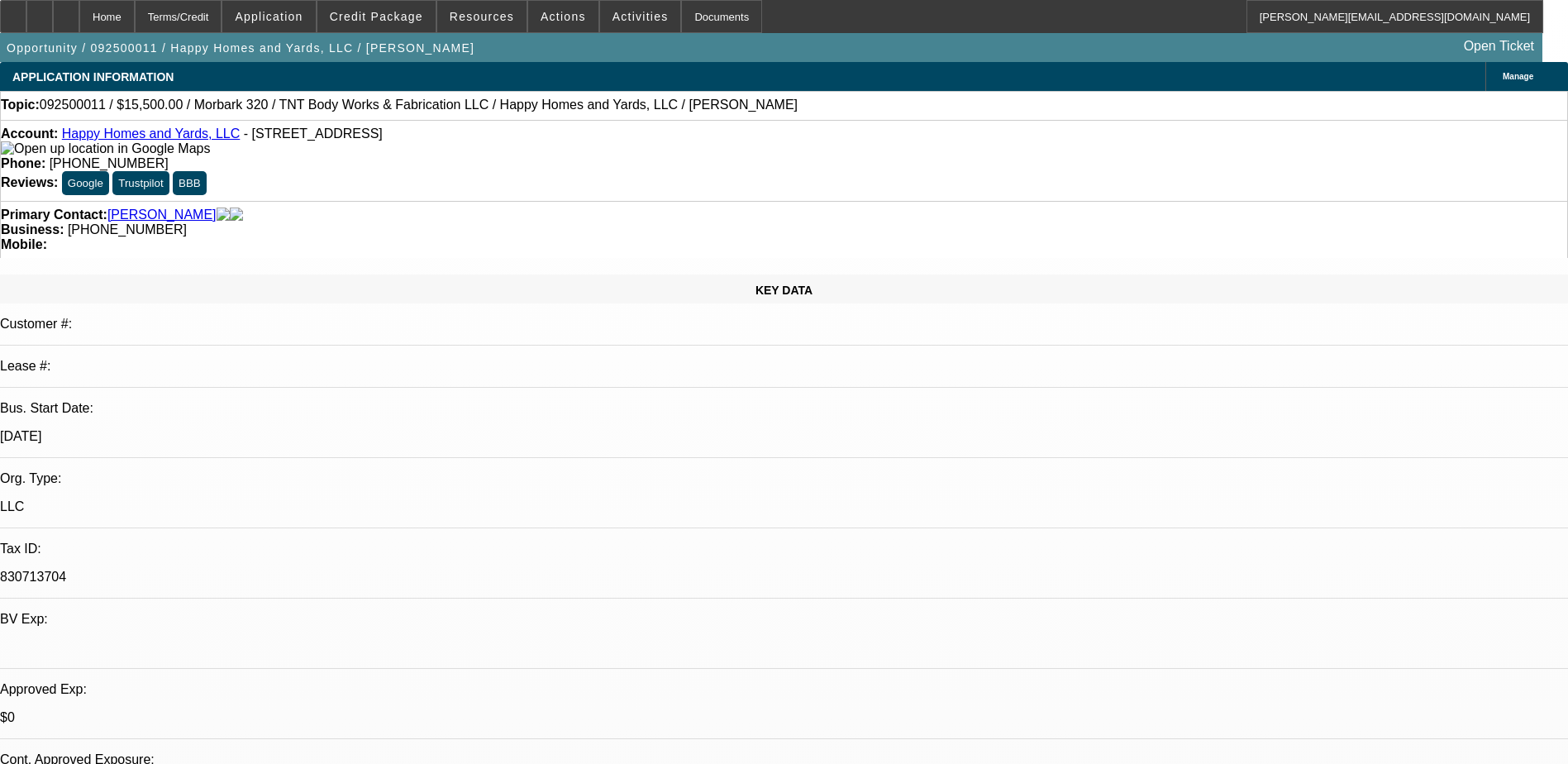
select select "0"
select select "1"
select select "3"
select select "6"
select select "1"
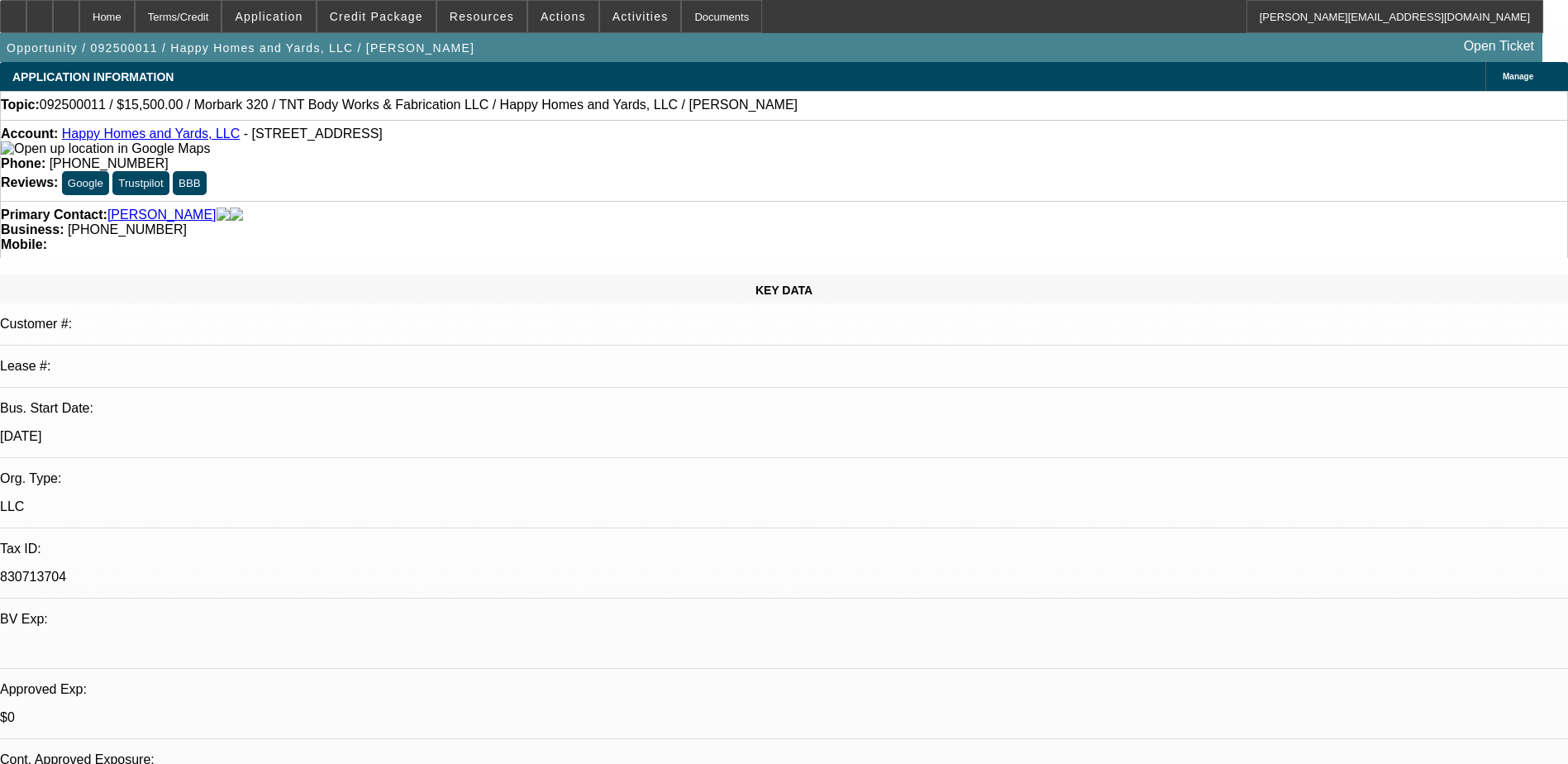
select select "3"
select select "6"
select select "1"
select select "6"
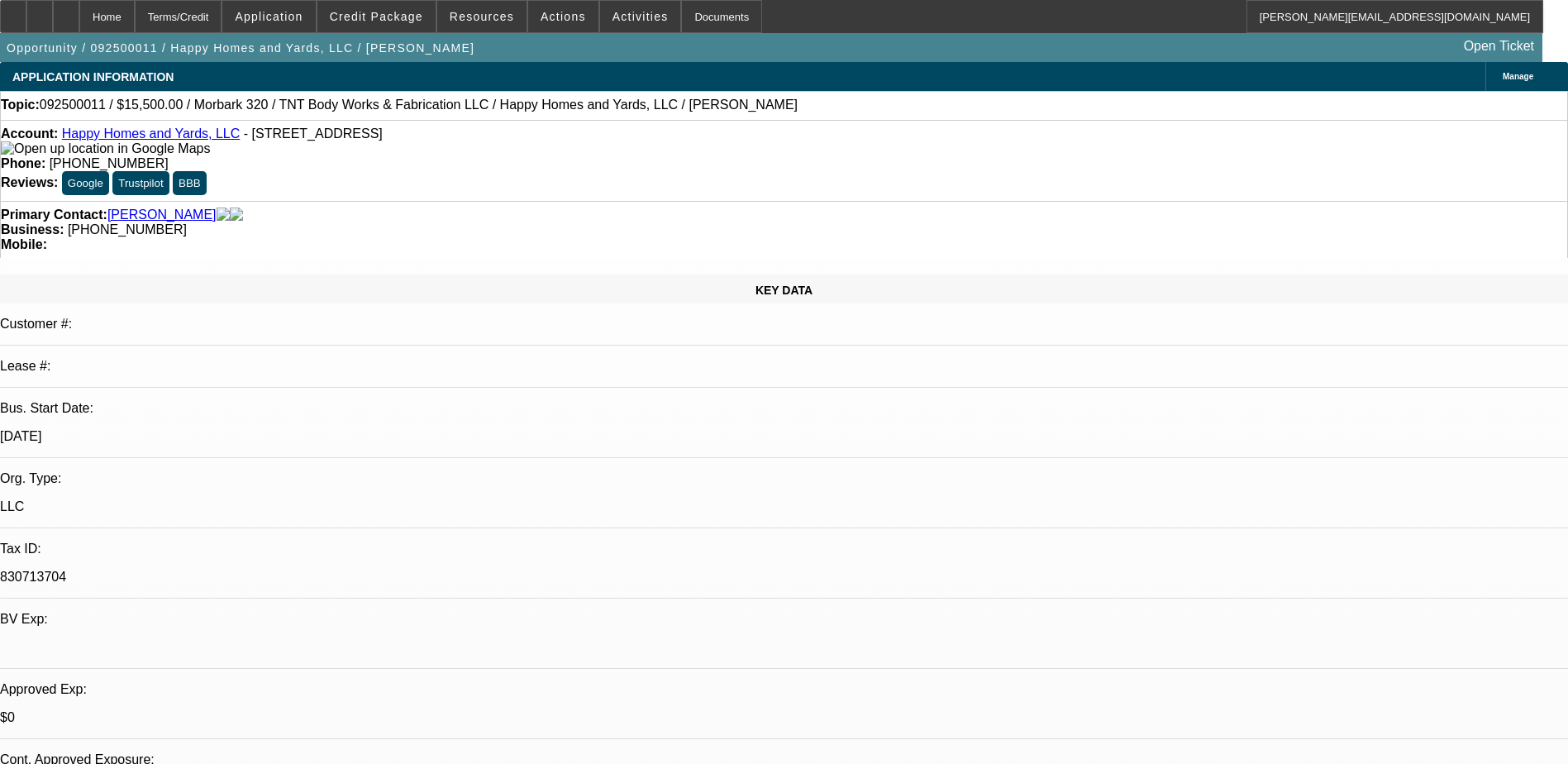
select select "1"
select select "6"
select select "0"
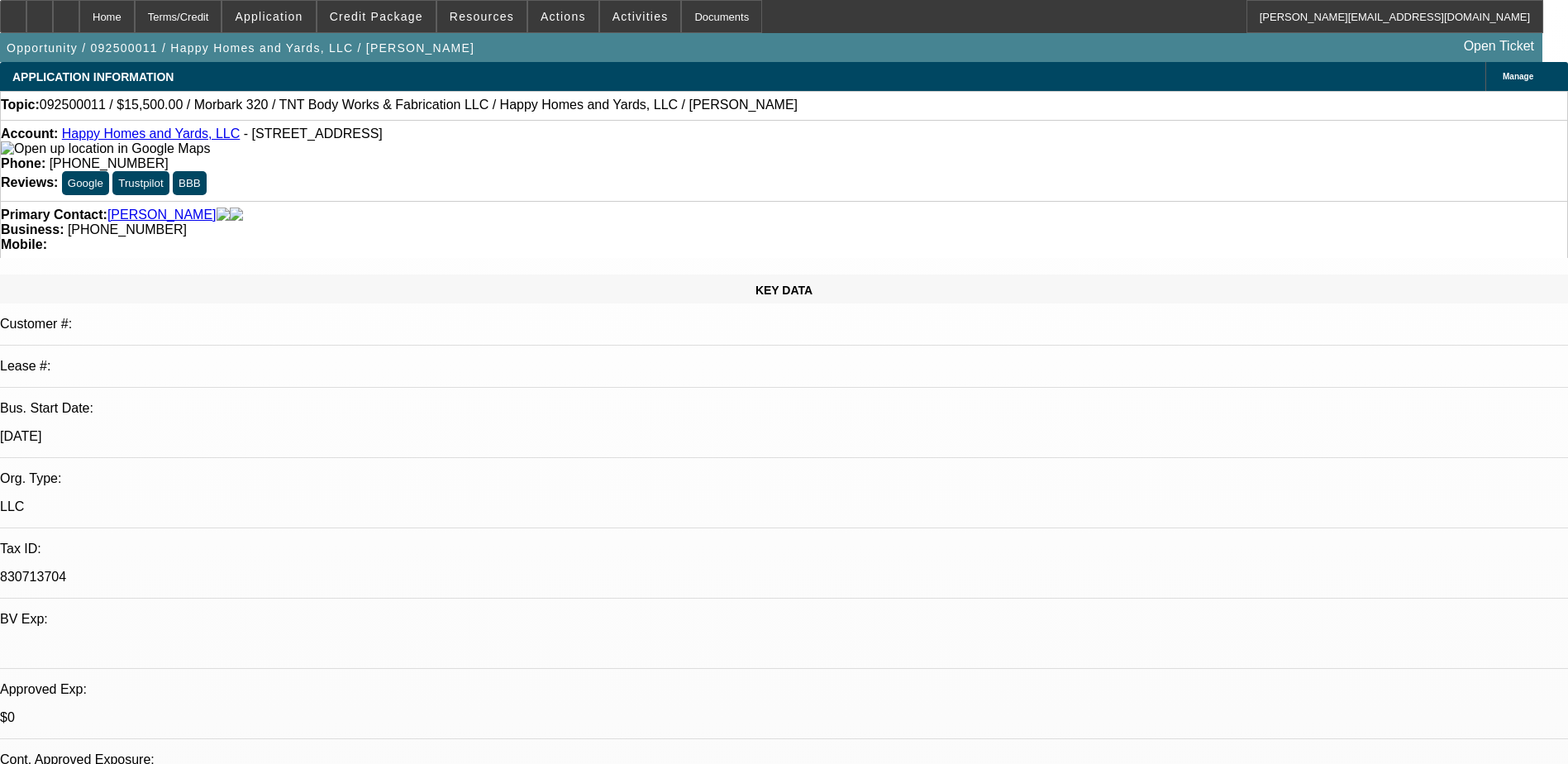
select select "0"
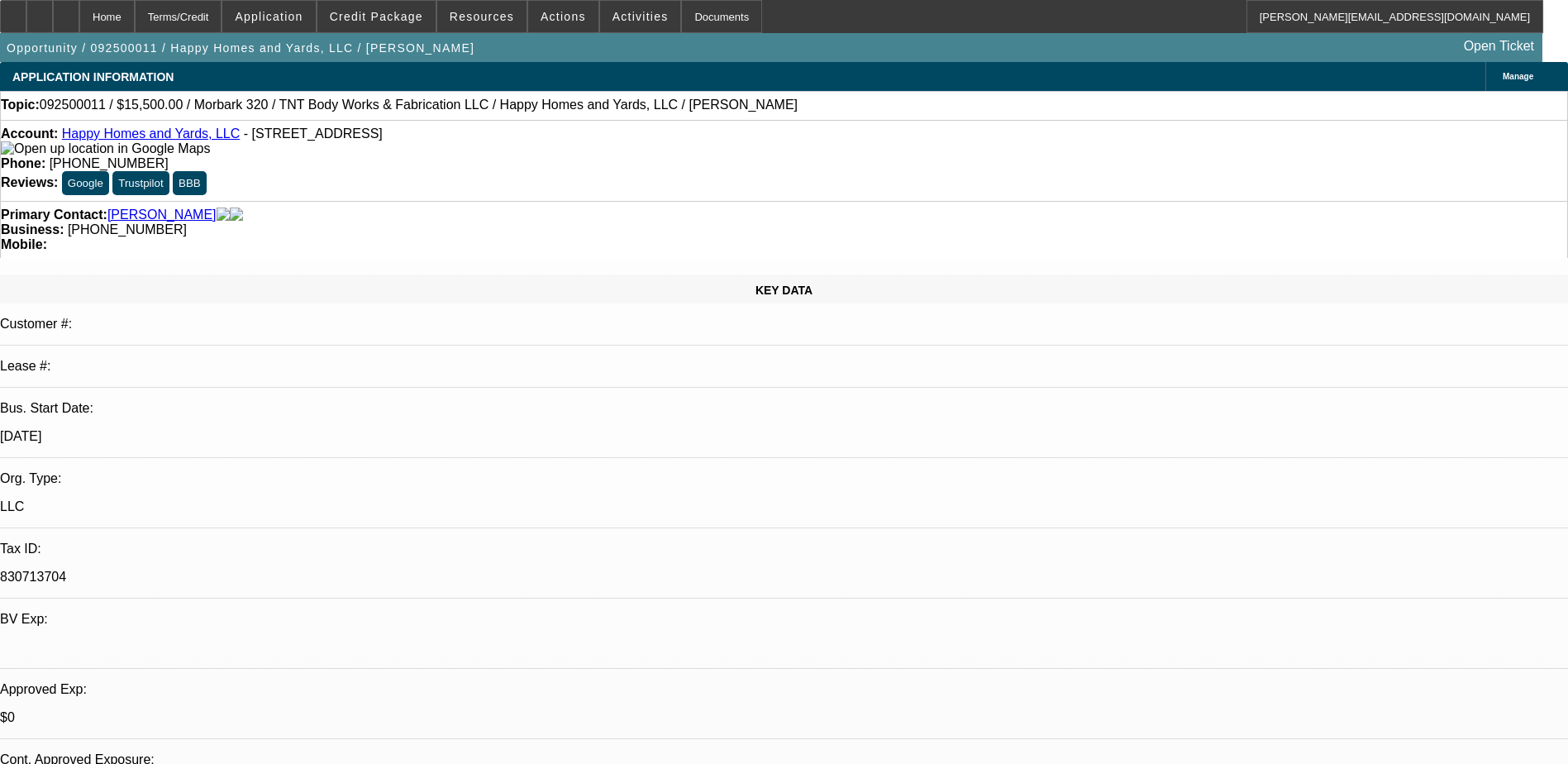
select select "0"
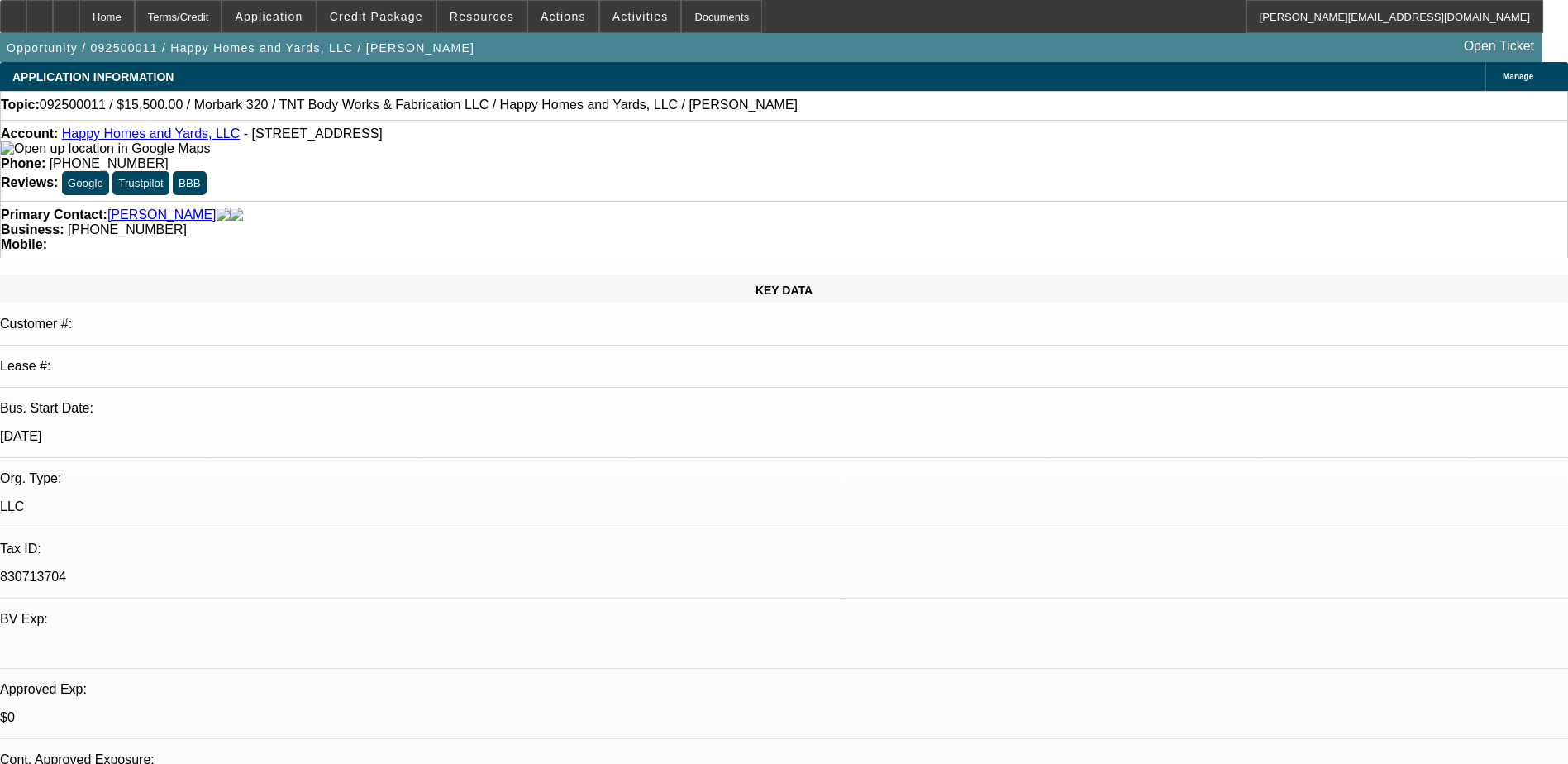
select select "1"
select select "3"
select select "6"
select select "1"
select select "3"
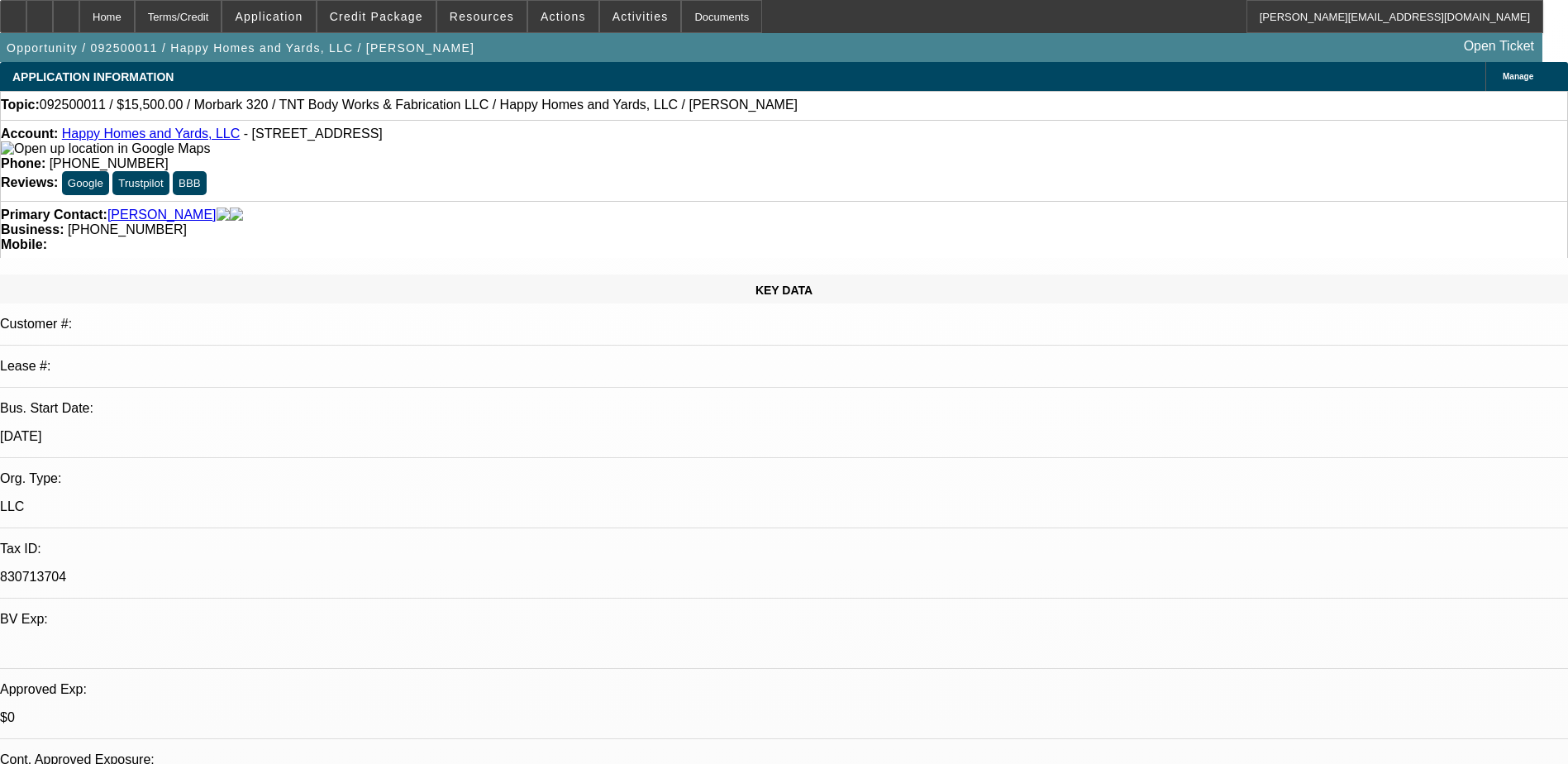
select select "6"
select select "1"
select select "6"
select select "1"
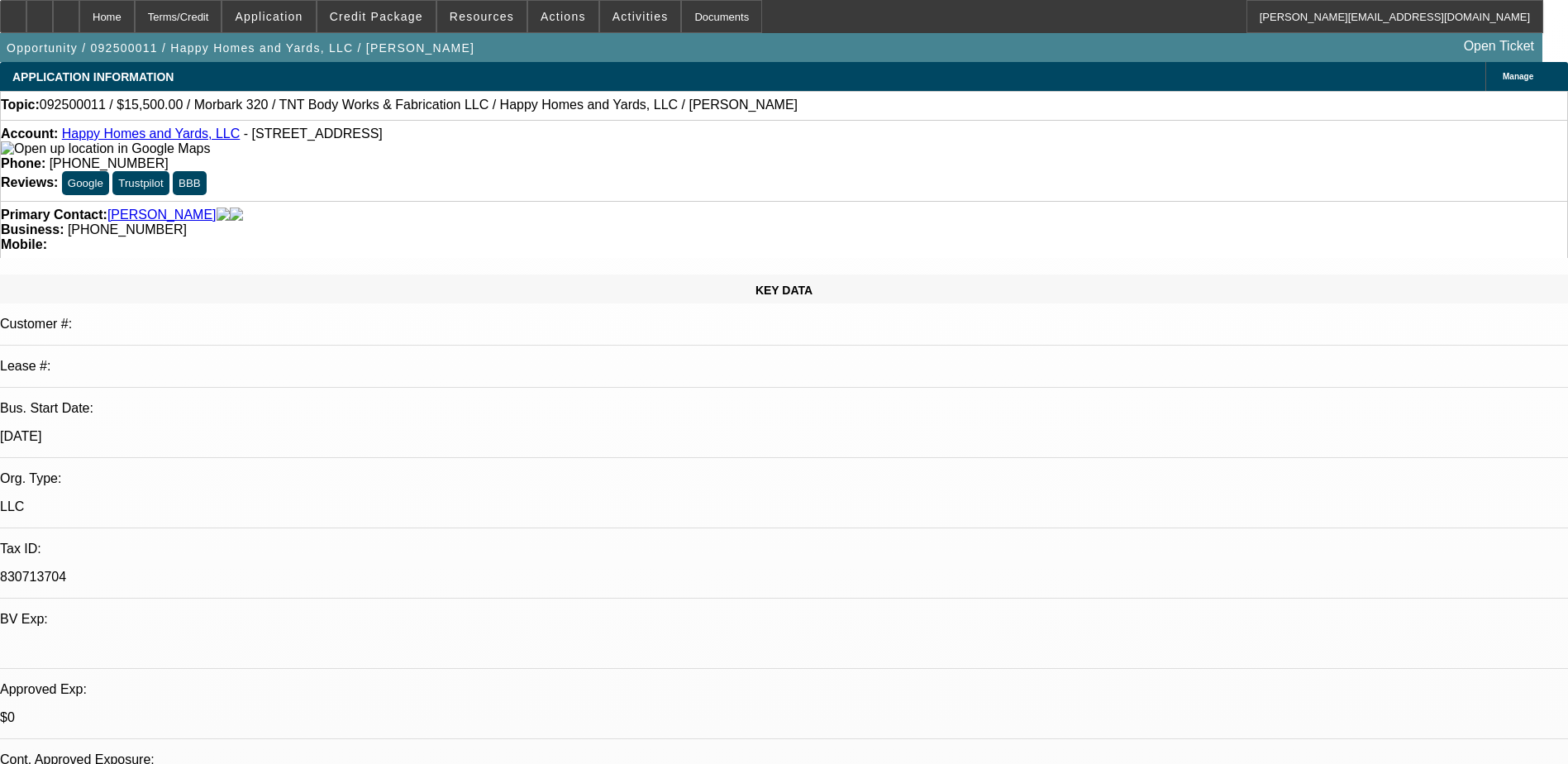
select select "1"
select select "6"
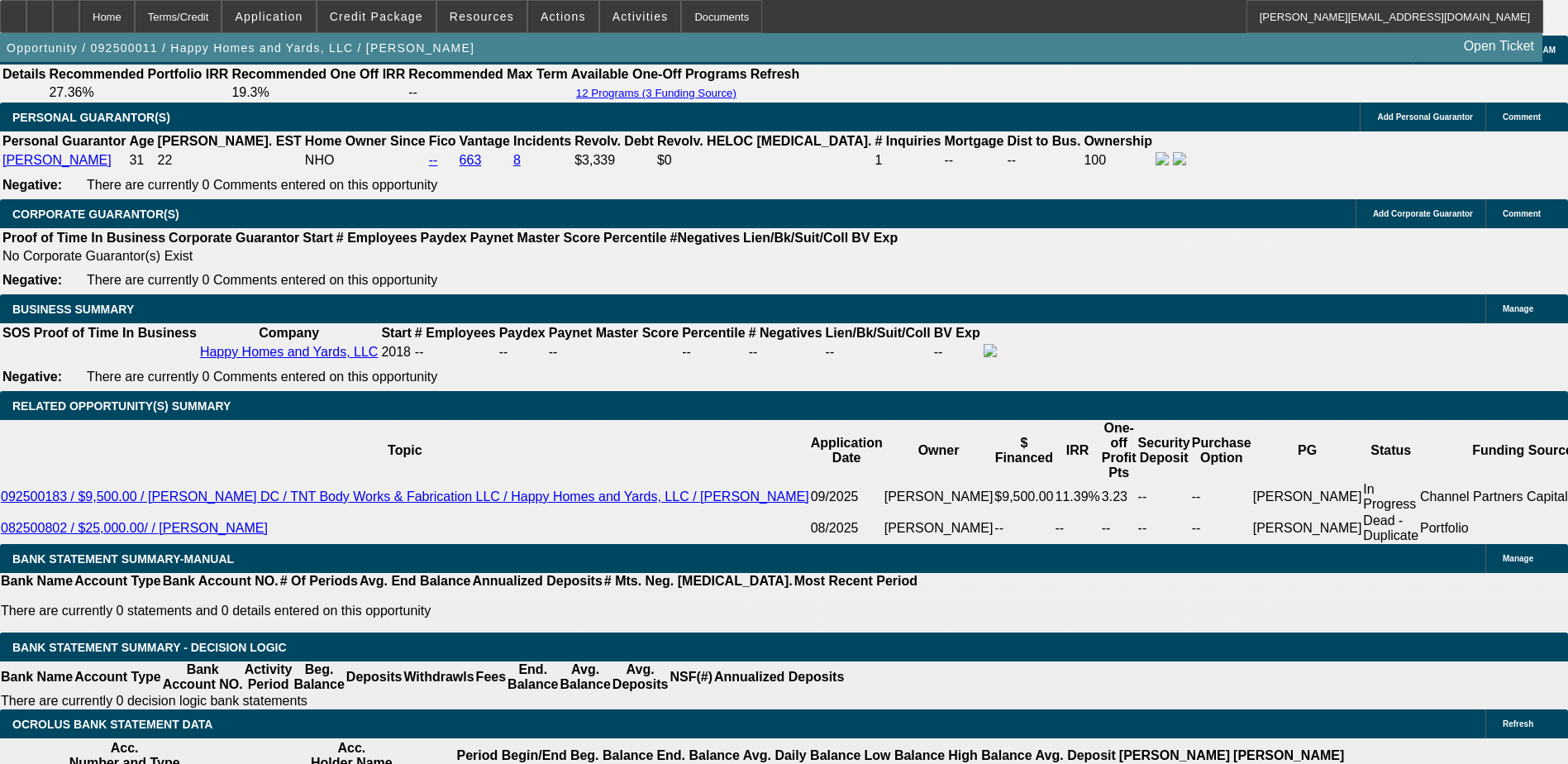
scroll to position [165, 0]
drag, startPoint x: 1426, startPoint y: 565, endPoint x: 1320, endPoint y: 561, distance: 106.1
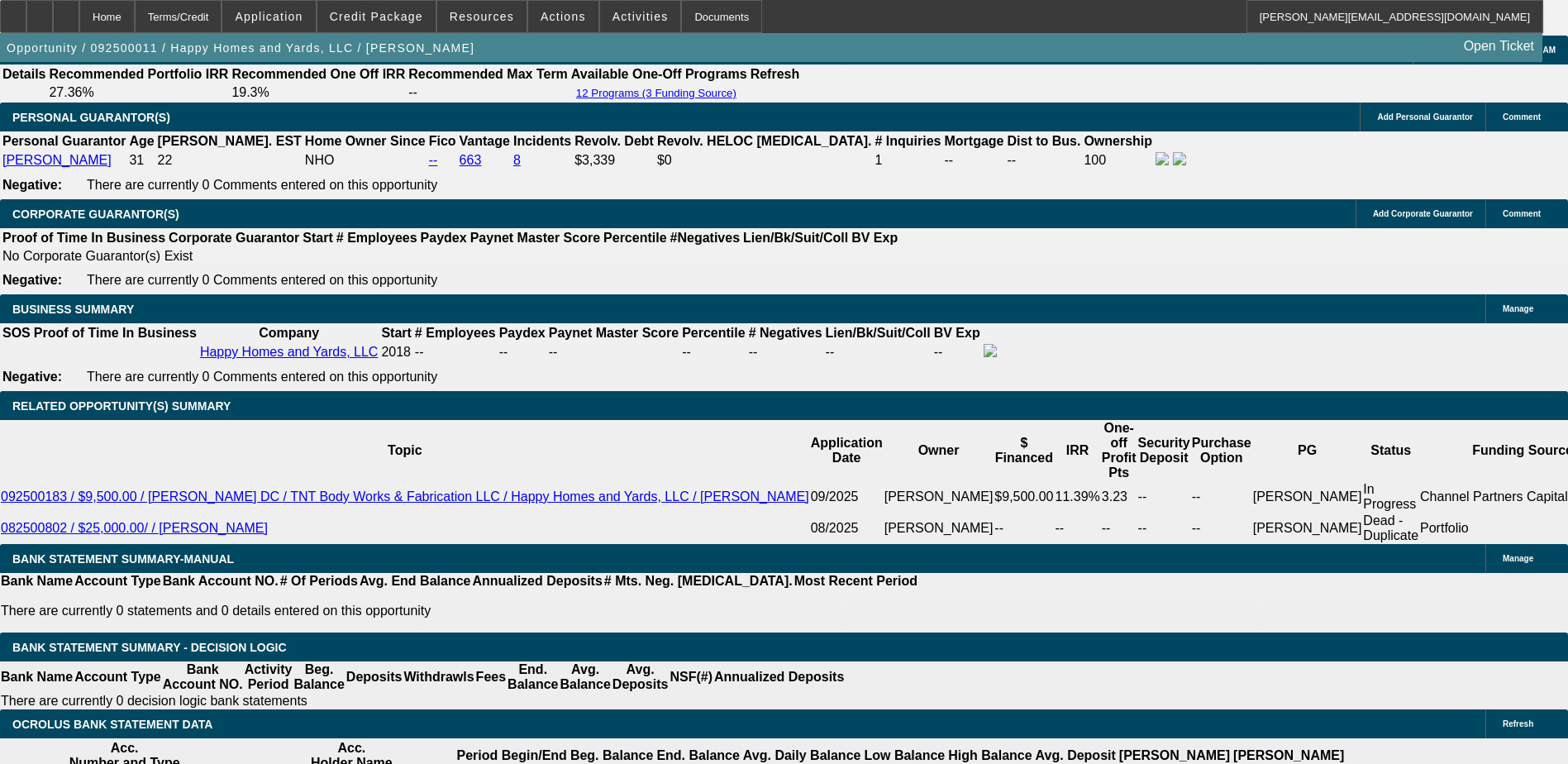
copy p "aaronhhys@gmail.com"
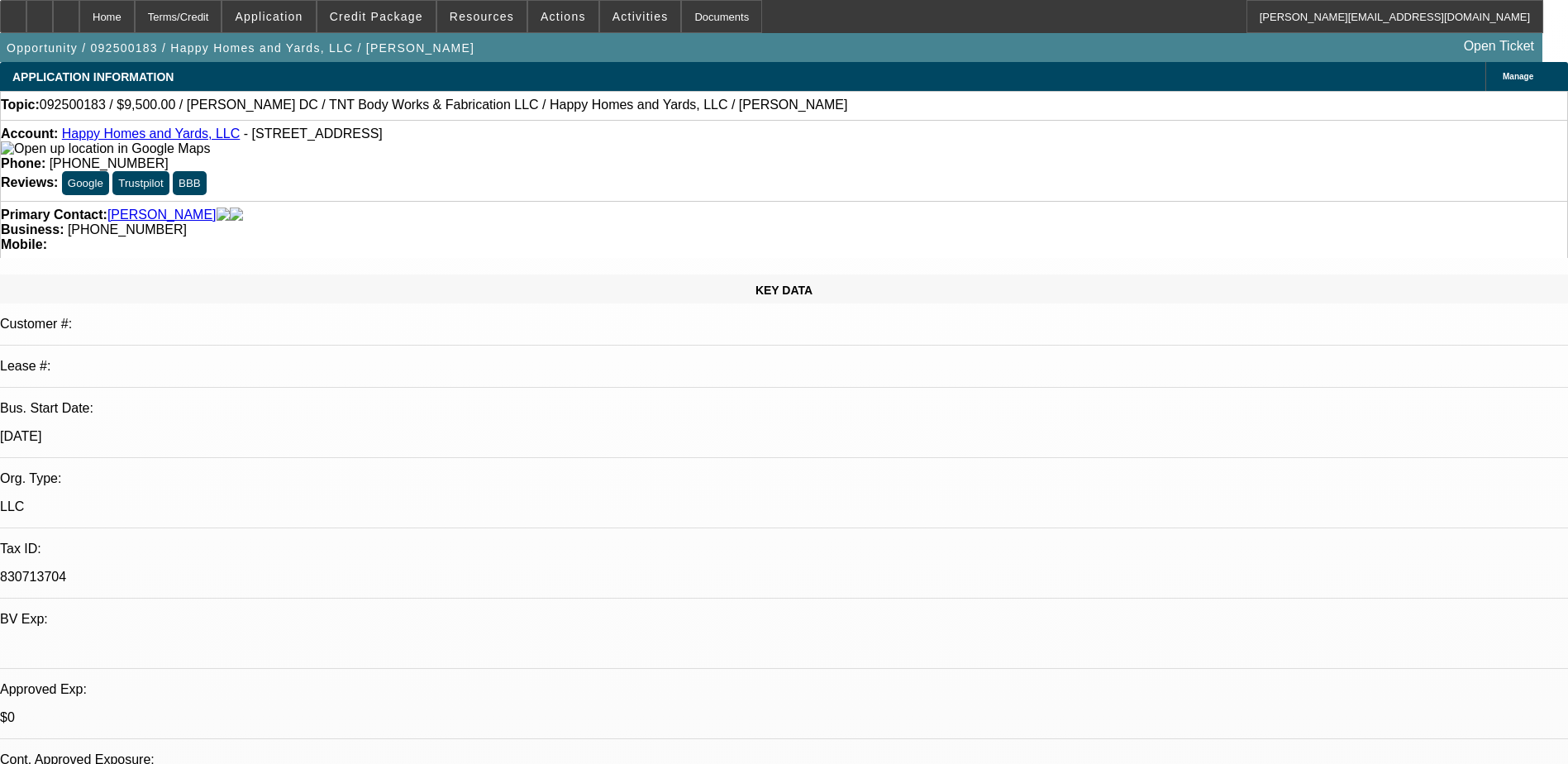
select select "0"
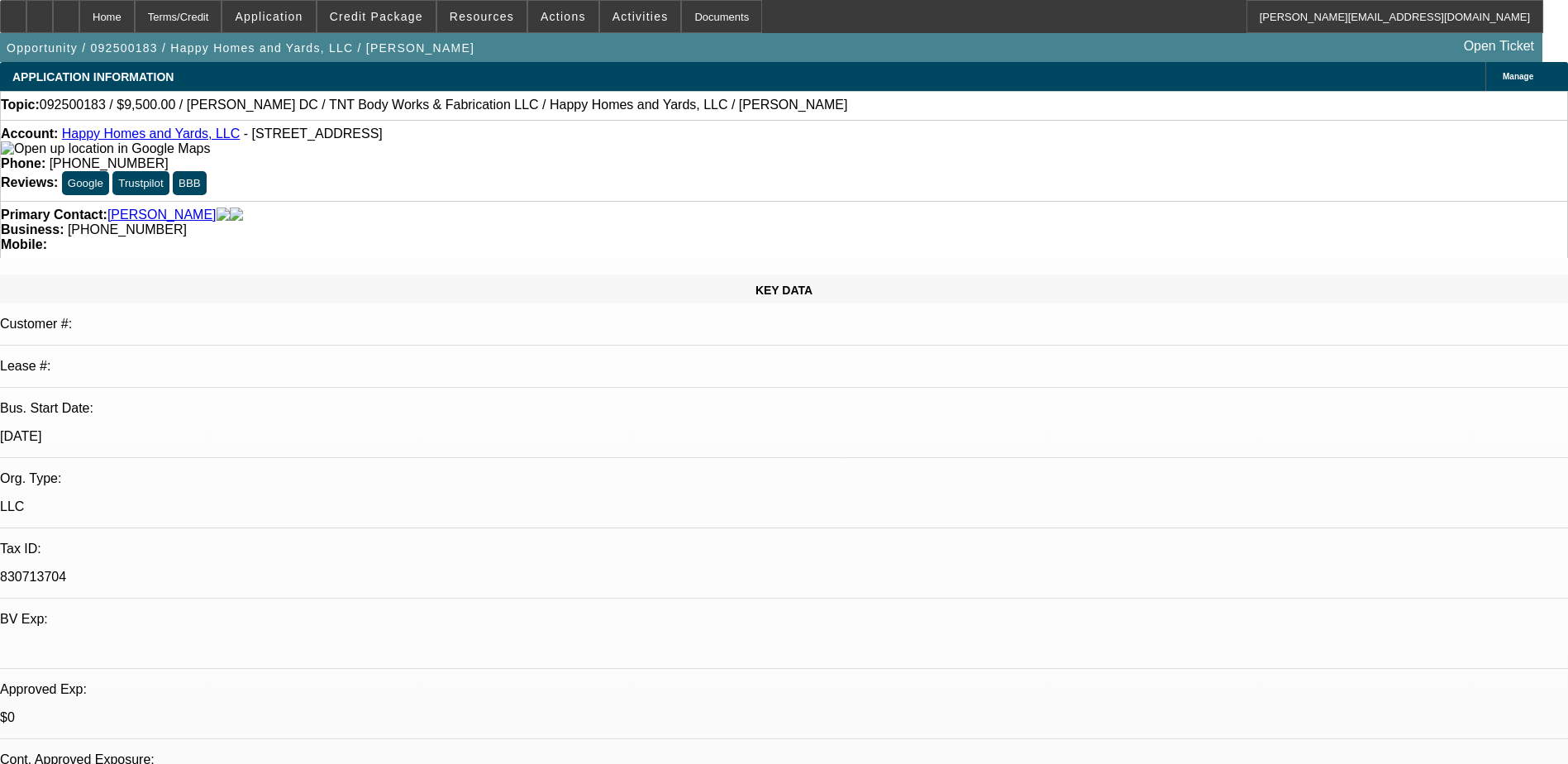
select select "0"
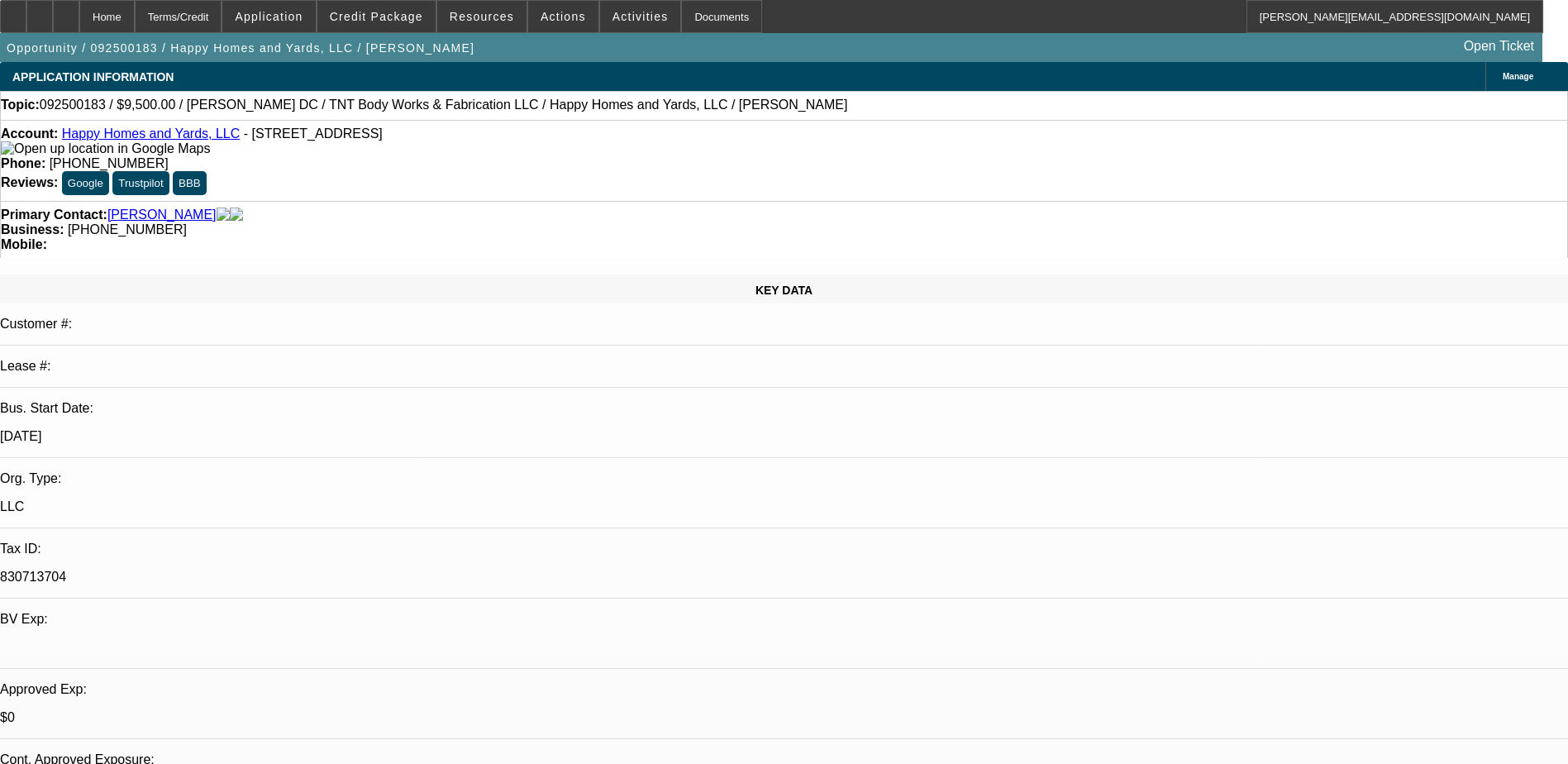
select select "0"
select select "1"
select select "6"
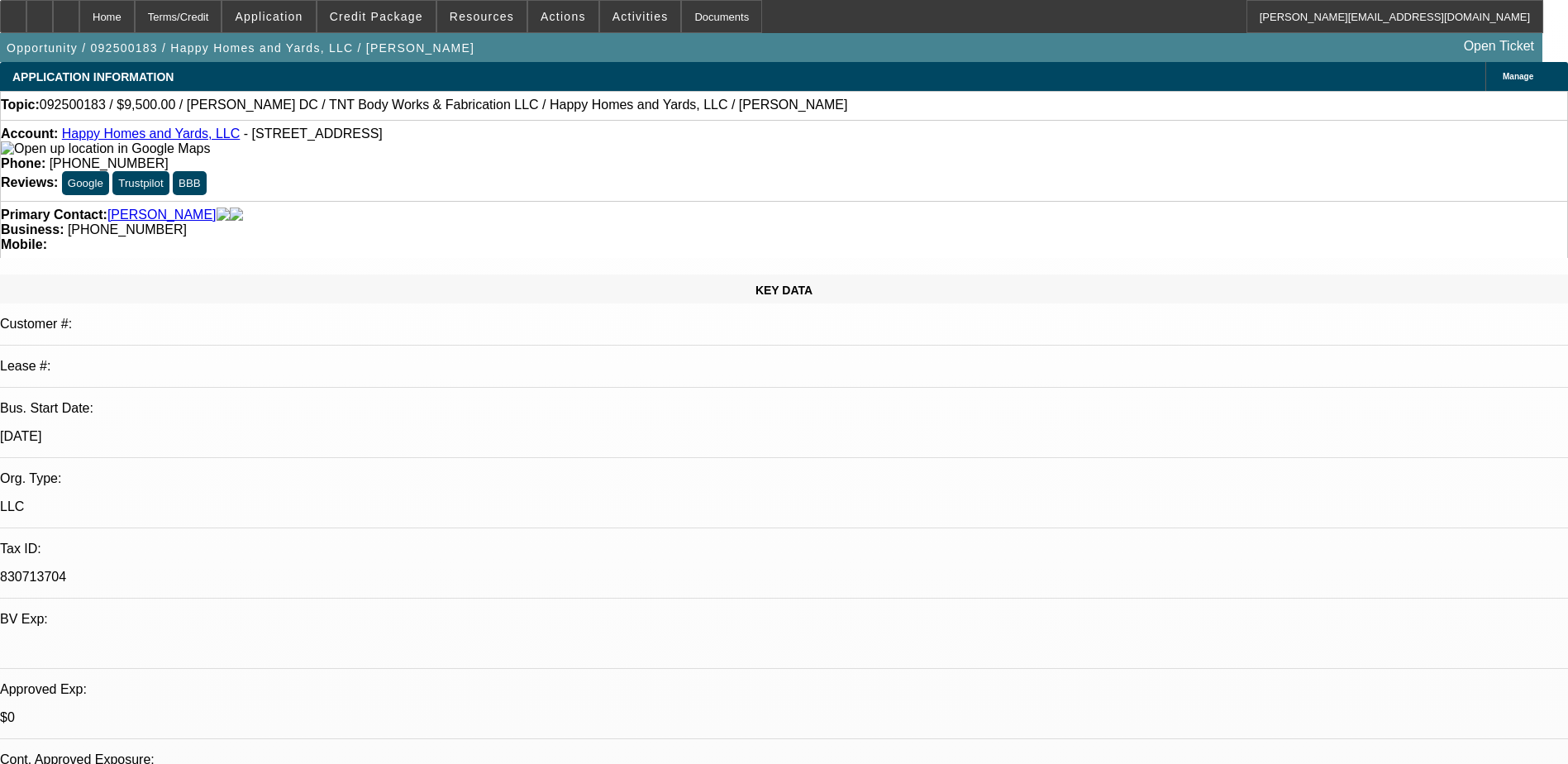
select select "1"
select select "6"
select select "1"
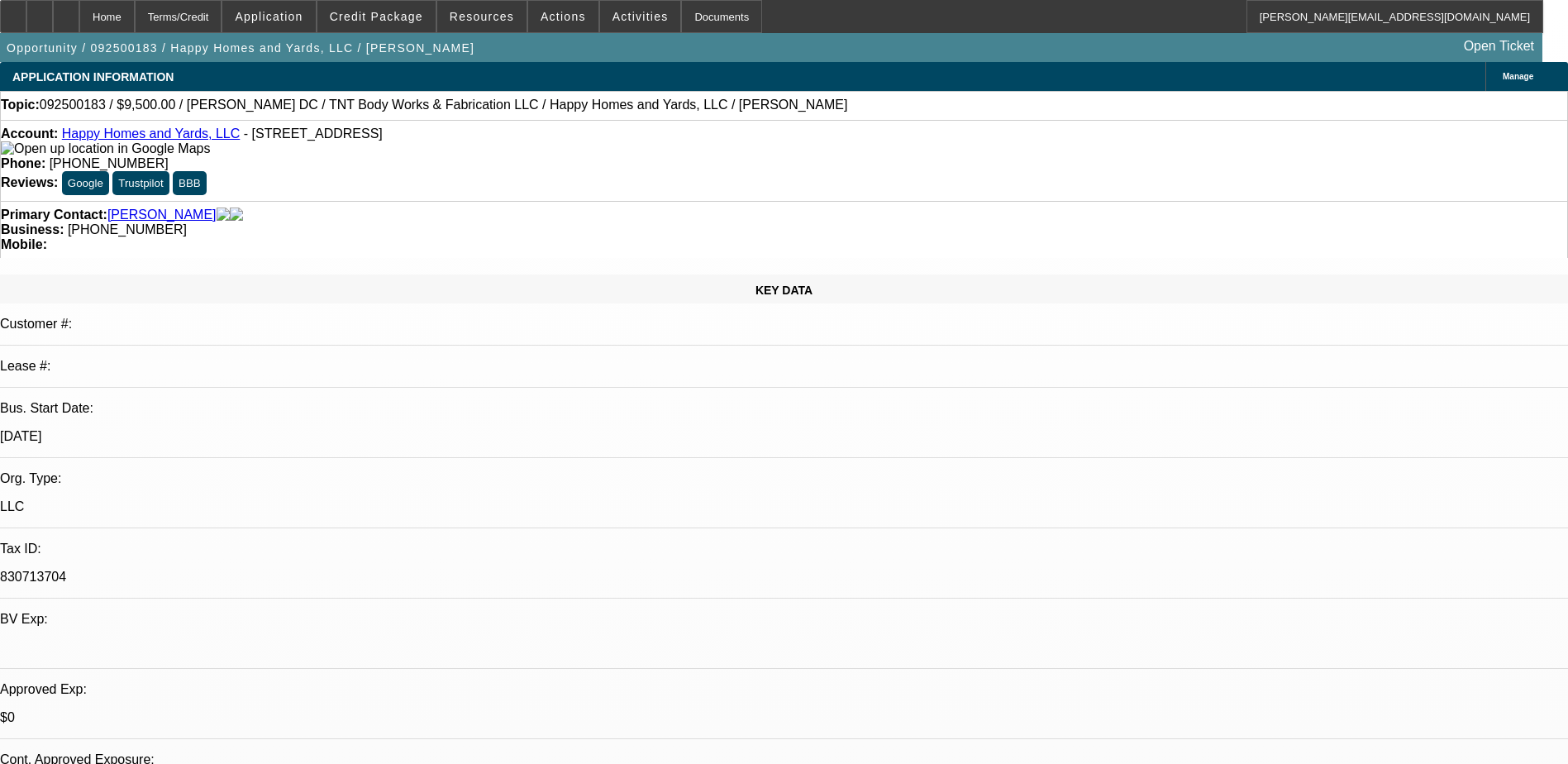
select select "6"
select select "1"
select select "6"
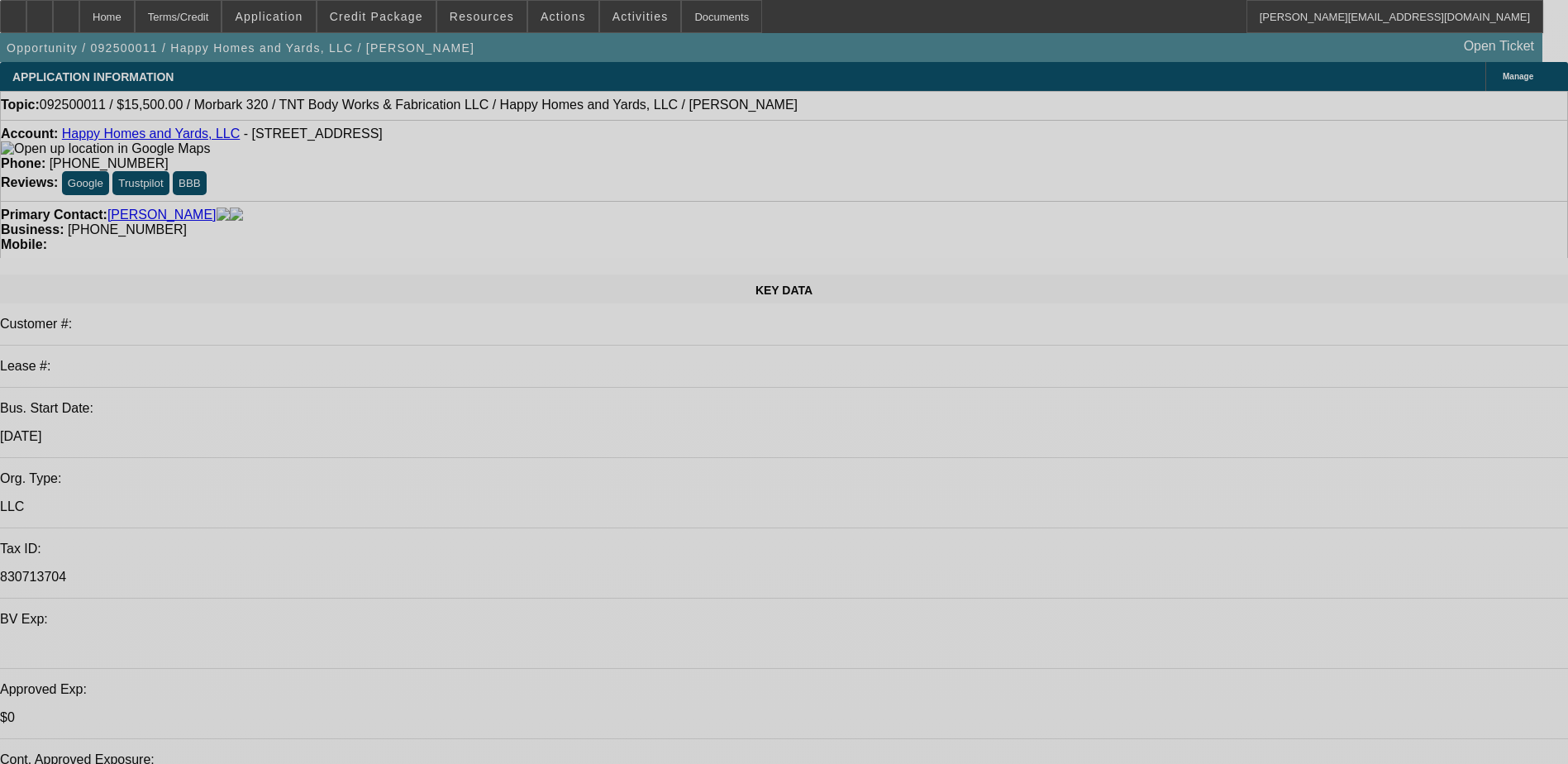
select select "0"
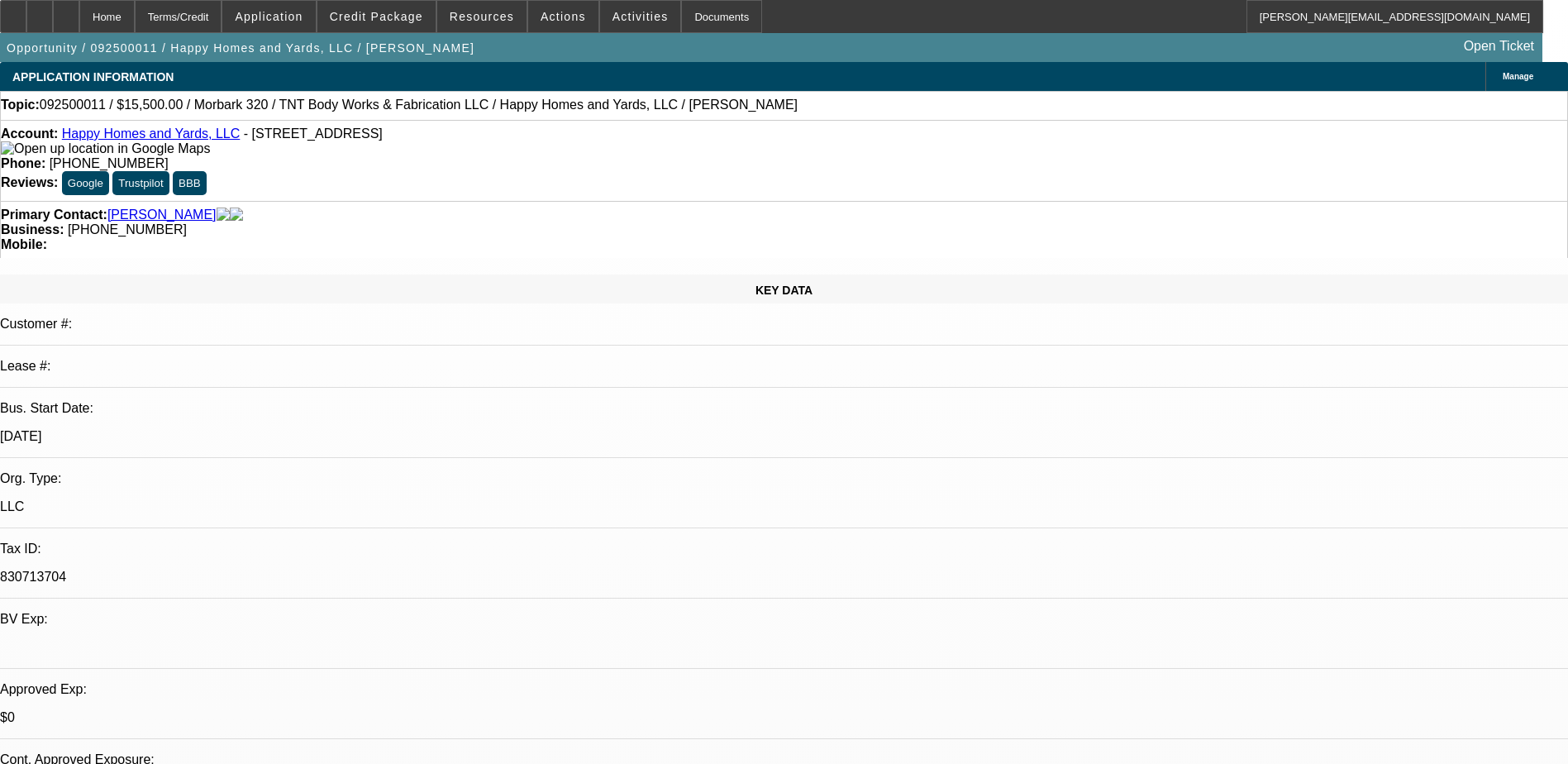
select select "0"
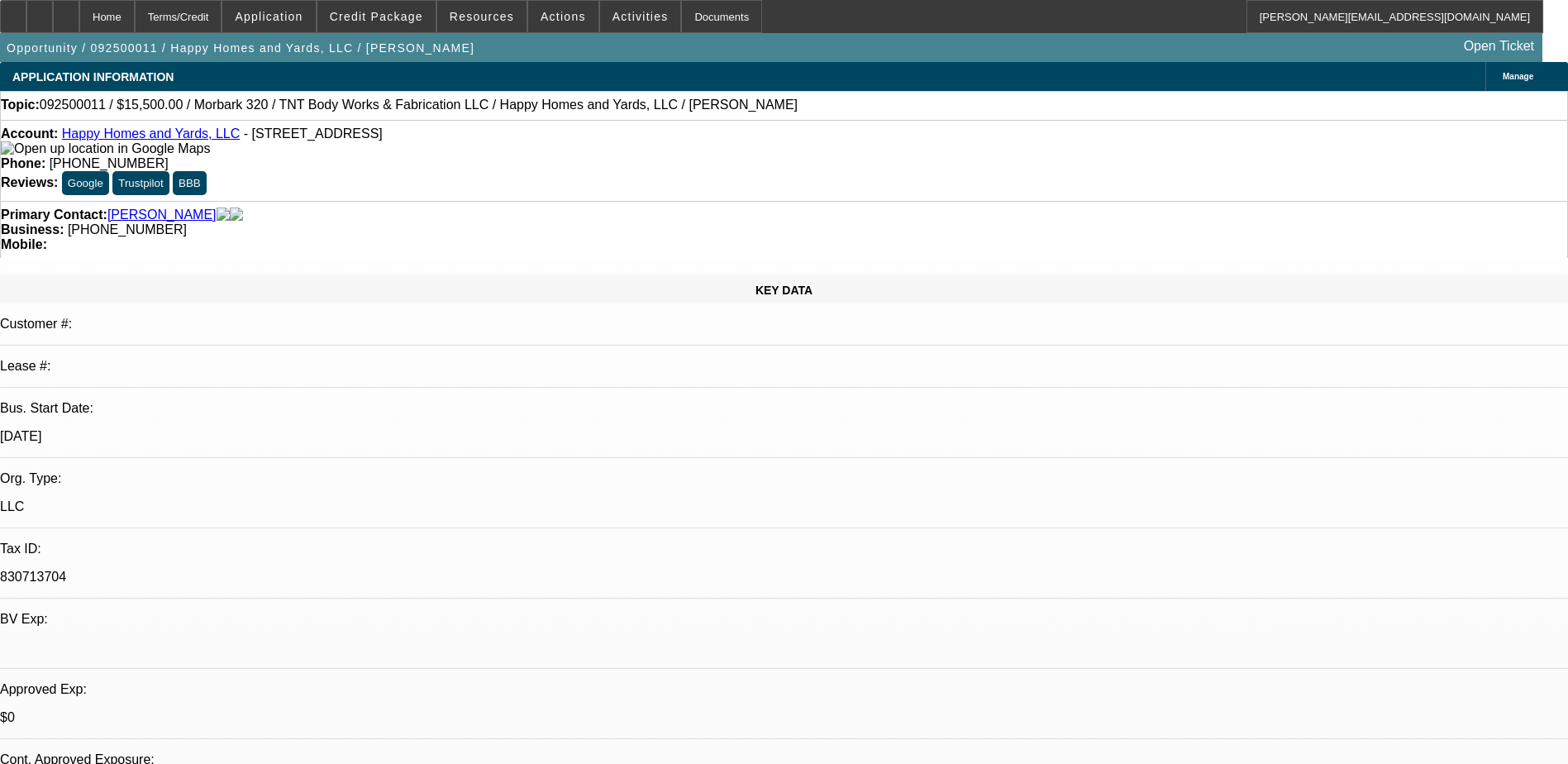
select select "0"
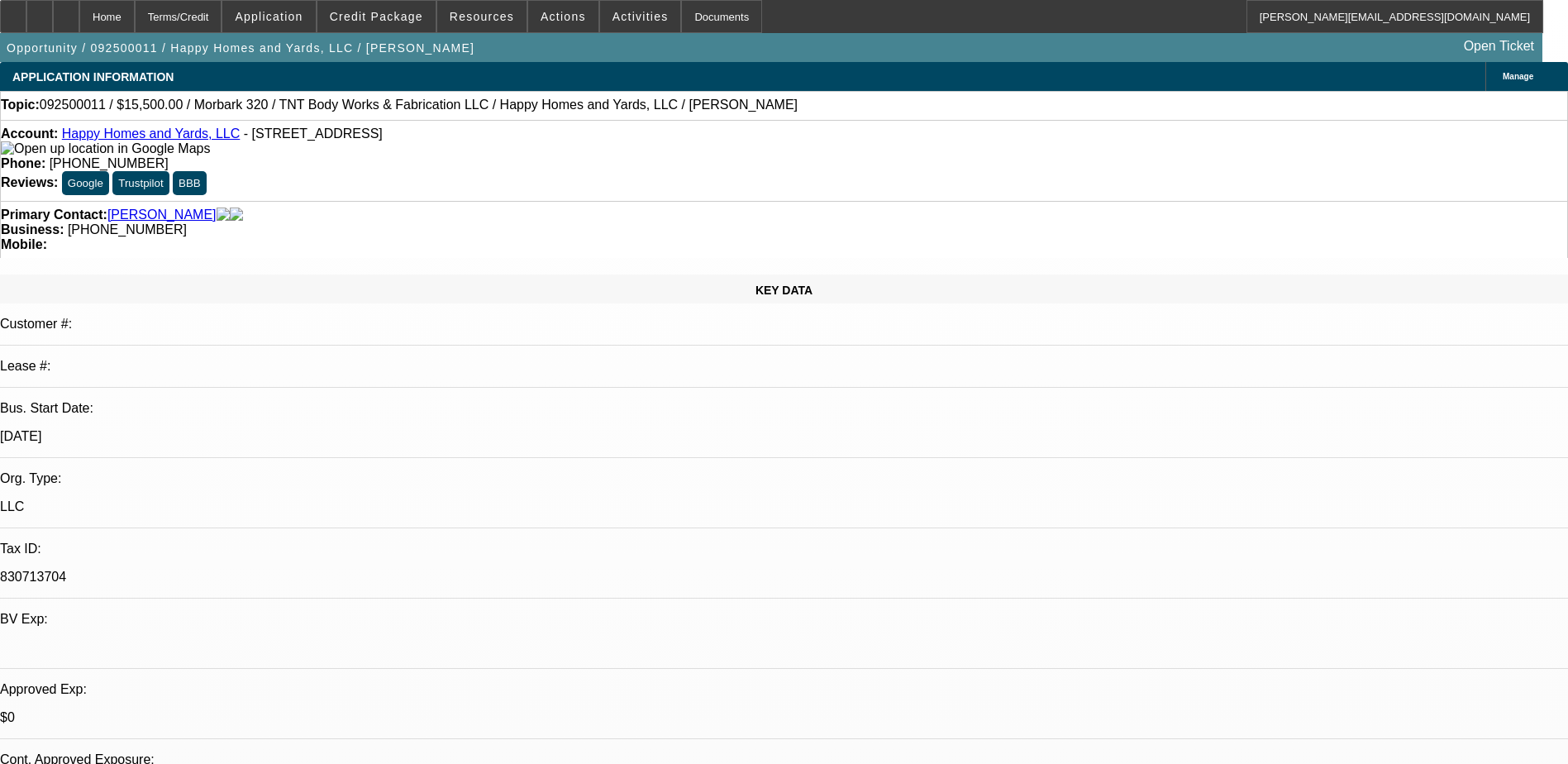
select select "1"
select select "3"
select select "6"
select select "1"
select select "3"
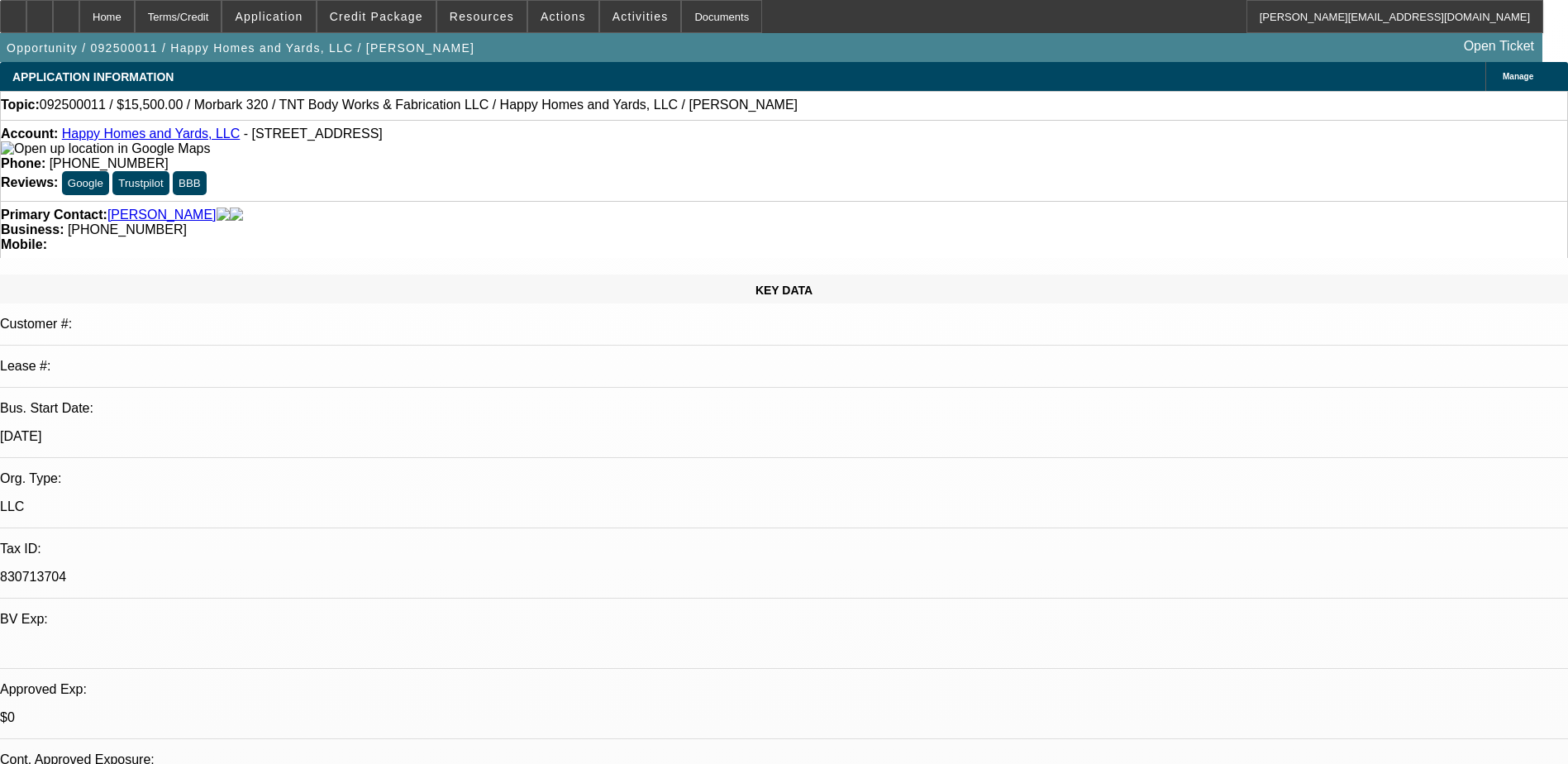
select select "6"
select select "1"
select select "6"
select select "1"
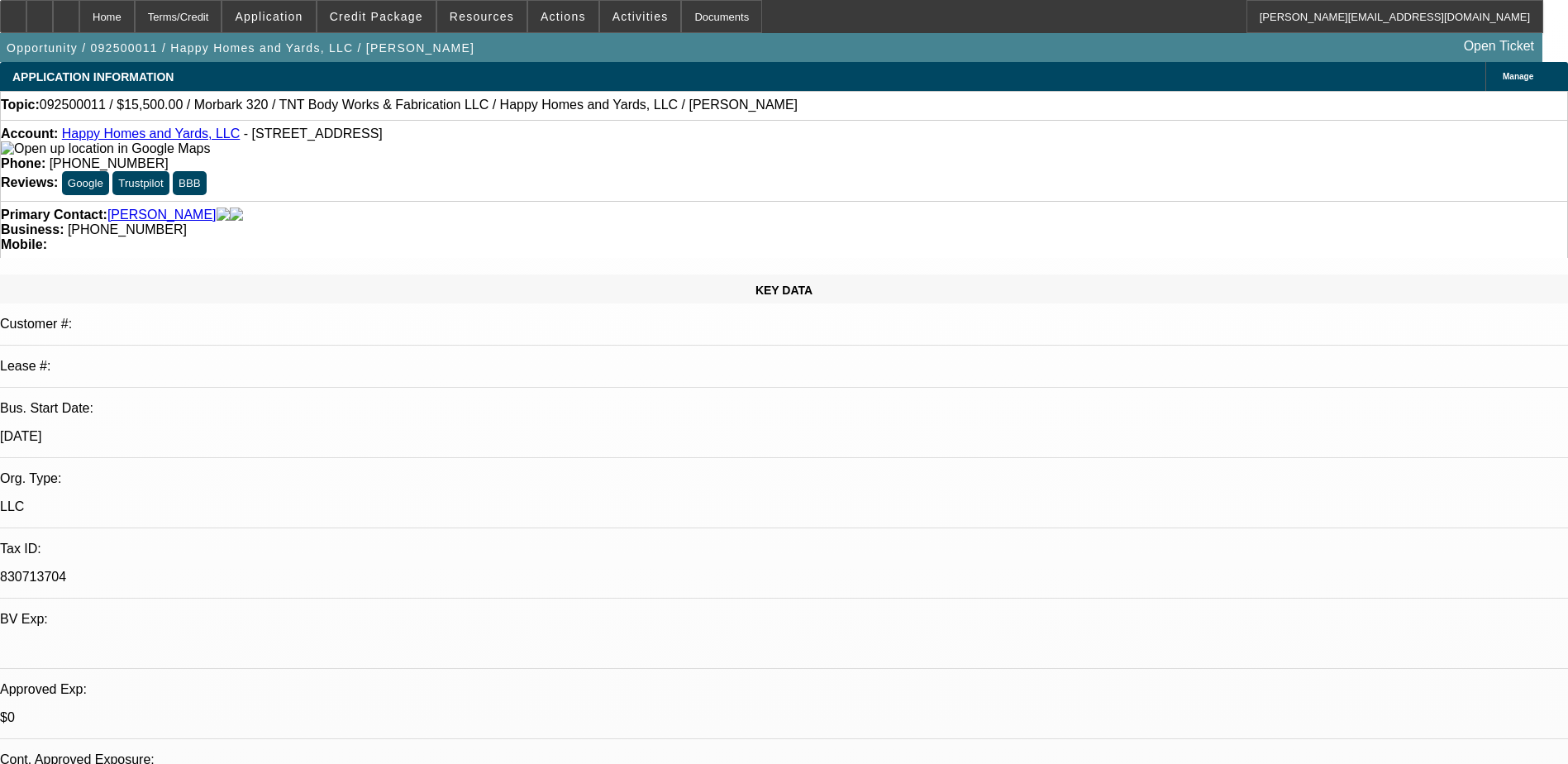
select select "1"
select select "6"
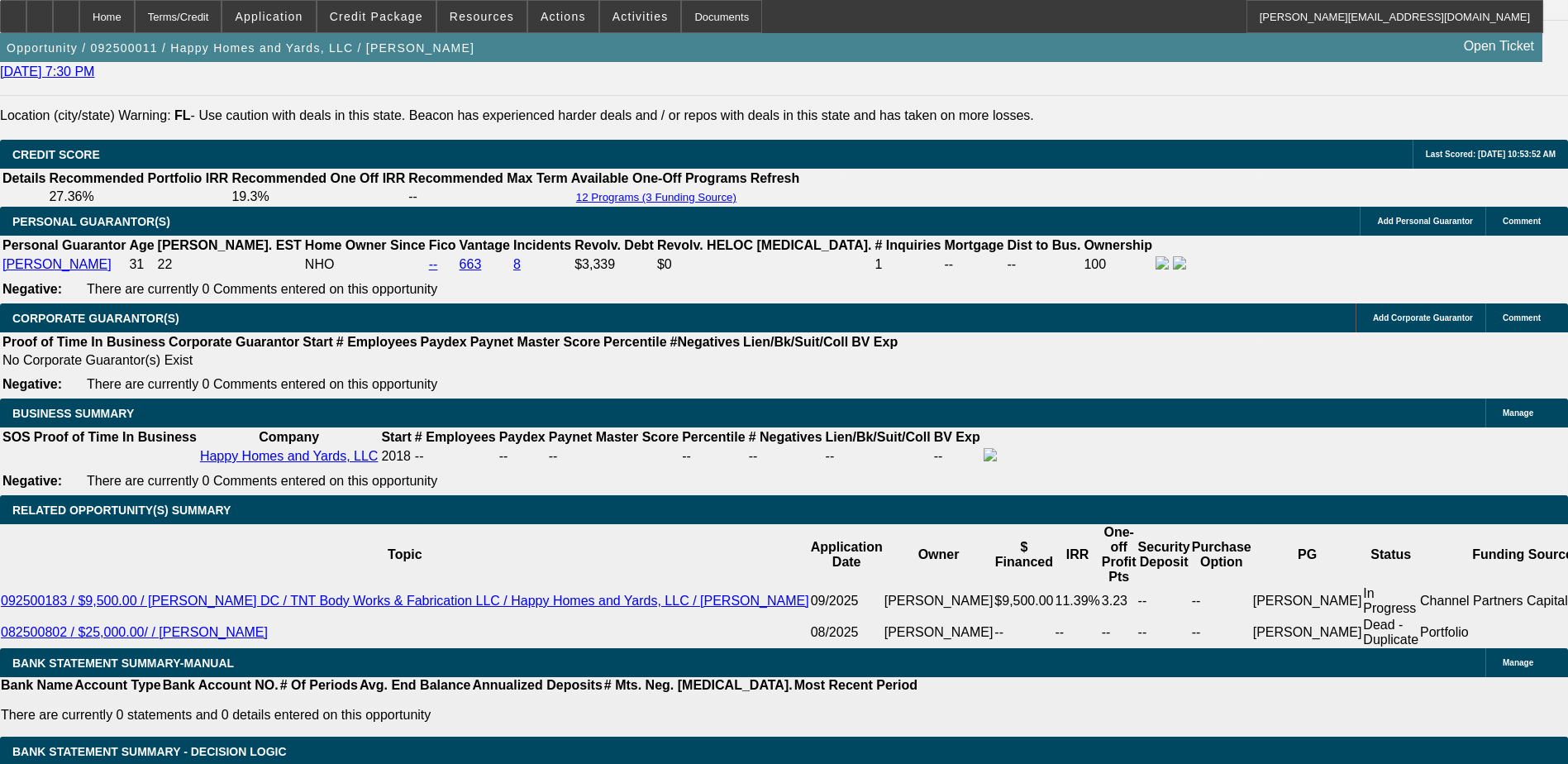
scroll to position [2316, 0]
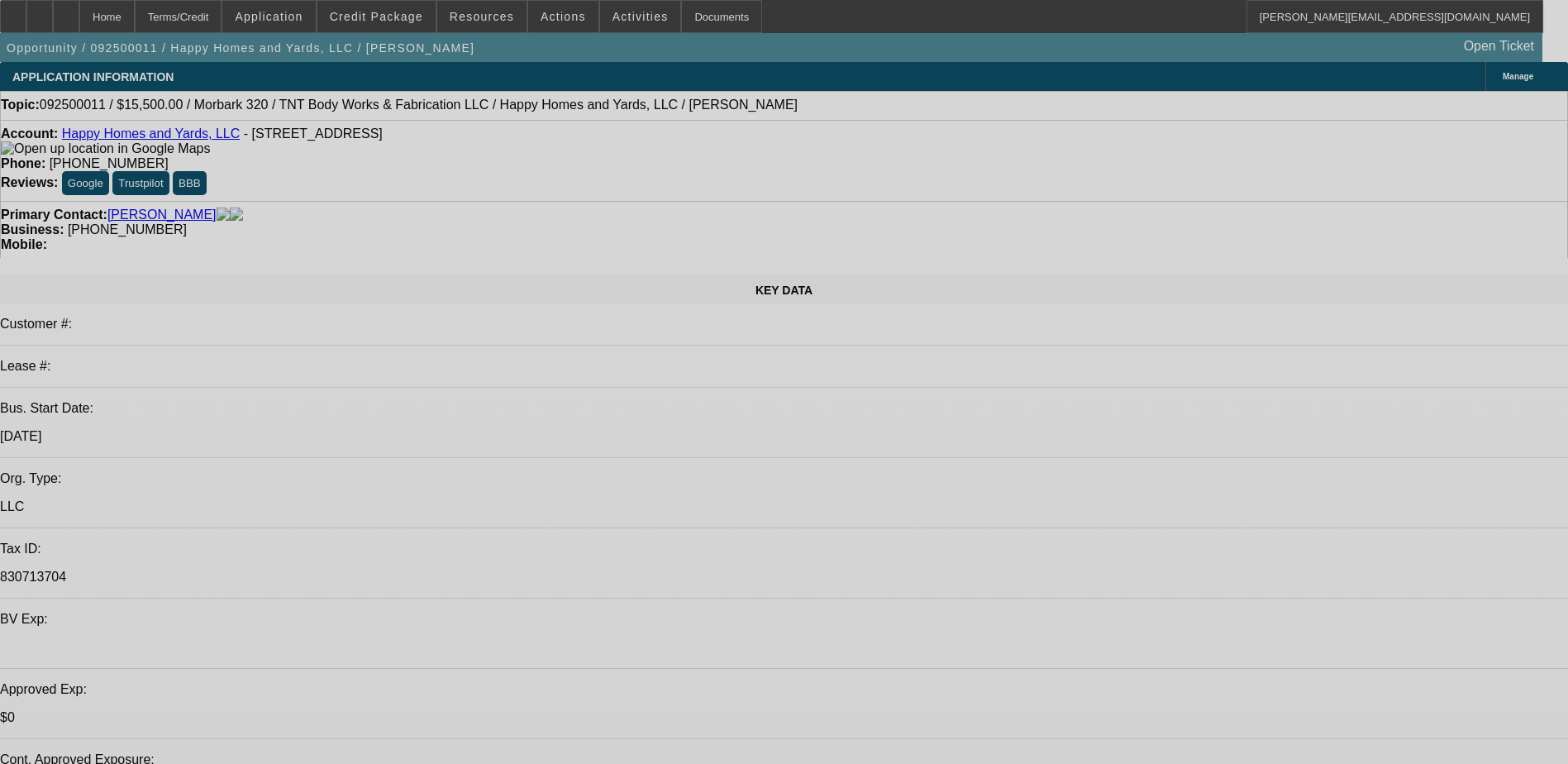
select select "0"
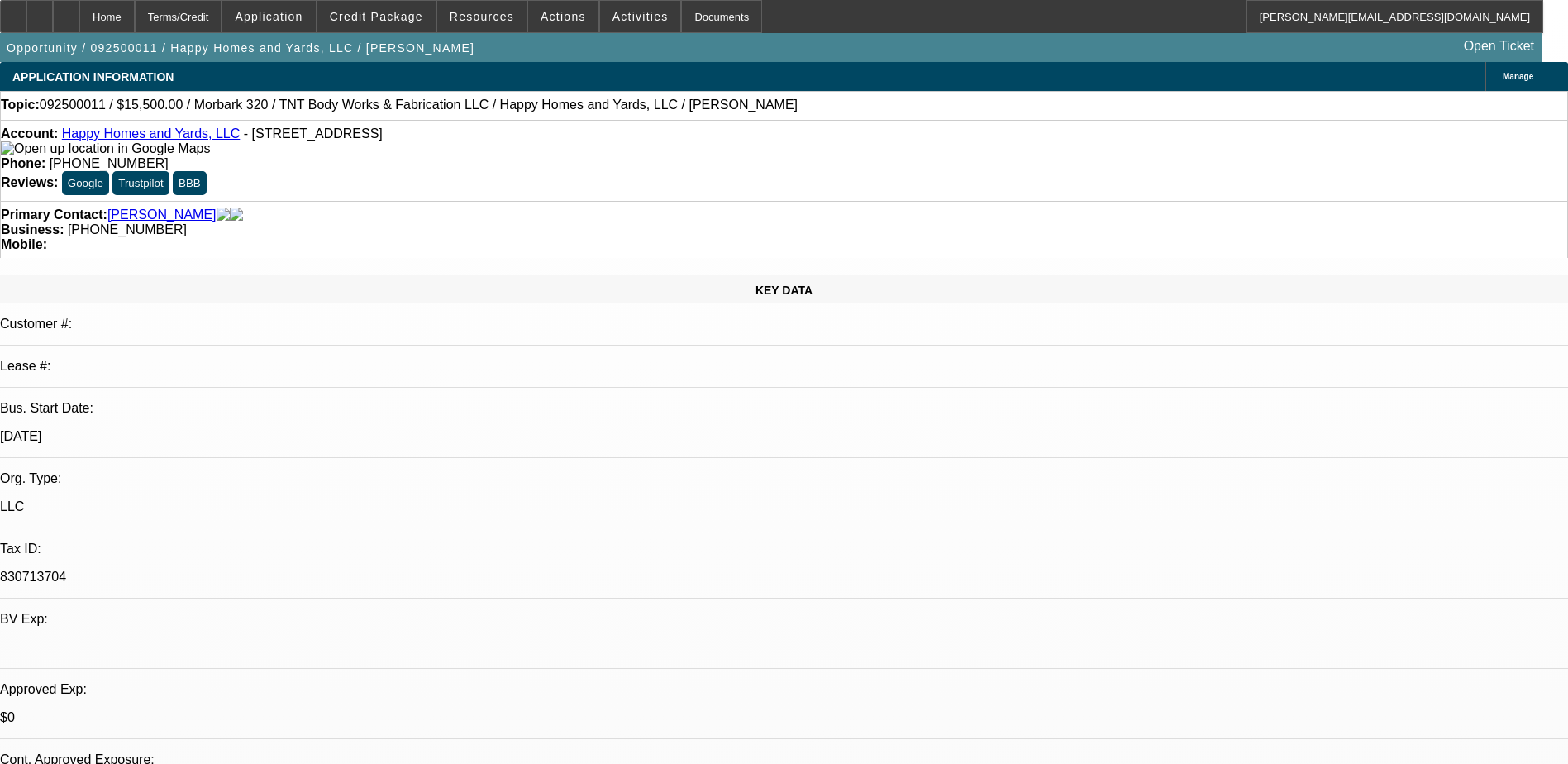
select select "0"
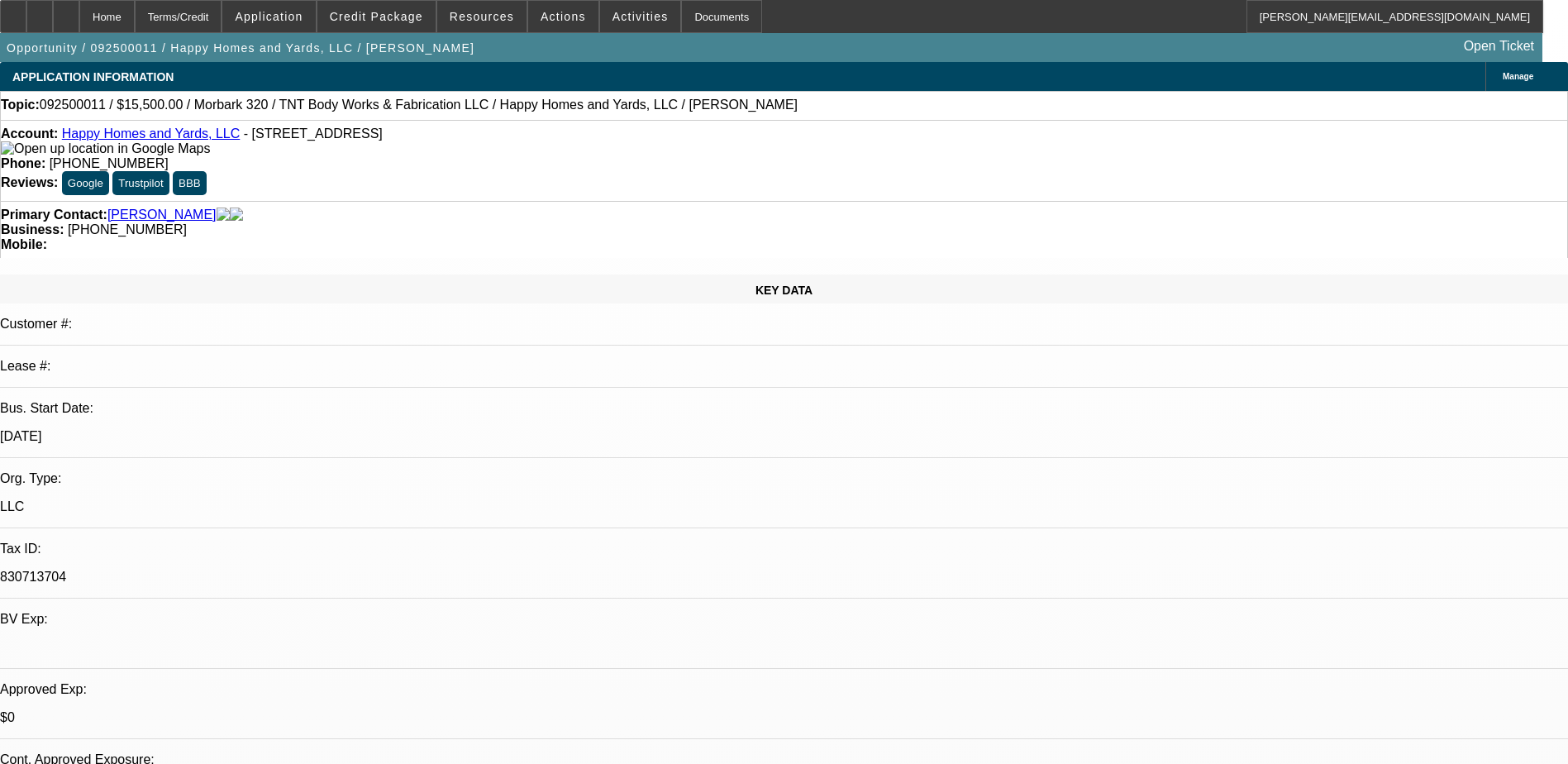
select select "0"
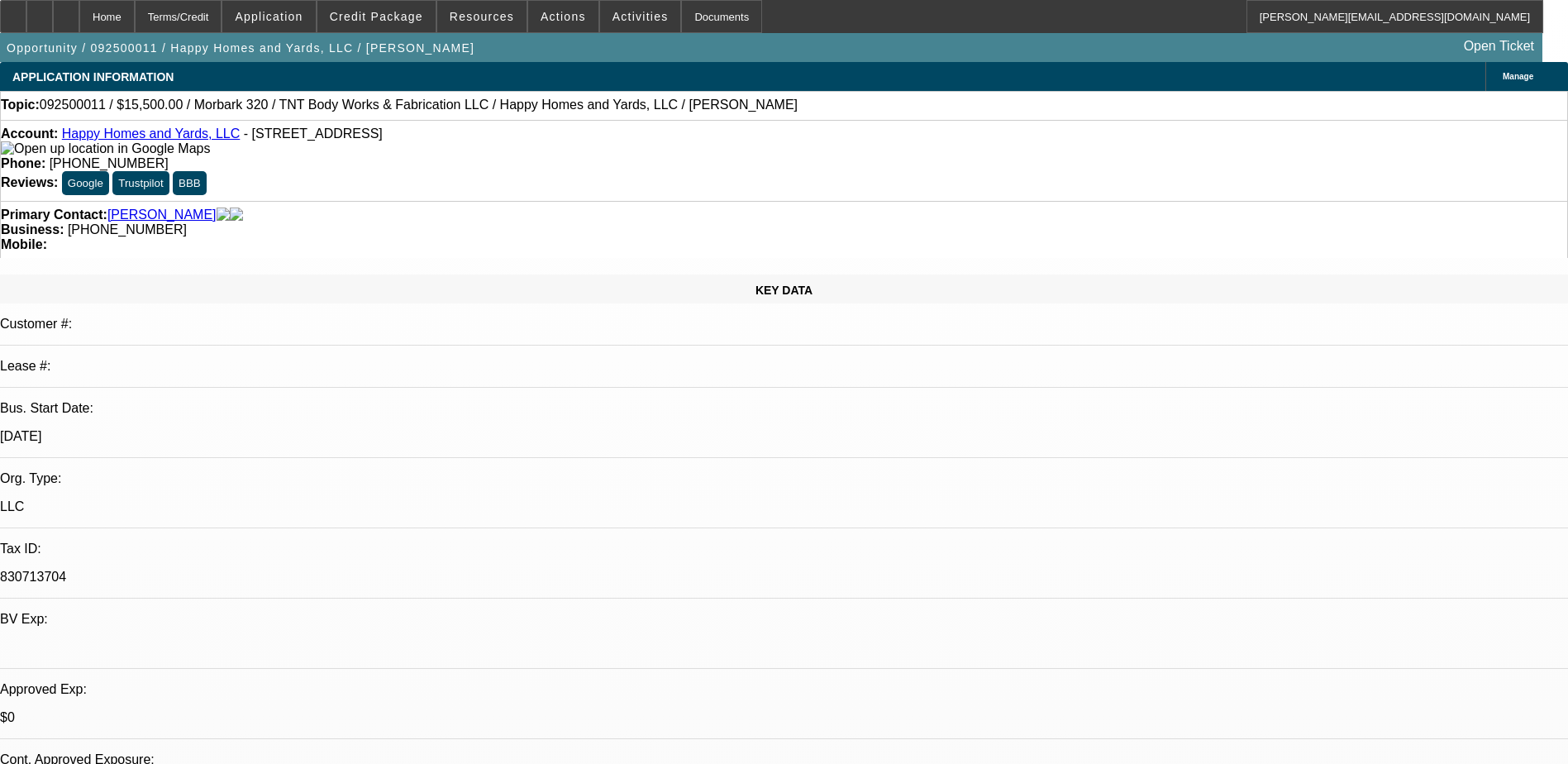
select select "0"
select select "1"
select select "3"
select select "6"
select select "1"
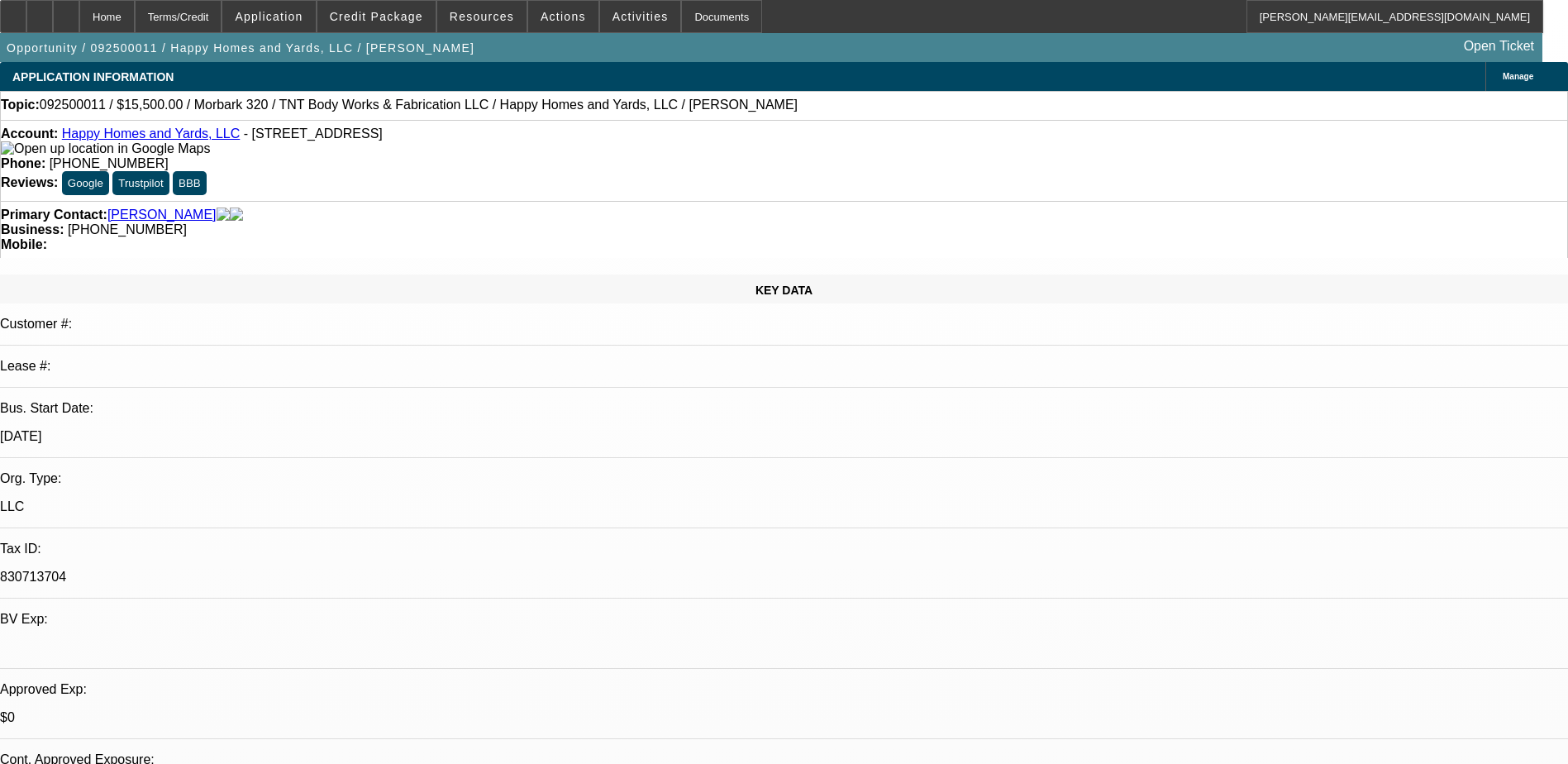
select select "3"
select select "6"
select select "1"
select select "6"
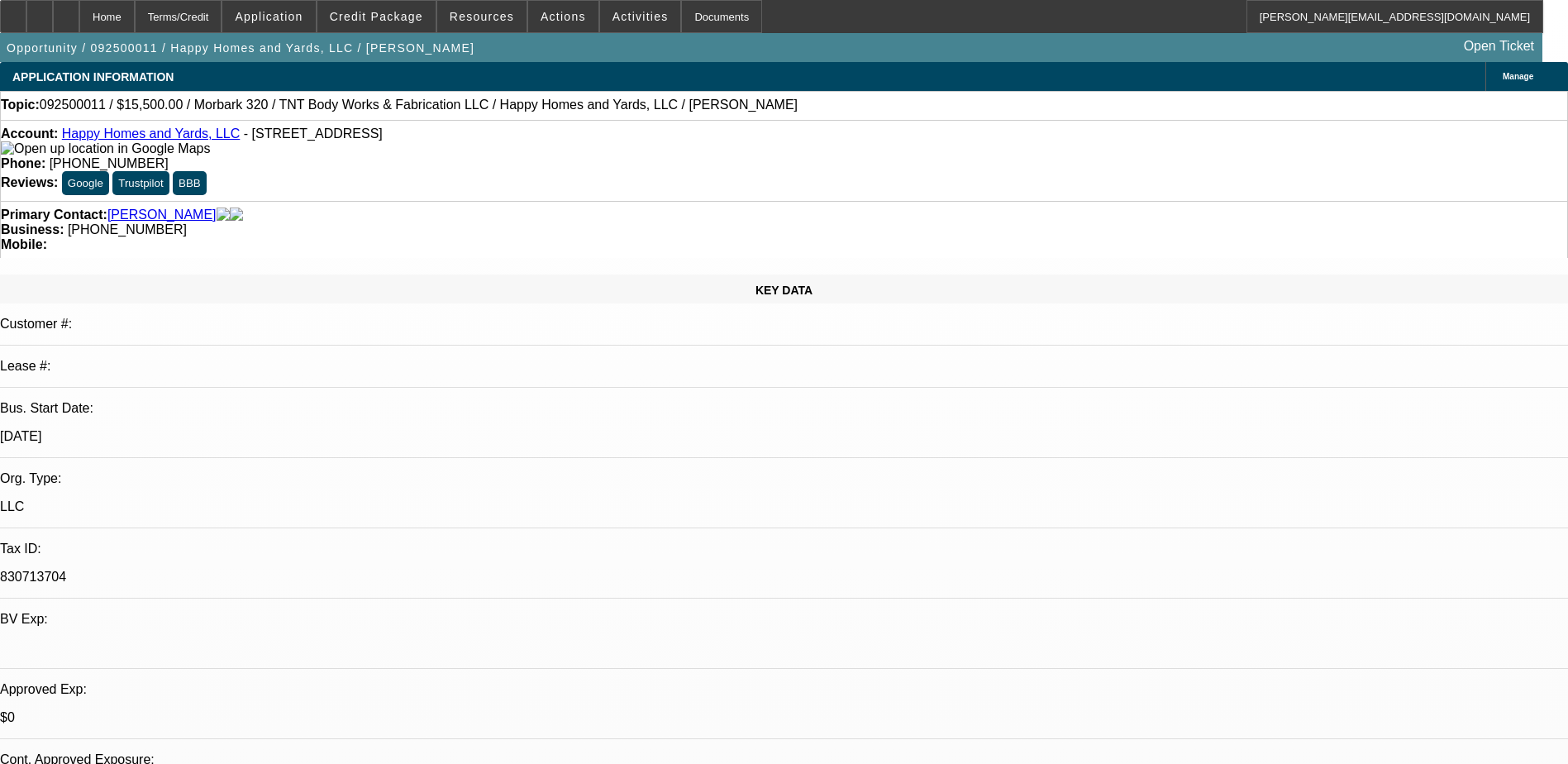
select select "1"
select select "6"
